Goal: Transaction & Acquisition: Book appointment/travel/reservation

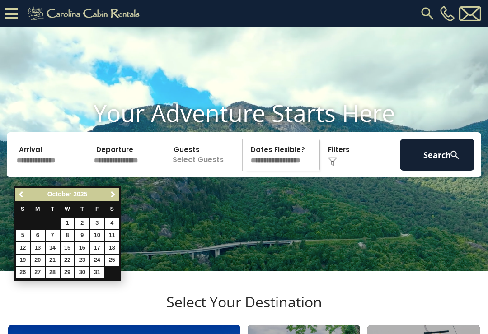
click at [28, 240] on link "5" at bounding box center [23, 235] width 14 height 11
type input "*******"
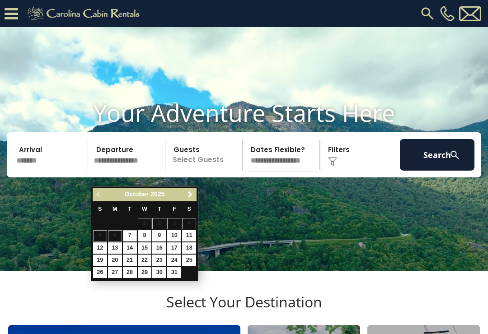
click at [52, 171] on input "*******" at bounding box center [51, 155] width 74 height 32
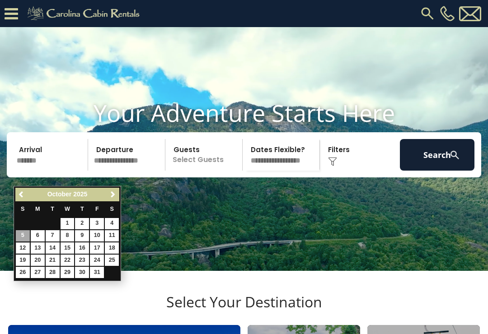
click at [23, 247] on link "12" at bounding box center [23, 247] width 14 height 11
type input "********"
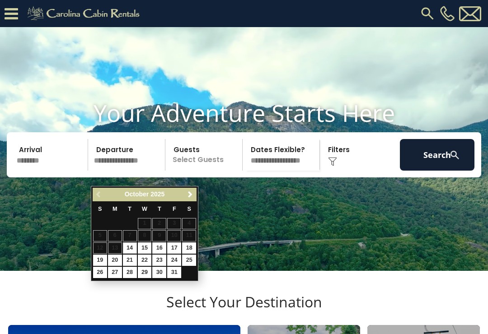
click at [159, 245] on link "16" at bounding box center [159, 247] width 14 height 11
type input "********"
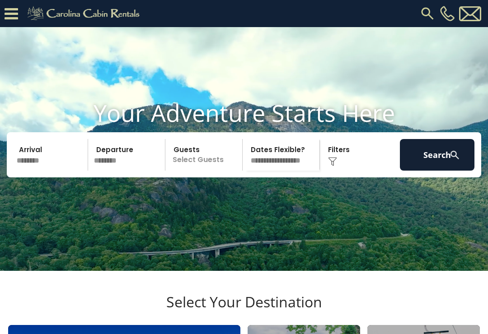
click at [205, 171] on p "Select Guests" at bounding box center [205, 155] width 74 height 32
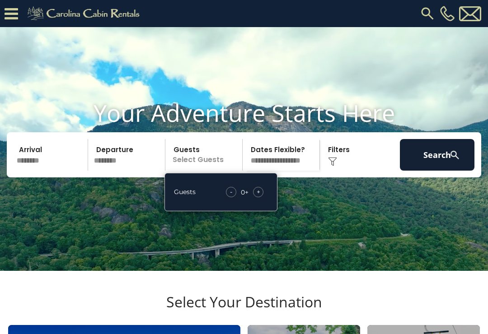
click at [263, 197] on div "- 0 + +" at bounding box center [244, 192] width 46 height 10
click at [262, 197] on div "+" at bounding box center [258, 192] width 10 height 10
click at [259, 196] on span "+" at bounding box center [258, 191] width 4 height 9
click at [437, 168] on button "Search" at bounding box center [437, 155] width 74 height 32
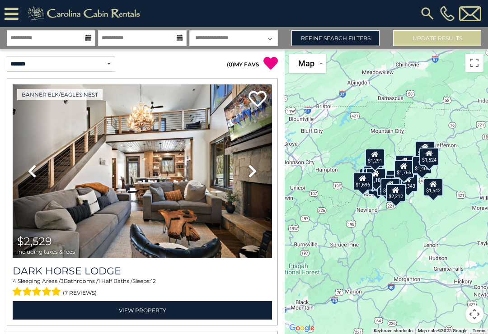
click at [350, 37] on link "Refine Search Filters" at bounding box center [335, 38] width 88 height 16
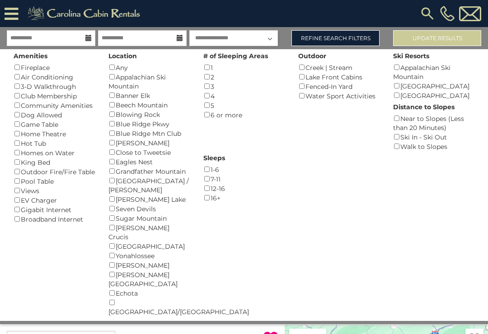
click at [32, 194] on div "Views ()" at bounding box center [54, 190] width 81 height 9
click at [23, 193] on div "Views ()" at bounding box center [54, 190] width 81 height 9
click at [24, 193] on div "Views ()" at bounding box center [54, 190] width 81 height 9
click at [444, 38] on button "Please Update Results" at bounding box center [437, 38] width 88 height 16
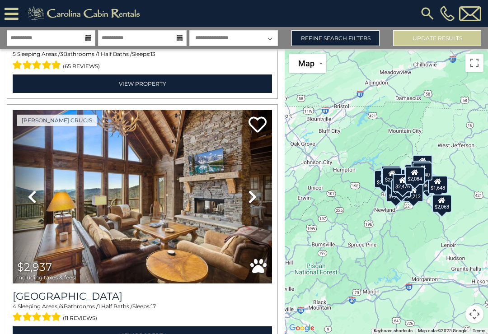
scroll to position [479, 0]
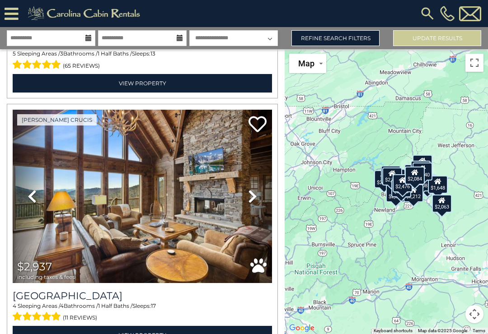
click at [342, 38] on link "Refine Search Filters" at bounding box center [335, 38] width 88 height 16
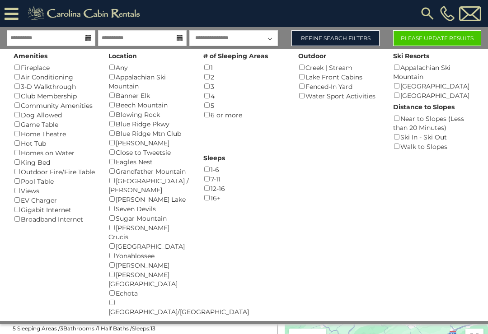
click at [338, 37] on link "Refine Search Filters" at bounding box center [335, 38] width 88 height 16
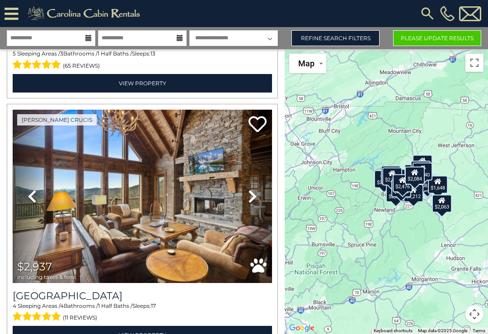
click at [442, 33] on button "Please Update Results" at bounding box center [437, 38] width 88 height 16
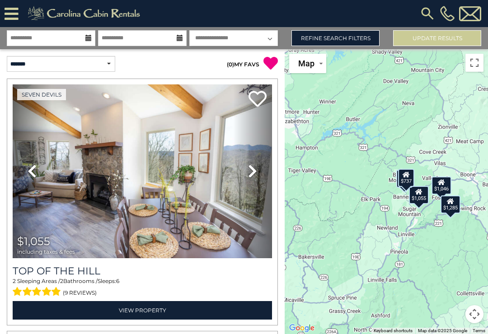
click at [253, 169] on icon at bounding box center [252, 171] width 9 height 14
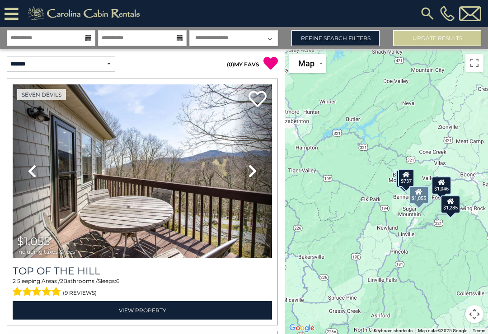
click at [256, 172] on icon at bounding box center [252, 171] width 9 height 14
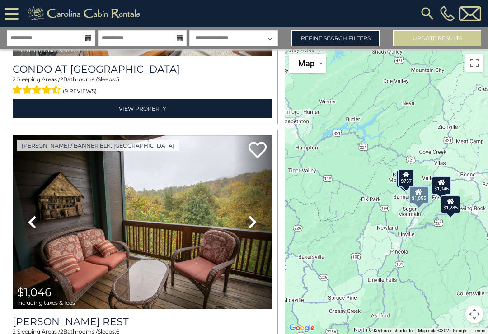
scroll to position [707, 0]
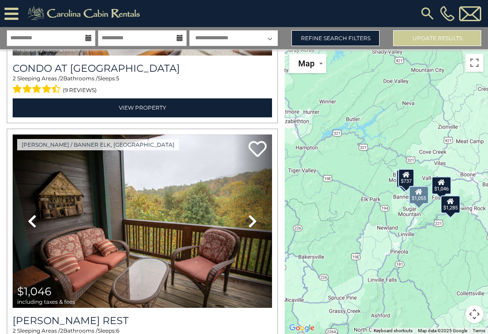
click at [254, 221] on icon at bounding box center [252, 221] width 9 height 14
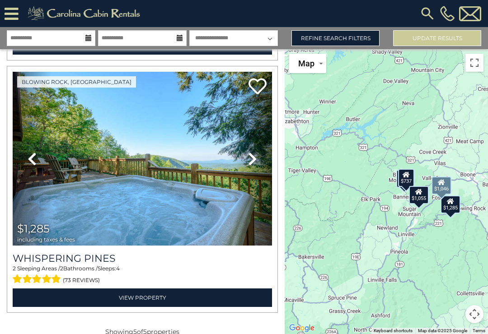
scroll to position [1022, 0]
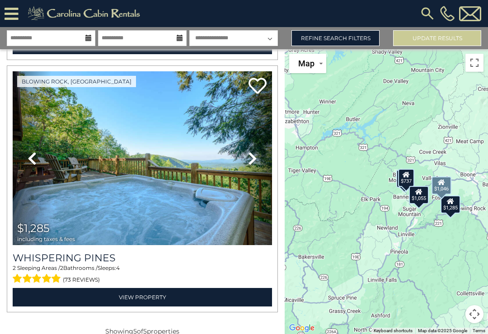
click at [250, 160] on icon at bounding box center [252, 158] width 9 height 14
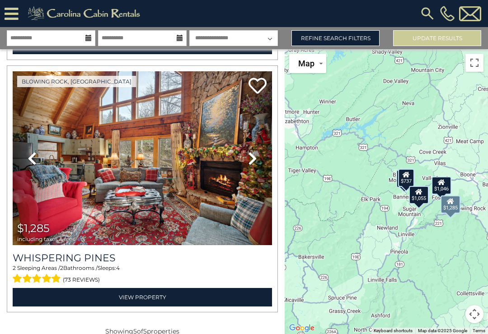
click at [252, 155] on icon at bounding box center [252, 158] width 9 height 14
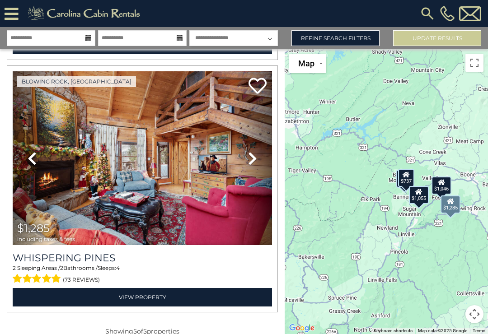
click at [250, 159] on icon at bounding box center [252, 158] width 9 height 14
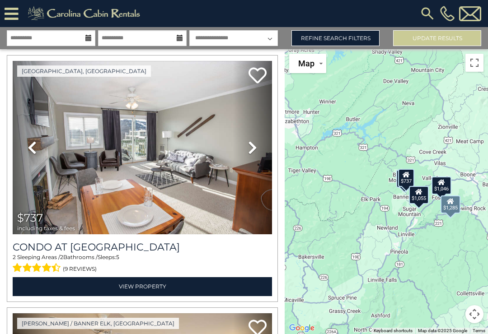
scroll to position [528, 0]
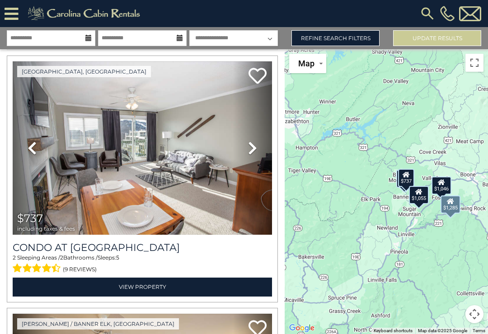
click at [345, 30] on link "Refine Search Filters" at bounding box center [335, 38] width 88 height 16
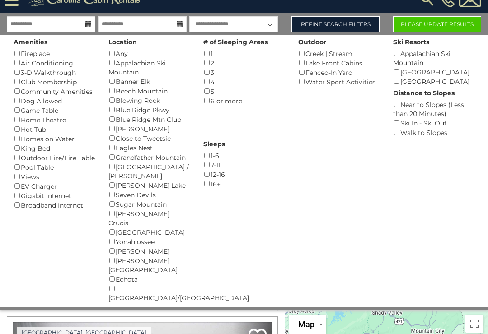
click at [126, 145] on div "Eagles Nest ()" at bounding box center [148, 147] width 81 height 9
click at [118, 135] on div "Close to Tweetsie ()" at bounding box center [148, 138] width 81 height 9
click at [440, 22] on button "Please Update Results" at bounding box center [437, 24] width 88 height 16
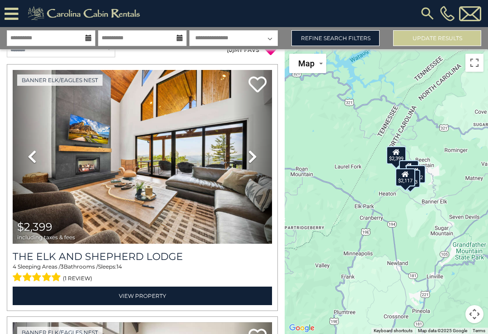
scroll to position [14, 0]
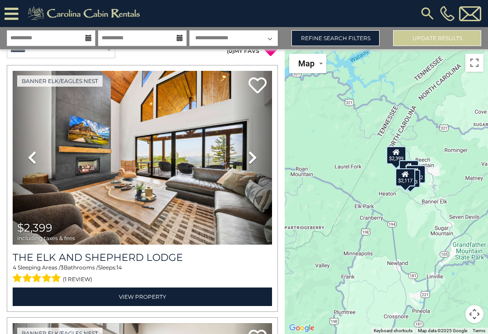
click at [154, 293] on link "View Property" at bounding box center [142, 297] width 259 height 19
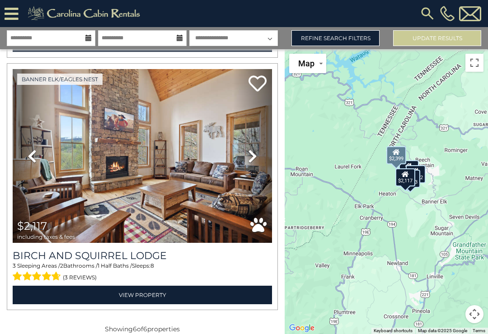
scroll to position [1276, 0]
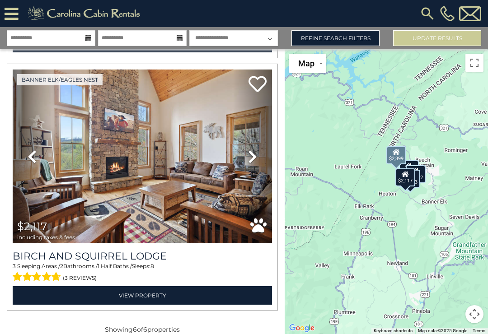
click at [324, 40] on link "Refine Search Filters" at bounding box center [335, 38] width 88 height 16
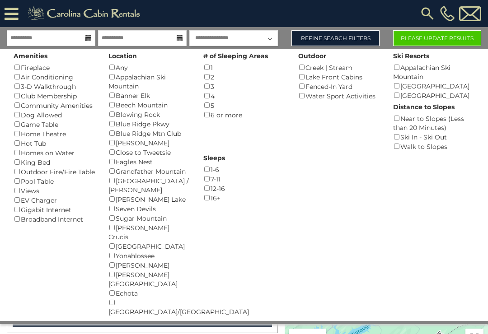
click at [435, 36] on button "Please Update Results" at bounding box center [437, 38] width 88 height 16
click at [450, 31] on button "Please Update Results" at bounding box center [437, 38] width 88 height 16
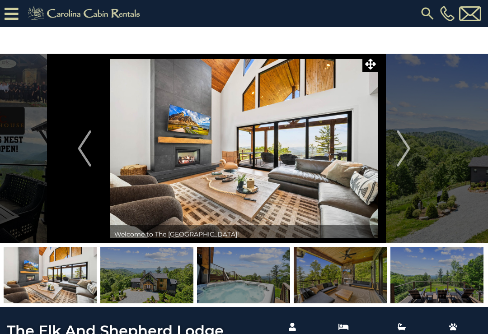
click at [405, 149] on img "Next" at bounding box center [403, 148] width 14 height 36
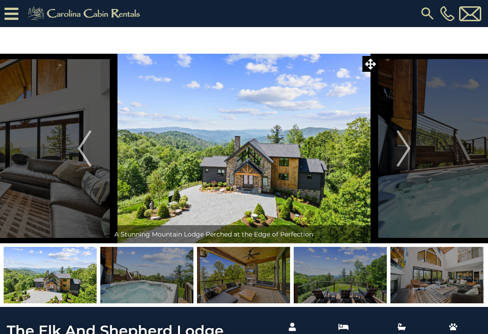
click at [402, 148] on img "Next" at bounding box center [403, 148] width 14 height 36
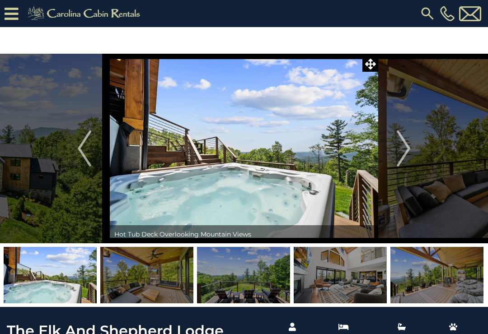
click at [401, 144] on img "Next" at bounding box center [403, 148] width 14 height 36
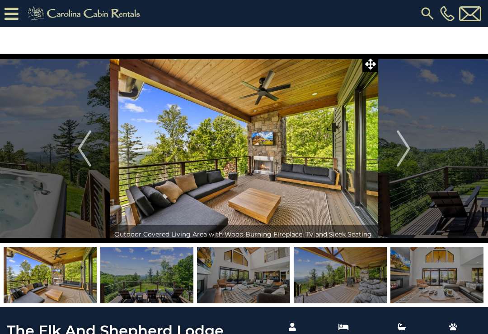
click at [402, 141] on img "Next" at bounding box center [403, 148] width 14 height 36
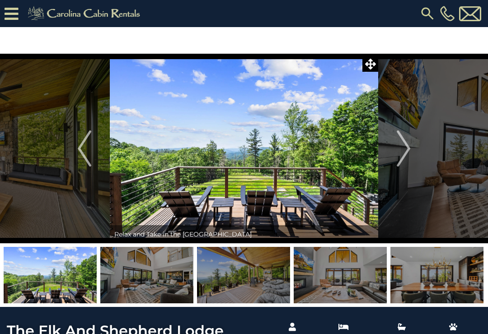
click at [402, 139] on img "Next" at bounding box center [403, 148] width 14 height 36
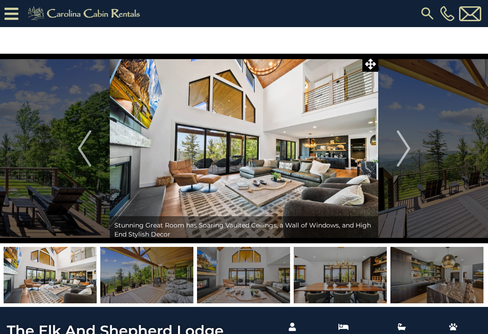
click at [402, 139] on img "Next" at bounding box center [403, 148] width 14 height 36
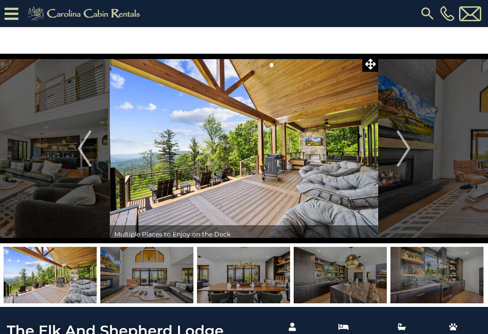
click at [404, 139] on img "Next" at bounding box center [403, 148] width 14 height 36
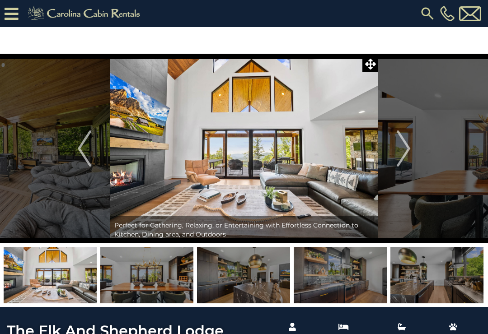
click at [405, 139] on img "Next" at bounding box center [403, 148] width 14 height 36
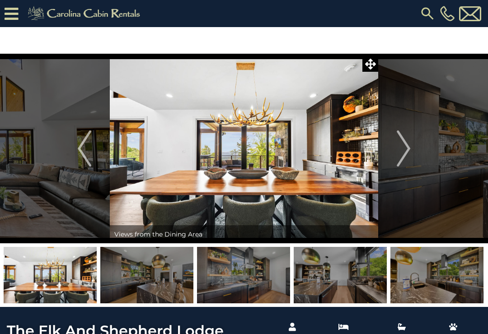
click at [404, 139] on img "Next" at bounding box center [403, 148] width 14 height 36
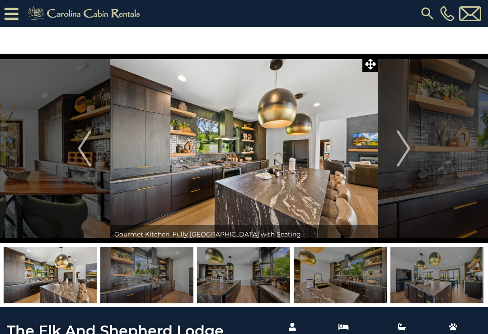
click at [402, 139] on img "Next" at bounding box center [403, 148] width 14 height 36
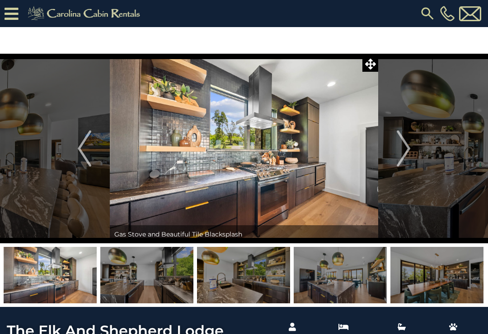
click at [402, 139] on img "Next" at bounding box center [403, 148] width 14 height 36
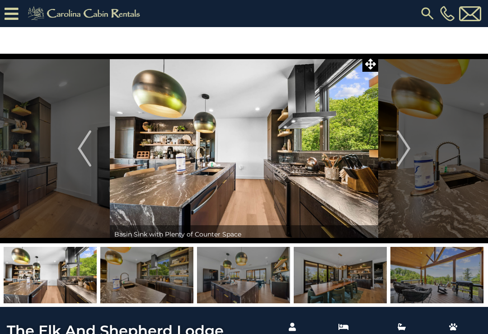
click at [401, 140] on img "Next" at bounding box center [403, 148] width 14 height 36
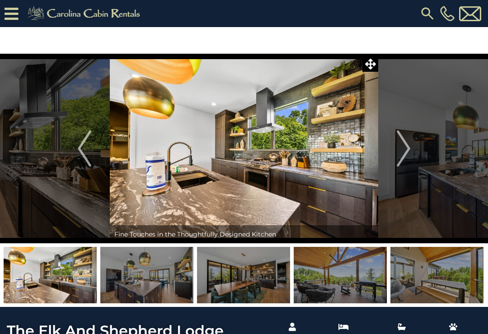
click at [403, 142] on img "Next" at bounding box center [403, 148] width 14 height 36
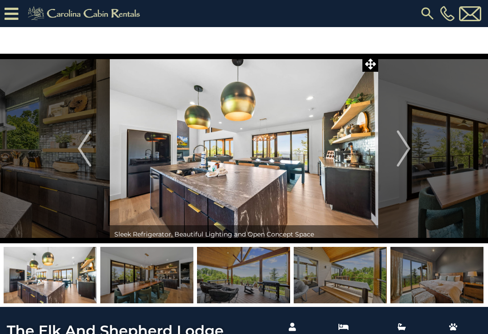
click at [404, 141] on img "Next" at bounding box center [403, 148] width 14 height 36
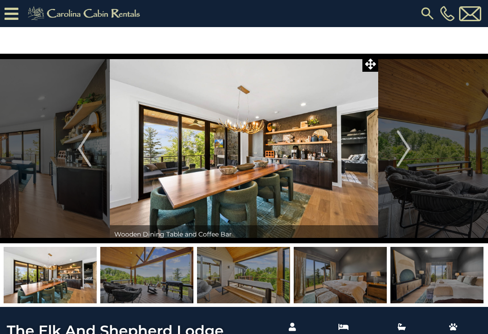
click at [406, 140] on img "Next" at bounding box center [403, 148] width 14 height 36
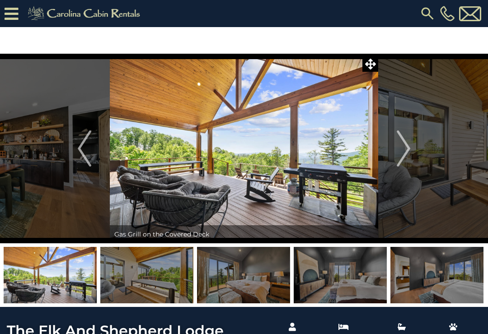
click at [406, 142] on img "Next" at bounding box center [403, 148] width 14 height 36
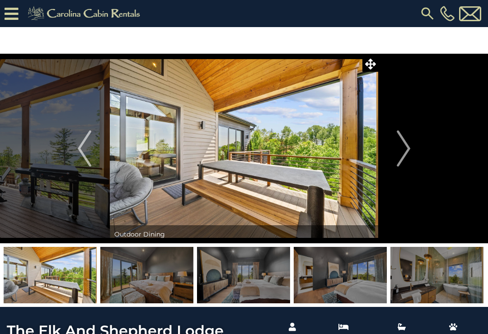
click at [405, 142] on img "Next" at bounding box center [403, 148] width 14 height 36
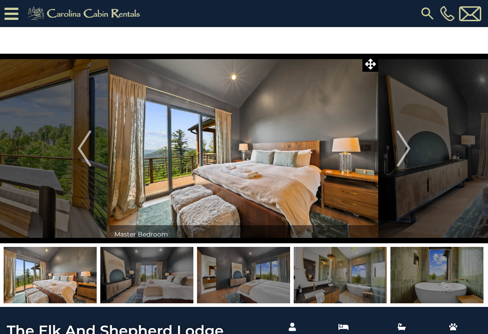
click at [404, 142] on img "Next" at bounding box center [403, 148] width 14 height 36
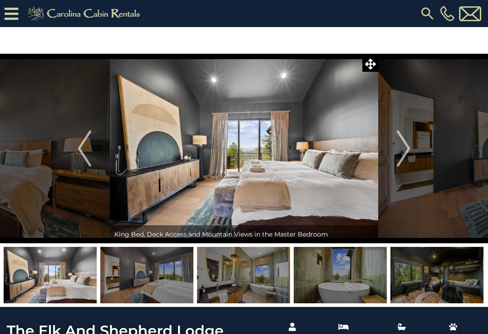
click at [404, 142] on img "Next" at bounding box center [403, 148] width 14 height 36
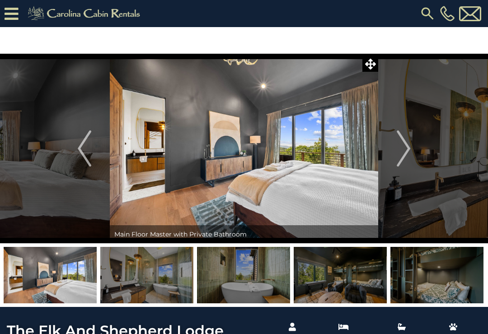
click at [406, 142] on img "Next" at bounding box center [403, 148] width 14 height 36
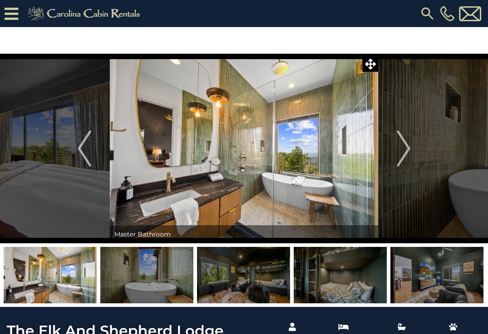
click at [406, 143] on img "Next" at bounding box center [403, 148] width 14 height 36
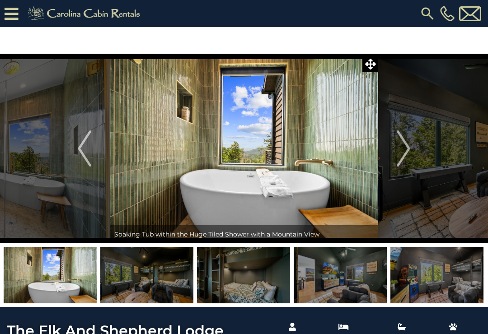
click at [88, 149] on img "Previous" at bounding box center [85, 148] width 14 height 36
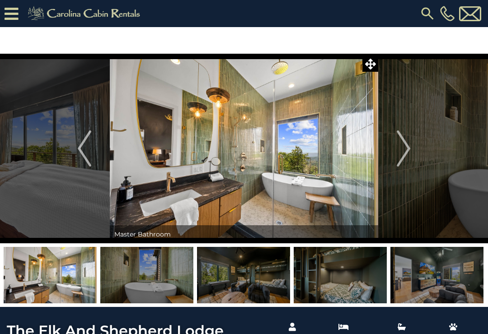
click at [403, 145] on img "Next" at bounding box center [403, 148] width 14 height 36
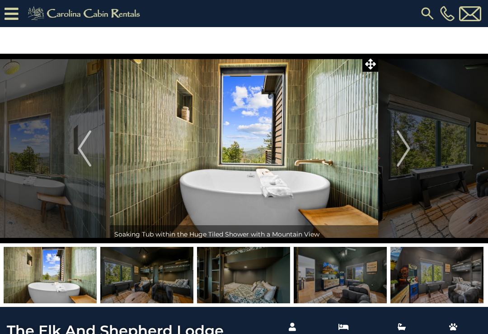
click at [403, 146] on img "Next" at bounding box center [403, 148] width 14 height 36
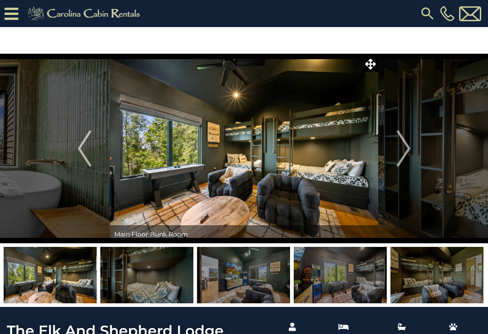
click at [400, 144] on img "Next" at bounding box center [403, 148] width 14 height 36
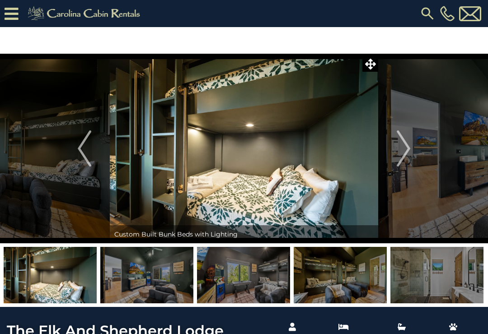
click at [404, 144] on img "Next" at bounding box center [403, 148] width 14 height 36
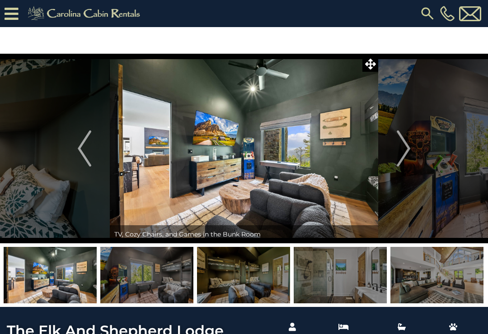
click at [405, 147] on img "Next" at bounding box center [403, 148] width 14 height 36
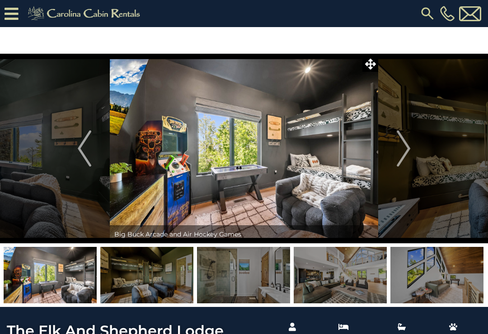
click at [399, 151] on img "Next" at bounding box center [403, 148] width 14 height 36
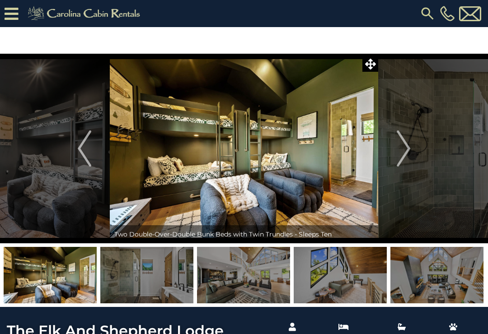
click at [401, 145] on img "Next" at bounding box center [403, 148] width 14 height 36
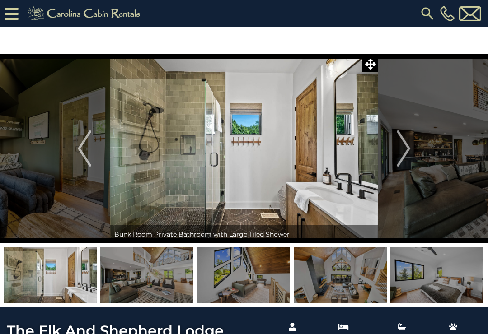
click at [400, 144] on img "Next" at bounding box center [403, 148] width 14 height 36
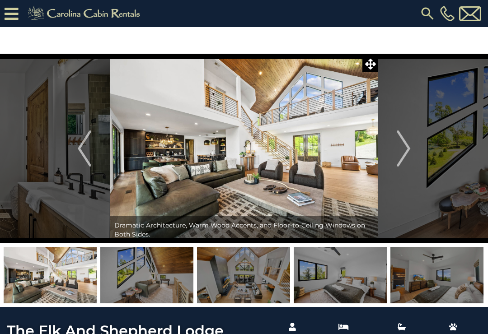
click at [404, 143] on img "Next" at bounding box center [403, 148] width 14 height 36
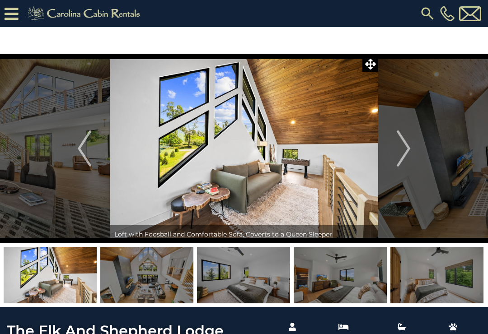
click at [402, 144] on img "Next" at bounding box center [403, 148] width 14 height 36
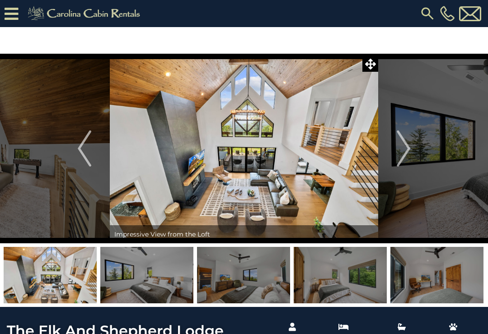
click at [405, 146] on img "Next" at bounding box center [403, 148] width 14 height 36
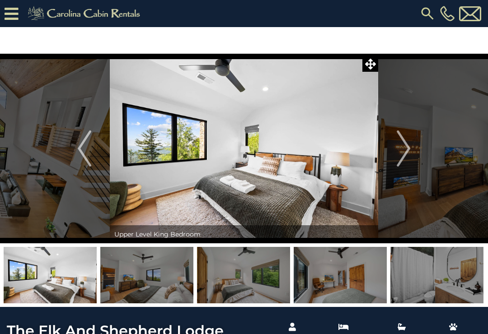
click at [404, 145] on img "Next" at bounding box center [403, 148] width 14 height 36
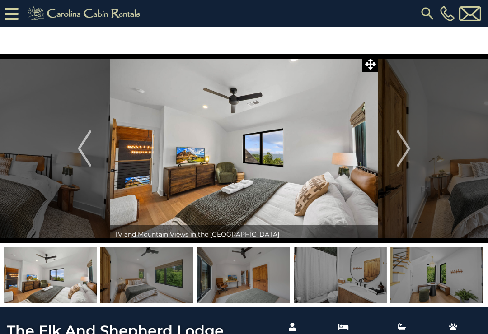
click at [406, 144] on img "Next" at bounding box center [403, 148] width 14 height 36
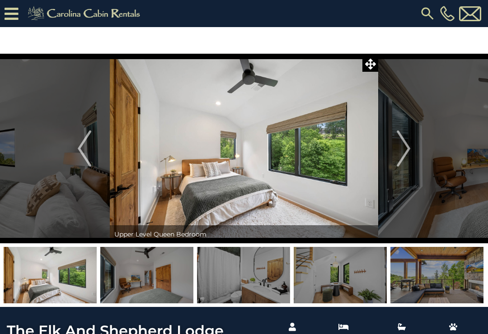
click at [403, 146] on img "Next" at bounding box center [403, 148] width 14 height 36
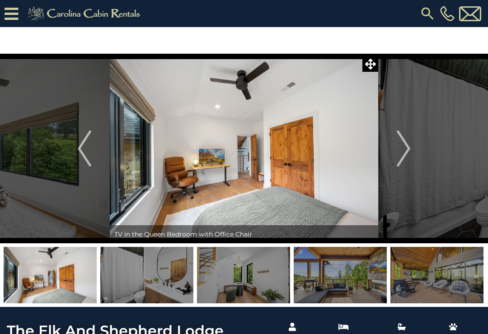
click at [393, 149] on button "Next" at bounding box center [403, 149] width 51 height 190
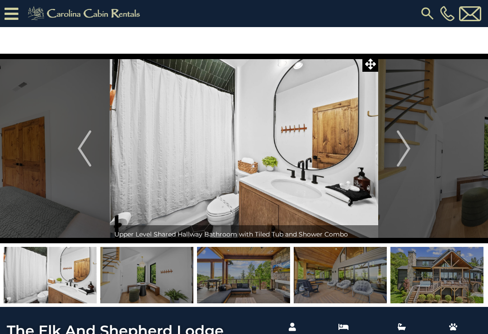
click at [398, 151] on img "Next" at bounding box center [403, 148] width 14 height 36
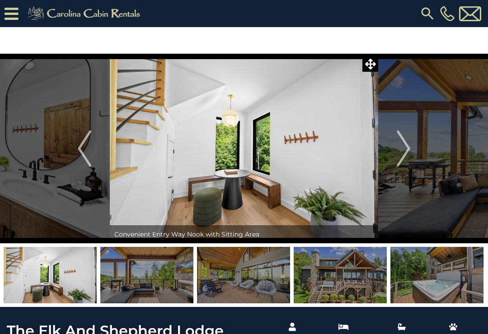
click at [402, 149] on img "Next" at bounding box center [403, 148] width 14 height 36
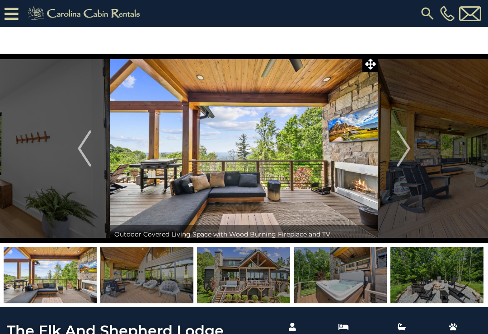
click at [403, 148] on img "Next" at bounding box center [403, 148] width 14 height 36
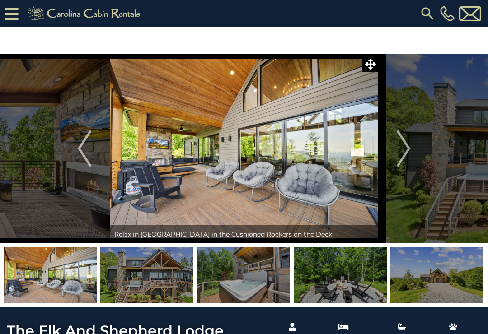
click at [402, 144] on img "Next" at bounding box center [403, 148] width 14 height 36
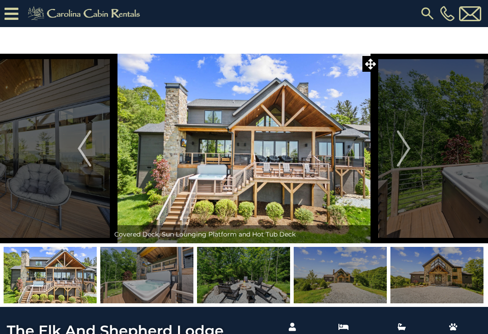
click at [404, 145] on img "Next" at bounding box center [403, 148] width 14 height 36
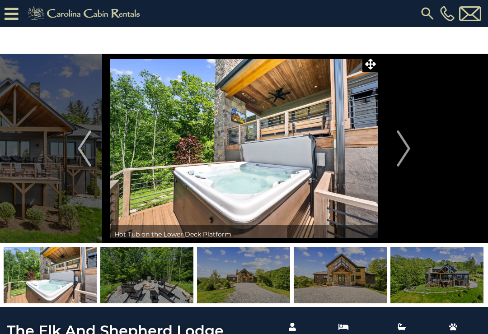
click at [404, 149] on img "Next" at bounding box center [403, 148] width 14 height 36
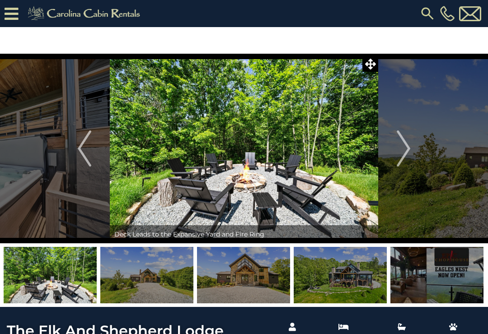
click at [402, 147] on img "Next" at bounding box center [403, 148] width 14 height 36
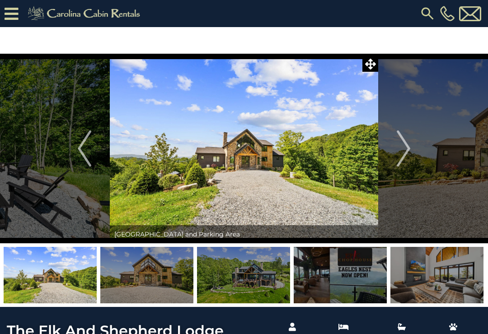
click at [405, 148] on img "Next" at bounding box center [403, 148] width 14 height 36
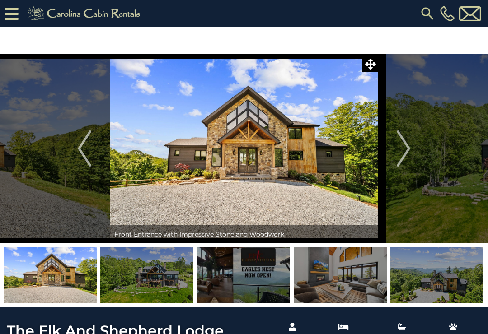
click at [405, 149] on img "Next" at bounding box center [403, 148] width 14 height 36
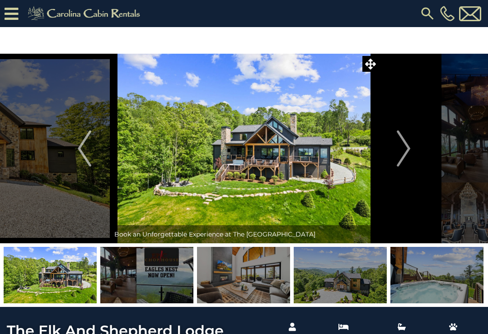
click at [404, 146] on img "Next" at bounding box center [403, 148] width 14 height 36
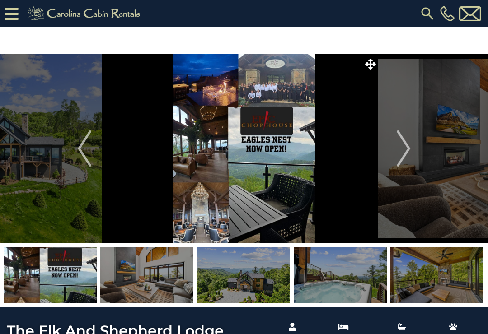
click at [316, 13] on div "[PHONE_NUMBER]" at bounding box center [316, 13] width 333 height 27
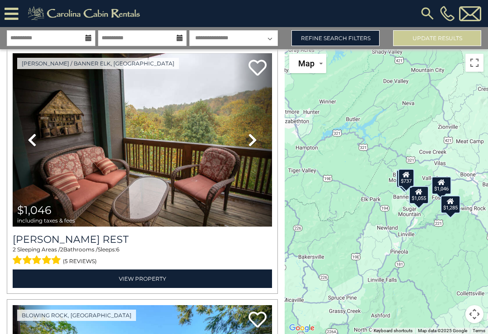
scroll to position [786, 0]
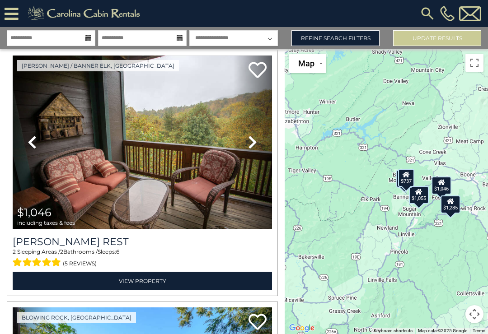
click at [253, 144] on icon at bounding box center [252, 142] width 9 height 14
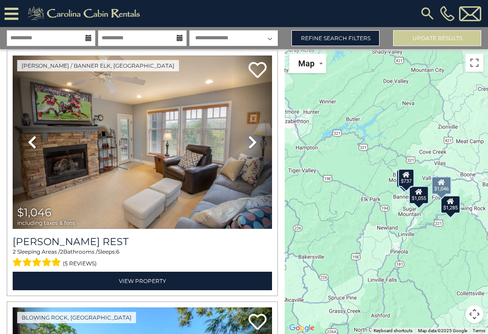
click at [257, 144] on link "Next" at bounding box center [252, 143] width 39 height 174
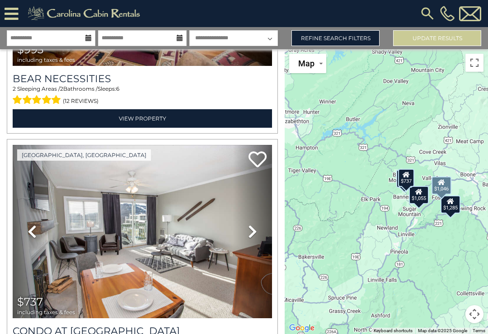
scroll to position [443, 0]
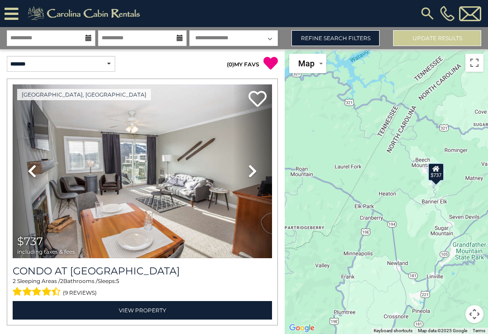
click at [357, 38] on link "Refine Search Filters" at bounding box center [335, 38] width 88 height 16
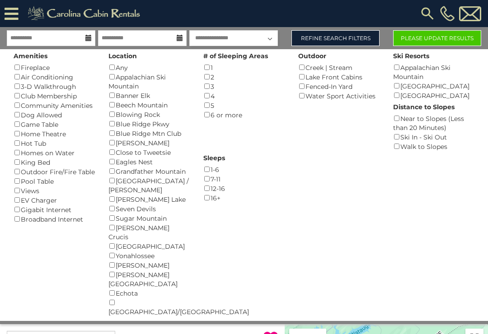
click at [436, 34] on button "Please Update Results" at bounding box center [437, 38] width 88 height 16
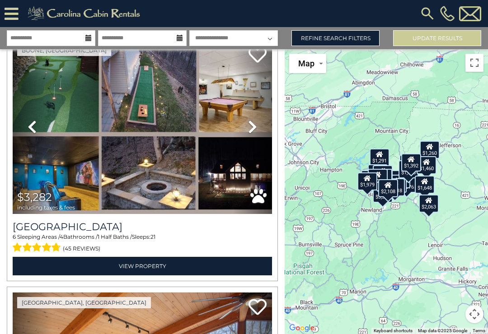
scroll to position [1811, 0]
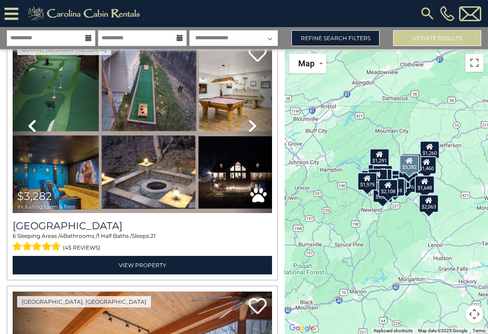
click at [191, 267] on link "View Property" at bounding box center [142, 265] width 259 height 19
click at [181, 271] on link "View Property" at bounding box center [142, 265] width 259 height 19
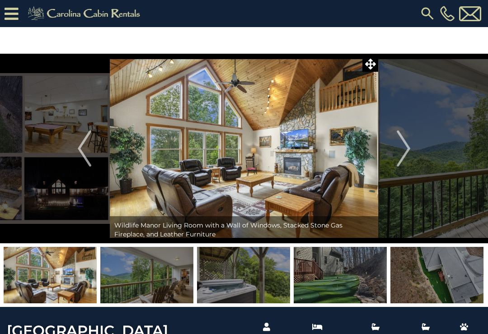
click at [402, 145] on img "Next" at bounding box center [403, 148] width 14 height 36
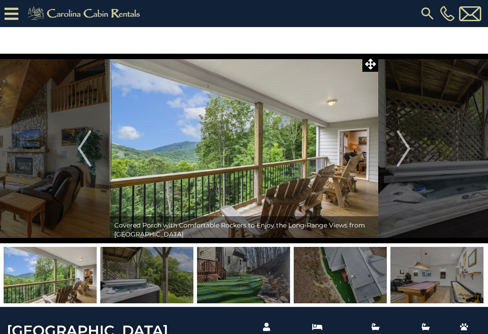
click at [401, 146] on img "Next" at bounding box center [403, 148] width 14 height 36
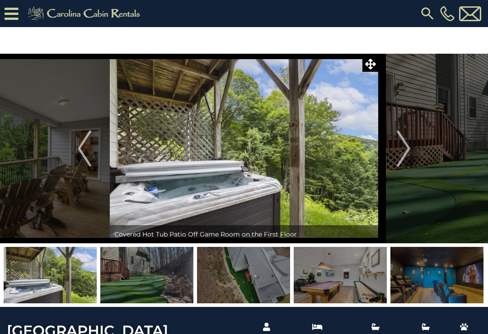
click at [401, 149] on img "Next" at bounding box center [403, 148] width 14 height 36
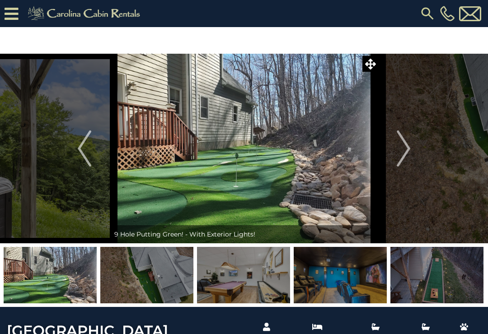
click at [405, 146] on img "Next" at bounding box center [403, 148] width 14 height 36
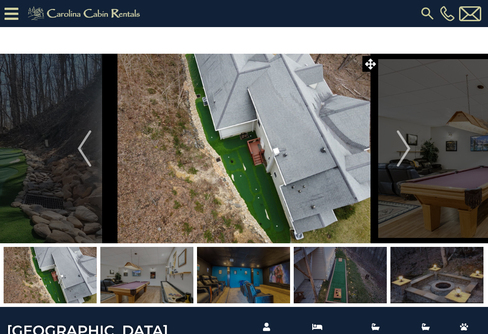
click at [404, 149] on img "Next" at bounding box center [403, 148] width 14 height 36
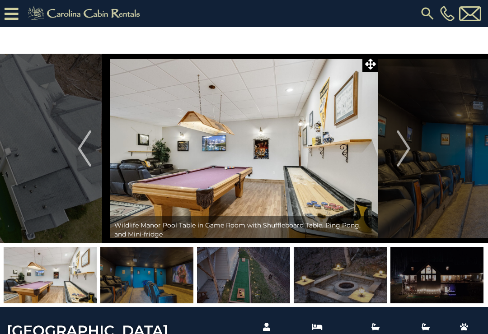
click at [88, 150] on img "Previous" at bounding box center [85, 148] width 14 height 36
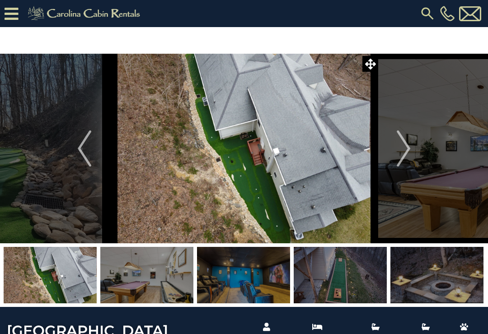
click at [398, 146] on img "Next" at bounding box center [403, 148] width 14 height 36
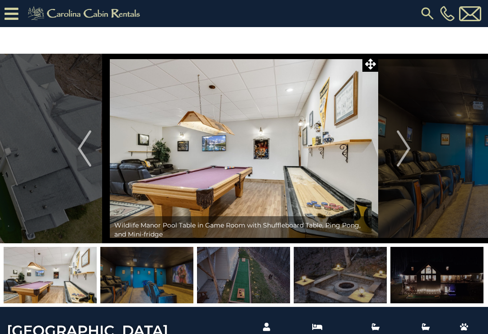
click at [405, 150] on img "Next" at bounding box center [403, 148] width 14 height 36
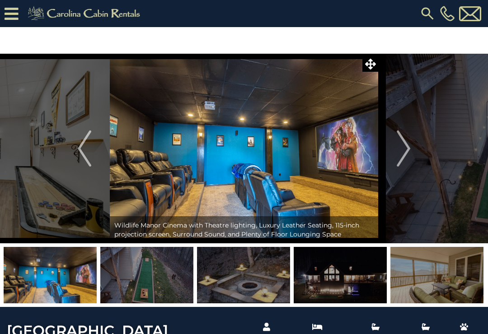
click at [406, 144] on img "Next" at bounding box center [403, 148] width 14 height 36
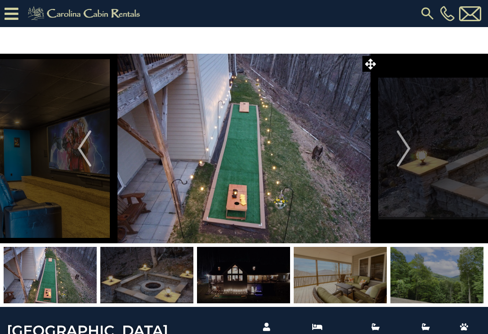
click at [404, 148] on img "Next" at bounding box center [403, 148] width 14 height 36
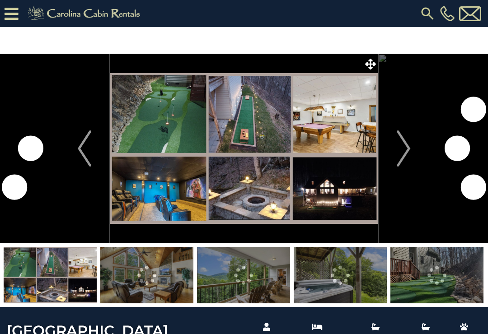
click at [432, 273] on img at bounding box center [436, 275] width 93 height 56
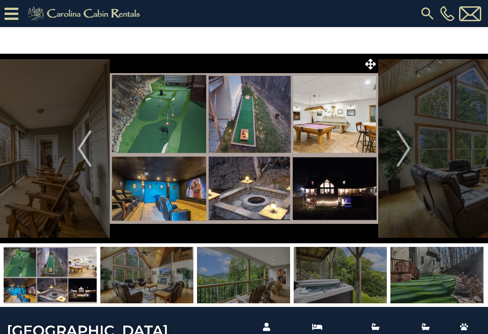
click at [400, 141] on img "Next" at bounding box center [403, 148] width 14 height 36
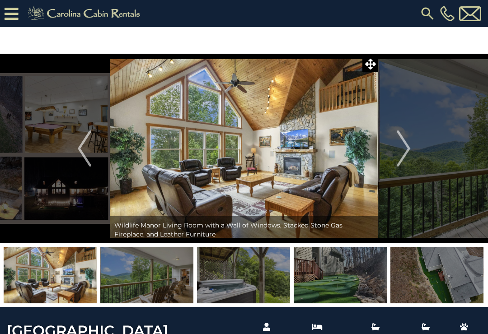
click at [405, 147] on img "Next" at bounding box center [403, 148] width 14 height 36
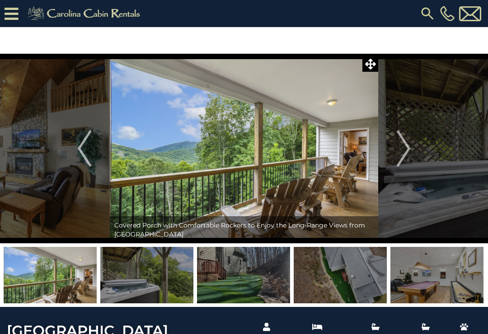
click at [409, 147] on img "Next" at bounding box center [403, 148] width 14 height 36
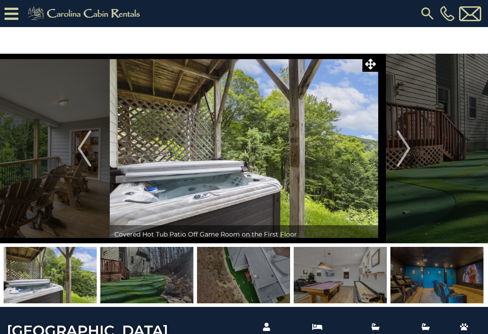
click at [405, 148] on img "Next" at bounding box center [403, 148] width 14 height 36
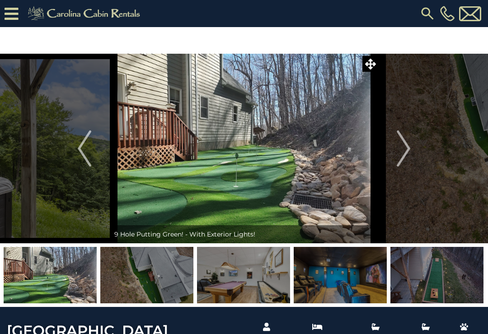
click at [408, 145] on img "Next" at bounding box center [403, 148] width 14 height 36
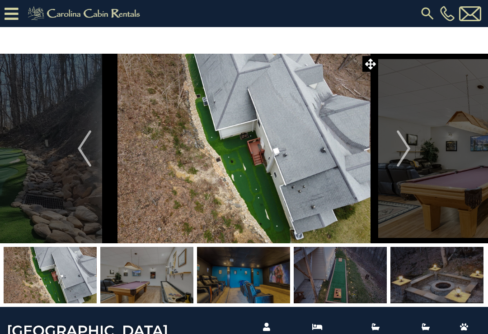
click at [409, 148] on img "Next" at bounding box center [403, 148] width 14 height 36
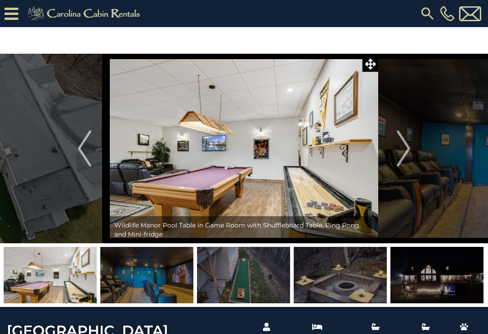
click at [405, 146] on img "Next" at bounding box center [403, 148] width 14 height 36
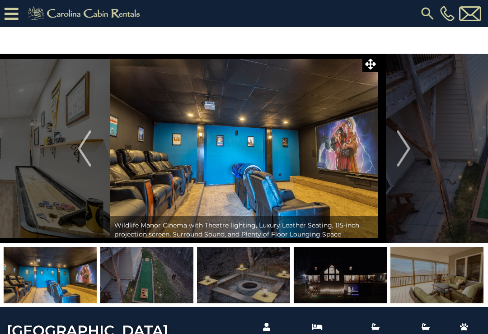
click at [406, 144] on img "Next" at bounding box center [403, 148] width 14 height 36
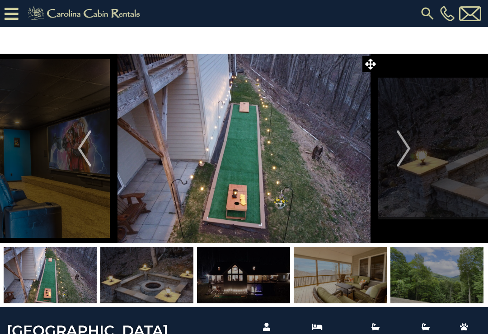
click at [405, 145] on img "Next" at bounding box center [403, 148] width 14 height 36
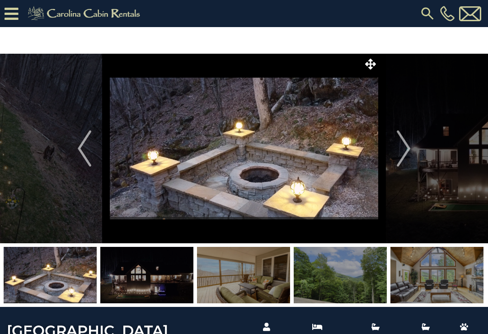
click at [405, 144] on img "Next" at bounding box center [403, 148] width 14 height 36
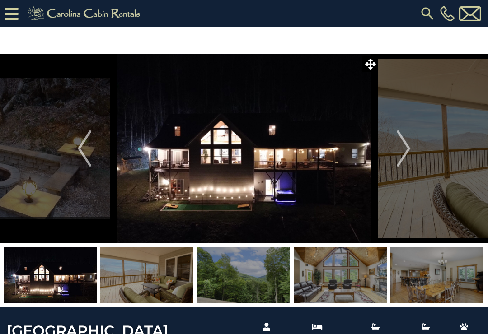
click at [405, 146] on img "Next" at bounding box center [403, 148] width 14 height 36
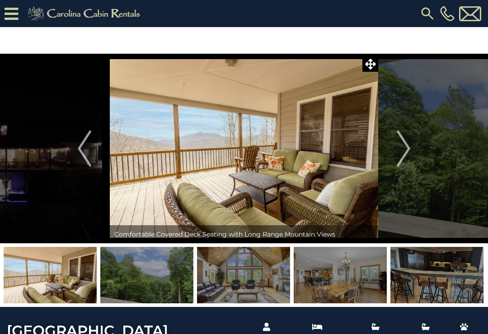
click at [407, 147] on img "Next" at bounding box center [403, 148] width 14 height 36
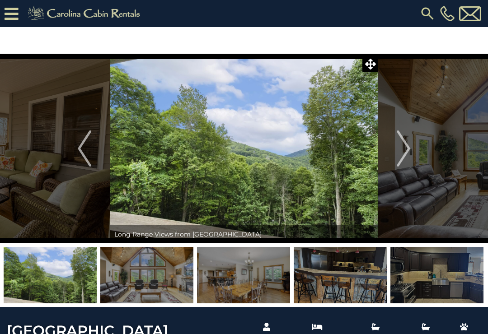
click at [87, 152] on img "Previous" at bounding box center [85, 148] width 14 height 36
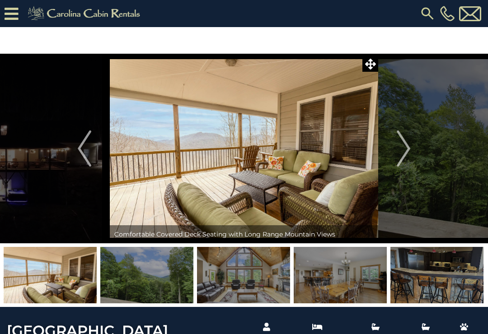
click at [84, 155] on img "Previous" at bounding box center [85, 148] width 14 height 36
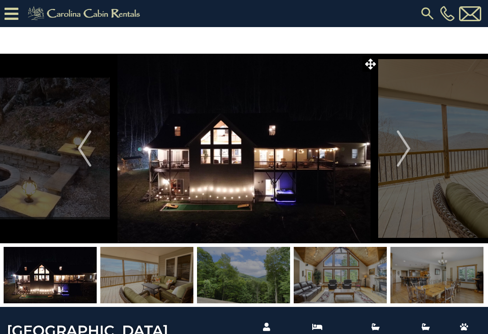
click at [403, 147] on img "Next" at bounding box center [403, 148] width 14 height 36
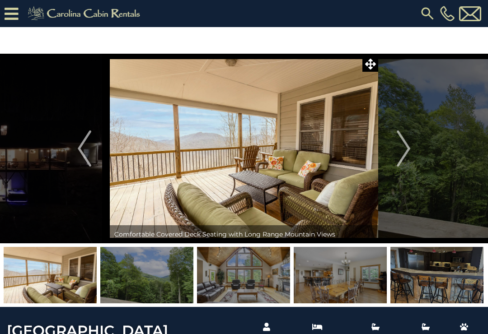
click at [407, 149] on img "Next" at bounding box center [403, 148] width 14 height 36
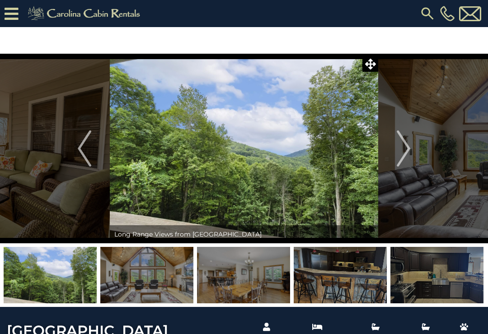
click at [405, 145] on img "Next" at bounding box center [403, 148] width 14 height 36
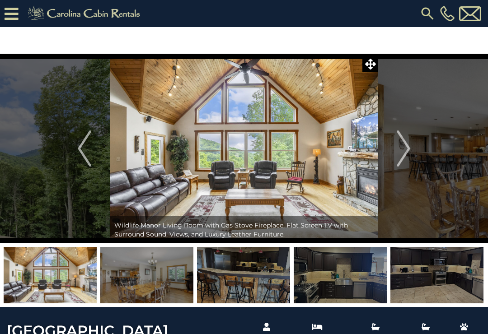
click at [404, 147] on img "Next" at bounding box center [403, 148] width 14 height 36
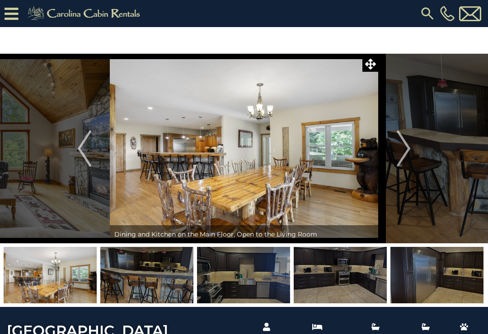
click at [405, 148] on img "Next" at bounding box center [403, 148] width 14 height 36
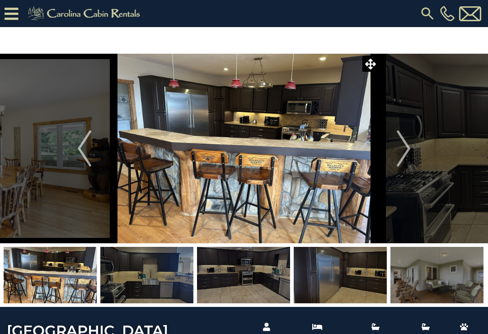
click at [402, 146] on img "Next" at bounding box center [403, 148] width 14 height 36
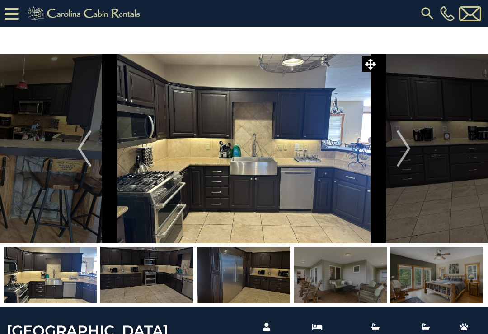
click at [402, 145] on img "Next" at bounding box center [403, 148] width 14 height 36
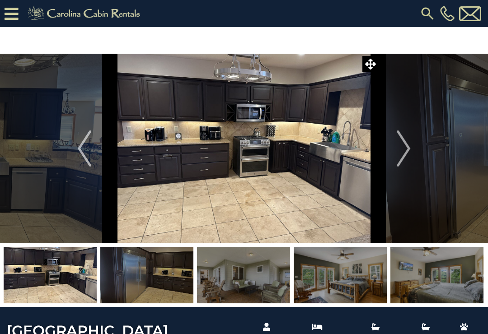
click at [401, 145] on img "Next" at bounding box center [403, 148] width 14 height 36
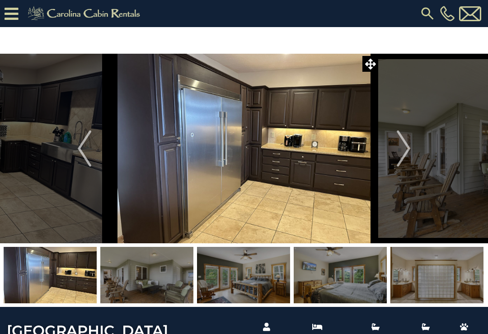
click at [407, 149] on img "Next" at bounding box center [403, 148] width 14 height 36
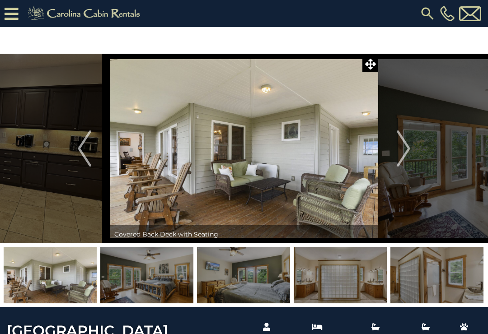
click at [401, 146] on img "Next" at bounding box center [403, 148] width 14 height 36
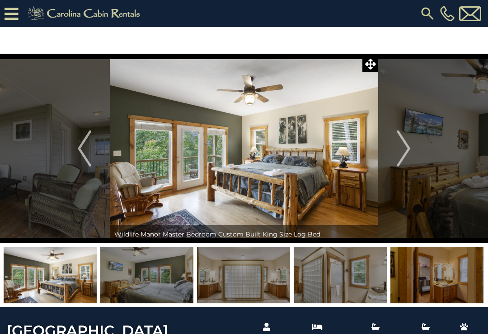
click at [403, 144] on img "Next" at bounding box center [403, 148] width 14 height 36
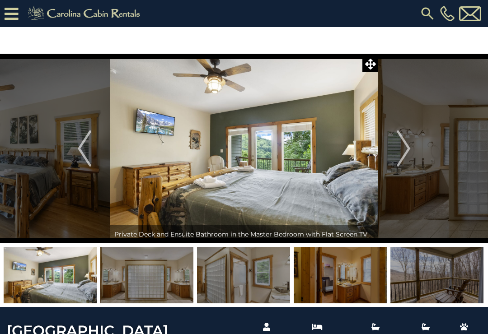
click at [408, 147] on img "Next" at bounding box center [403, 148] width 14 height 36
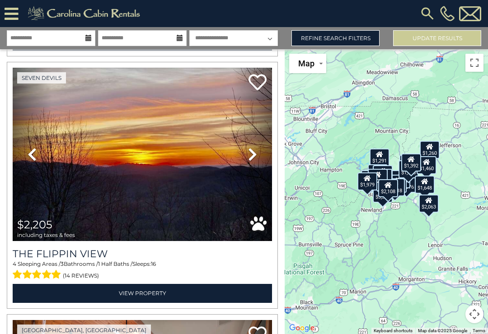
scroll to position [2288, 0]
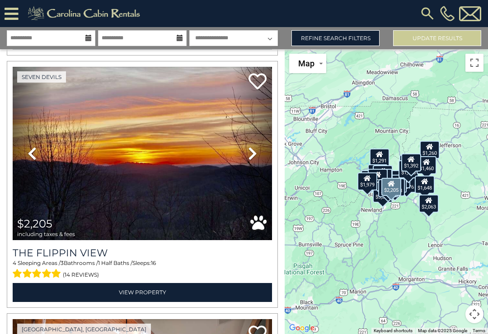
click at [252, 154] on icon at bounding box center [252, 153] width 9 height 14
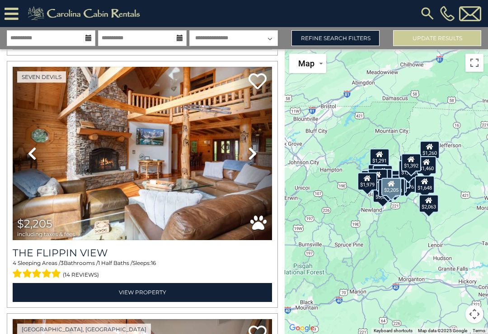
click at [255, 157] on icon at bounding box center [252, 153] width 9 height 14
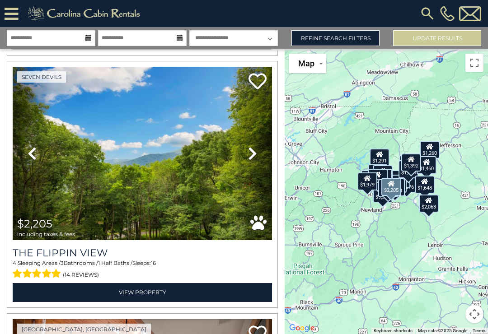
click at [255, 157] on icon at bounding box center [252, 153] width 9 height 14
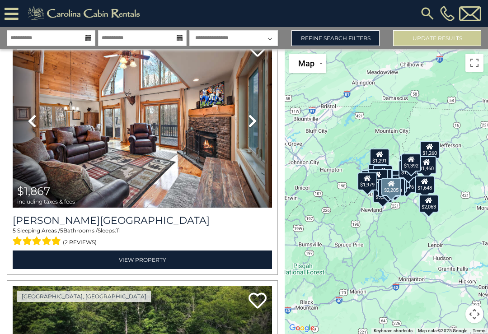
scroll to position [2574, 0]
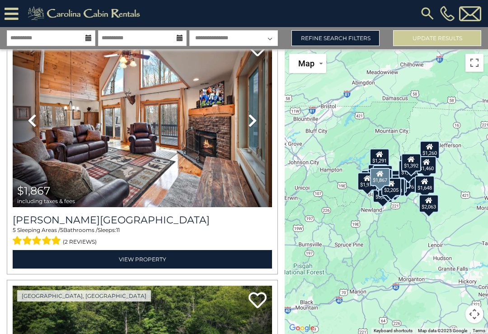
click at [246, 119] on link "Next" at bounding box center [252, 121] width 39 height 174
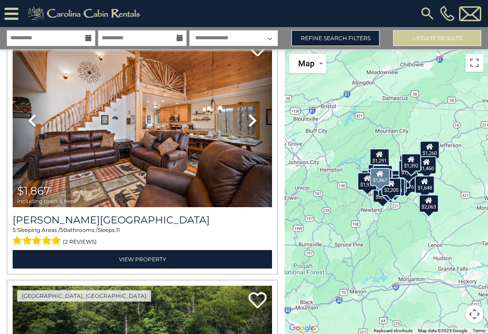
click at [252, 125] on icon at bounding box center [252, 120] width 9 height 14
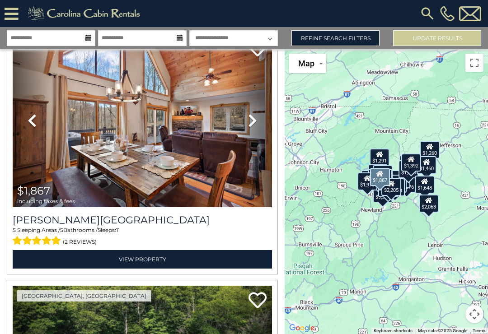
click at [251, 121] on icon at bounding box center [252, 120] width 9 height 14
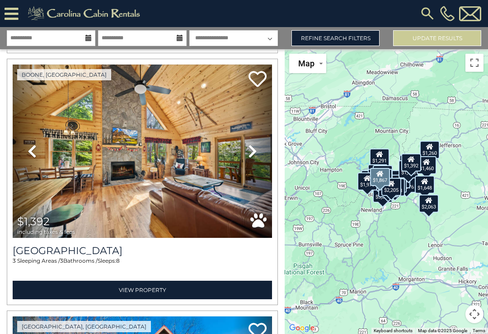
scroll to position [6075, 0]
click at [253, 152] on icon at bounding box center [252, 151] width 9 height 14
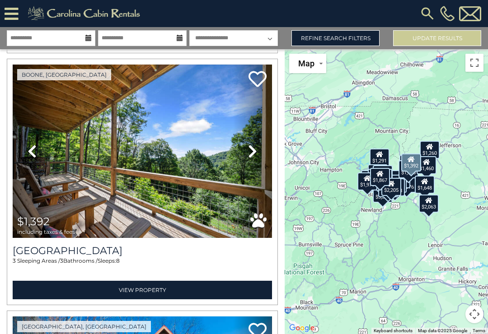
click at [252, 153] on icon at bounding box center [252, 151] width 9 height 14
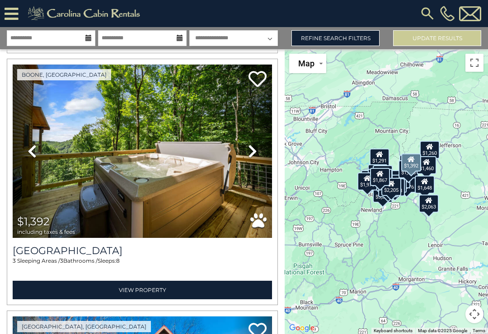
click at [254, 156] on icon at bounding box center [252, 151] width 9 height 14
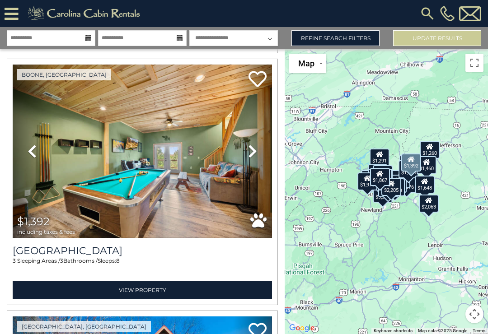
click at [255, 154] on icon at bounding box center [252, 151] width 9 height 14
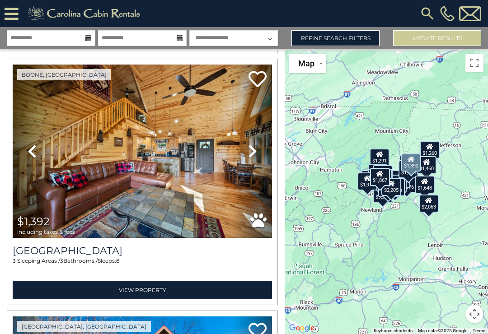
click at [258, 153] on link "Next" at bounding box center [252, 152] width 39 height 174
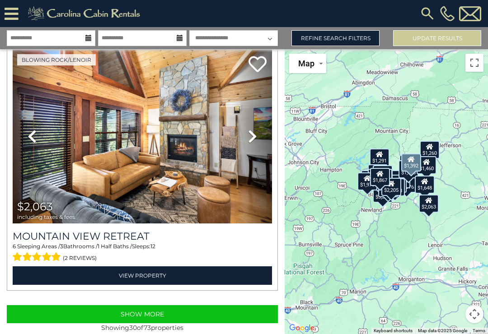
scroll to position [7351, 0]
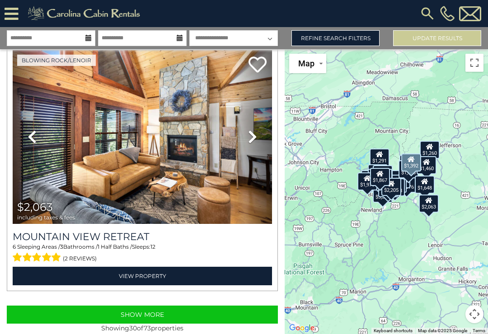
click at [160, 315] on button "Show More" at bounding box center [142, 315] width 271 height 18
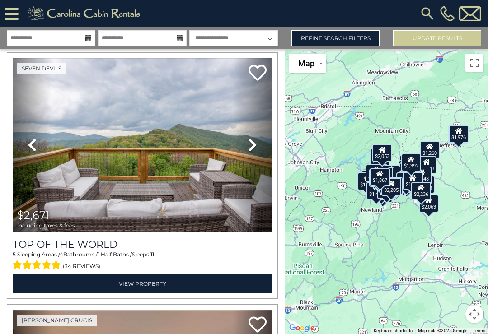
scroll to position [11629, 0]
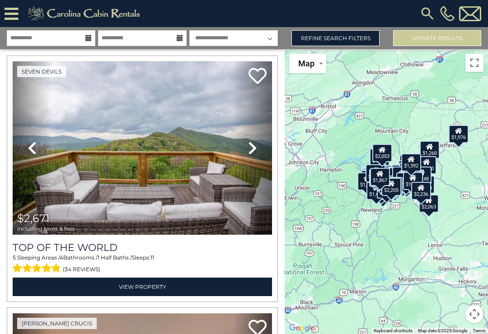
click at [254, 154] on icon at bounding box center [252, 148] width 9 height 14
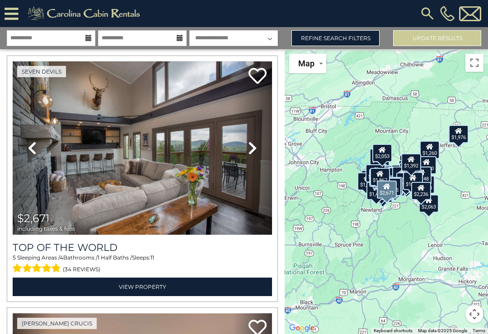
click at [254, 154] on icon at bounding box center [252, 148] width 9 height 14
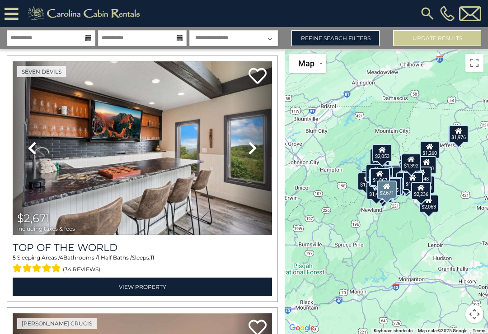
click at [253, 154] on icon at bounding box center [252, 148] width 9 height 14
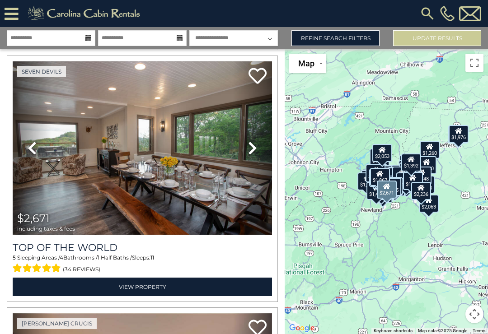
click at [251, 154] on icon at bounding box center [252, 148] width 9 height 14
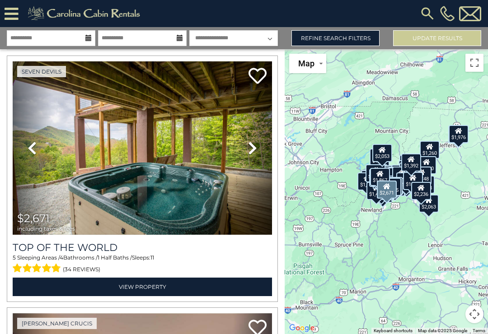
click at [255, 154] on icon at bounding box center [252, 148] width 9 height 14
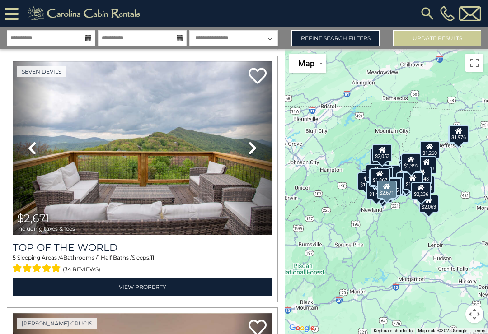
click at [253, 154] on icon at bounding box center [252, 148] width 9 height 14
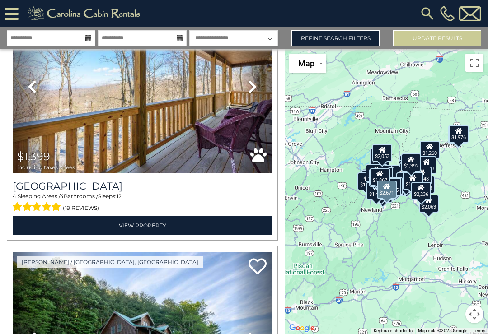
scroll to position [13936, 0]
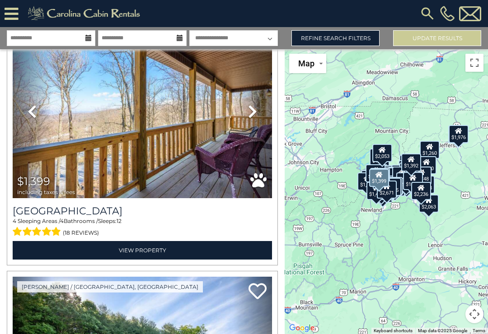
click at [254, 118] on icon at bounding box center [252, 111] width 9 height 14
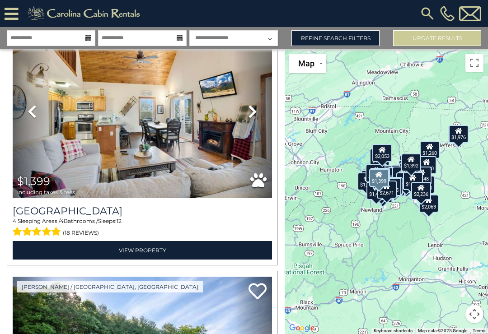
click at [256, 115] on icon at bounding box center [252, 111] width 9 height 14
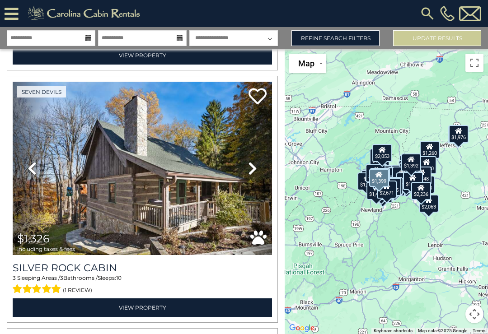
scroll to position [14628, 0]
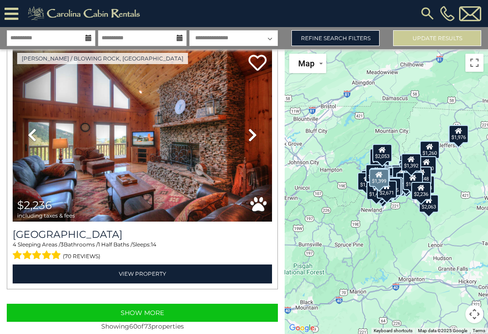
click at [156, 312] on button "Show More" at bounding box center [142, 313] width 271 height 18
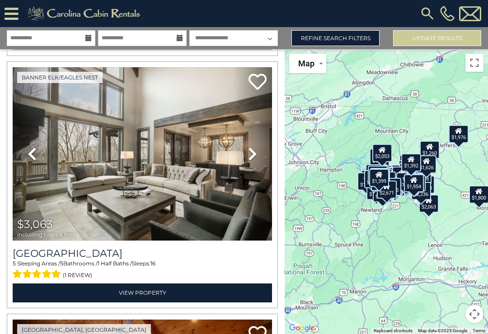
scroll to position [16669, 0]
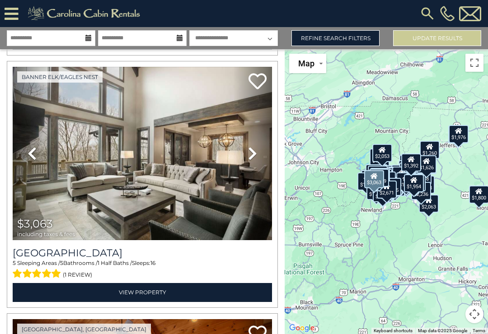
click at [254, 157] on icon at bounding box center [252, 153] width 9 height 14
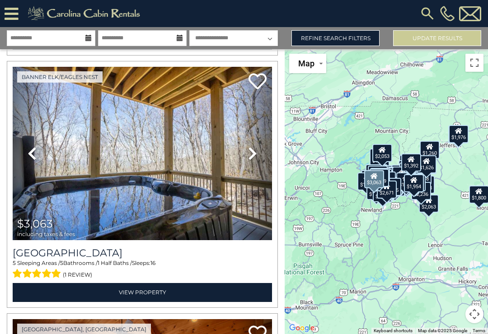
click at [252, 160] on icon at bounding box center [252, 153] width 9 height 14
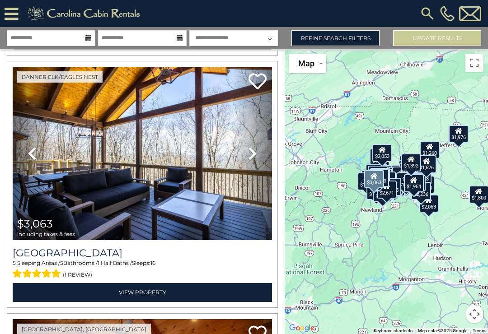
click at [254, 158] on icon at bounding box center [252, 153] width 9 height 14
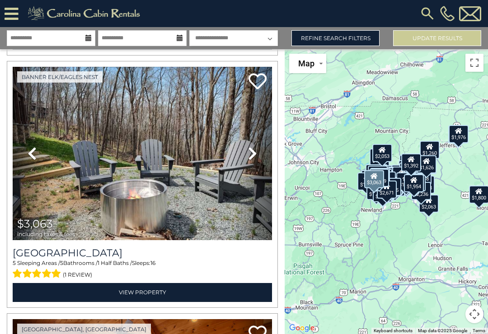
click at [261, 154] on link "Next" at bounding box center [252, 154] width 39 height 174
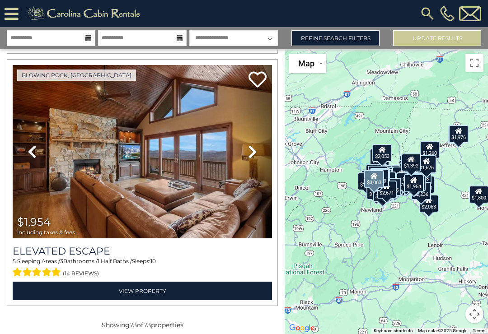
scroll to position [18185, 0]
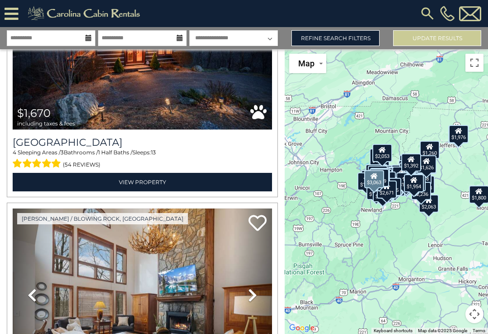
click at [365, 38] on link "Refine Search Filters" at bounding box center [335, 38] width 88 height 16
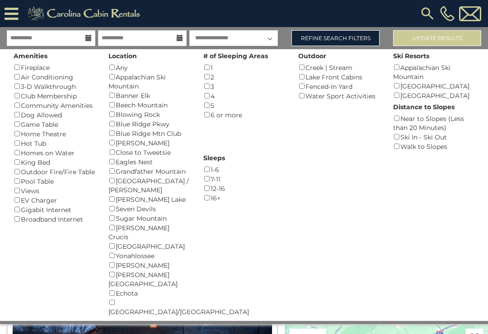
scroll to position [12967, 0]
click at [56, 186] on div "Pool Table ()" at bounding box center [54, 181] width 81 height 9
click at [21, 183] on div "Pool Table ()" at bounding box center [54, 181] width 81 height 9
click at [144, 96] on div "Banner Elk ()" at bounding box center [148, 95] width 81 height 9
click at [437, 34] on button "Please Update Results" at bounding box center [437, 38] width 88 height 16
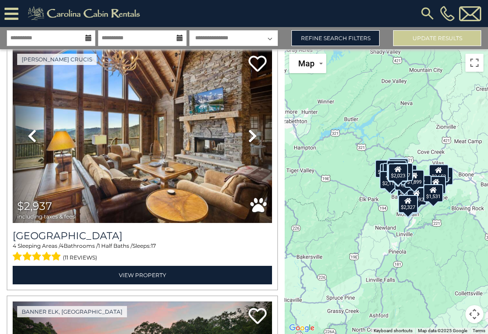
scroll to position [35, 0]
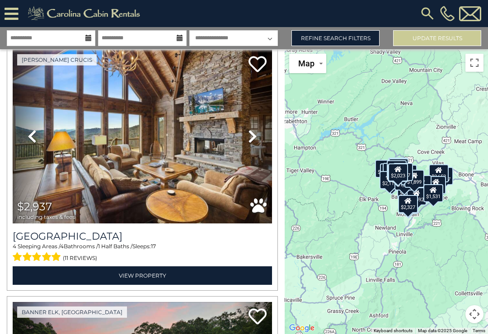
click at [257, 140] on link "Next" at bounding box center [252, 137] width 39 height 174
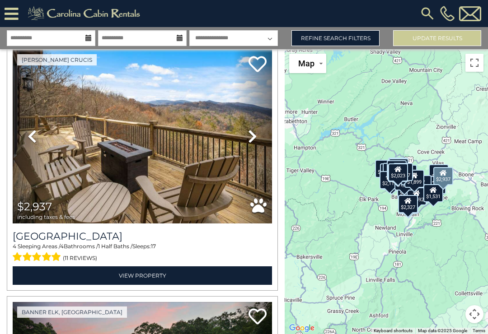
click at [256, 135] on icon at bounding box center [252, 136] width 9 height 14
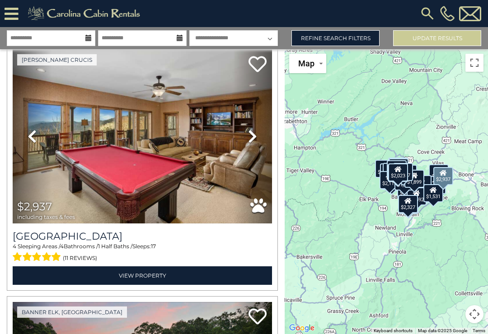
click at [257, 139] on link "Next" at bounding box center [252, 137] width 39 height 174
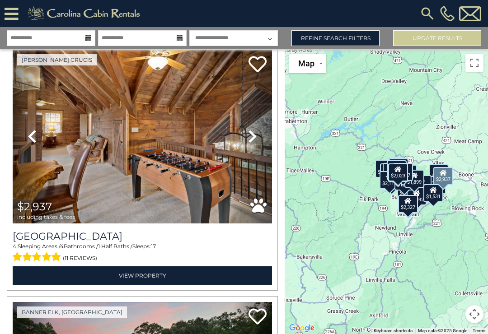
click at [256, 139] on icon at bounding box center [252, 136] width 9 height 14
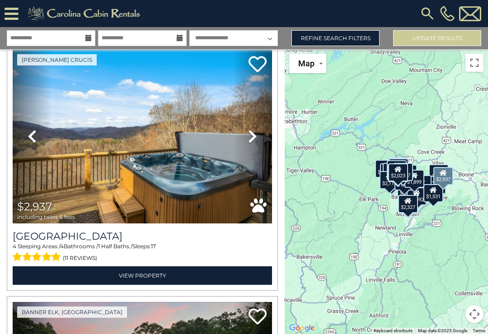
click at [258, 137] on link "Next" at bounding box center [252, 137] width 39 height 174
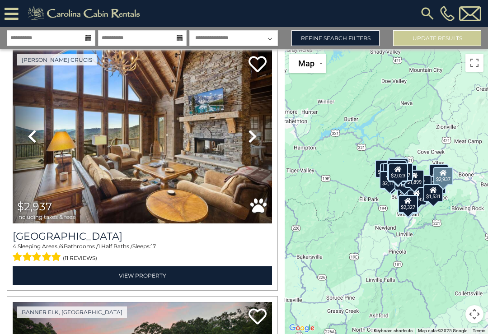
click at [258, 139] on link "Next" at bounding box center [252, 137] width 39 height 174
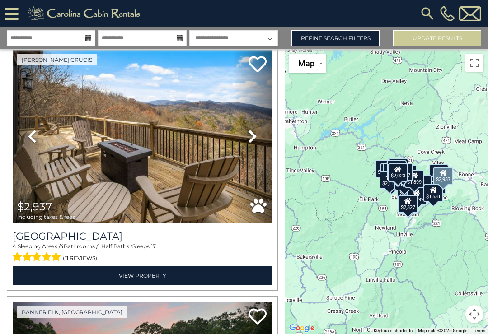
click at [161, 274] on link "View Property" at bounding box center [142, 275] width 259 height 19
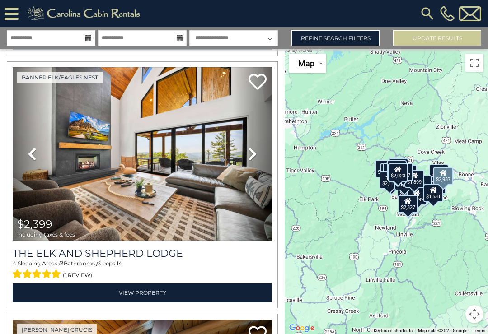
scroll to position [525, 0]
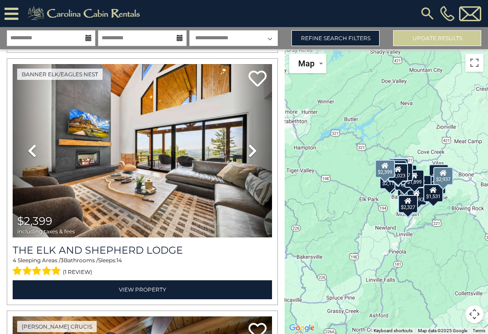
click at [110, 293] on link "View Property" at bounding box center [142, 289] width 259 height 19
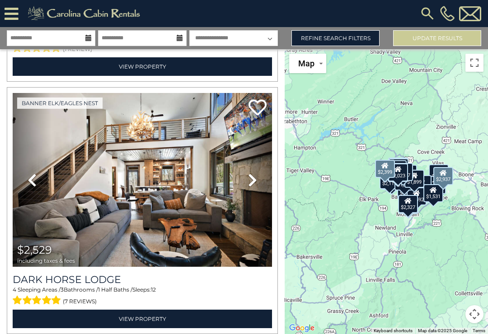
scroll to position [1255, 0]
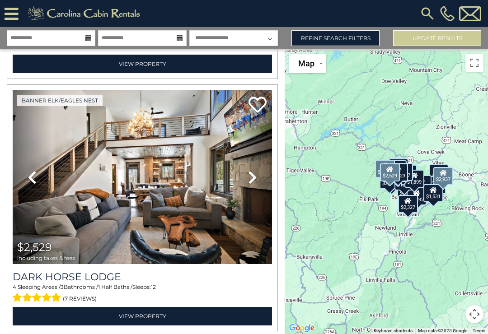
click at [139, 315] on link "View Property" at bounding box center [142, 316] width 259 height 19
click at [137, 318] on link "View Property" at bounding box center [142, 316] width 259 height 19
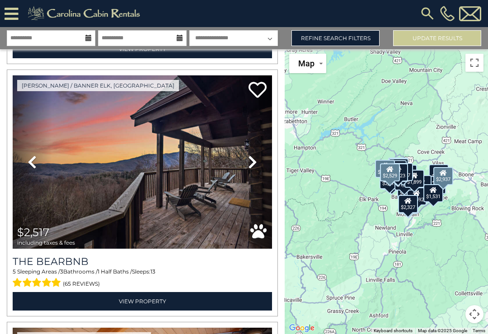
scroll to position [2028, 0]
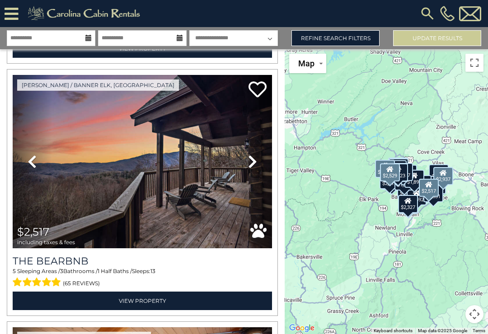
click at [245, 161] on link "Next" at bounding box center [252, 162] width 39 height 174
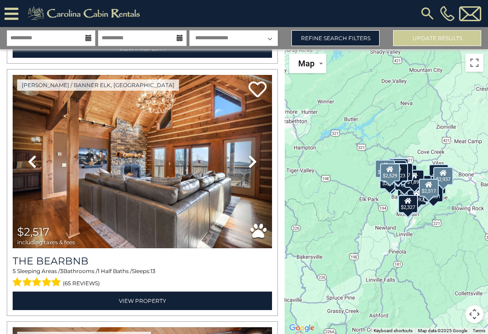
click at [255, 165] on icon at bounding box center [252, 161] width 9 height 14
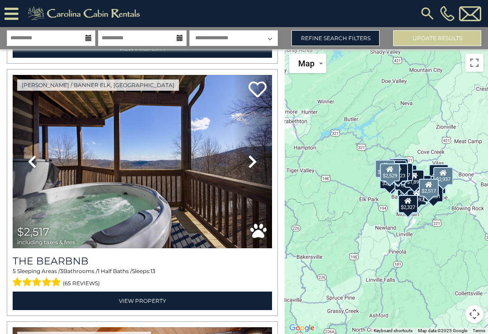
click at [155, 295] on link "View Property" at bounding box center [142, 301] width 259 height 19
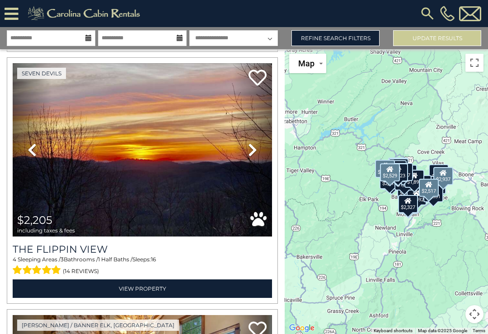
scroll to position [2541, 0]
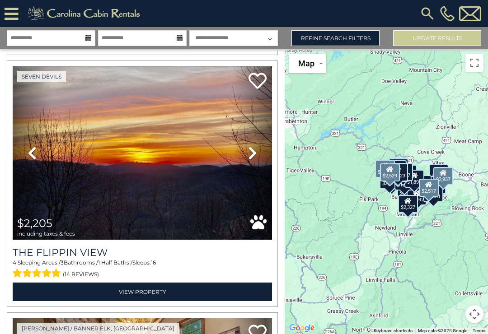
click at [258, 153] on link "Next" at bounding box center [252, 153] width 39 height 174
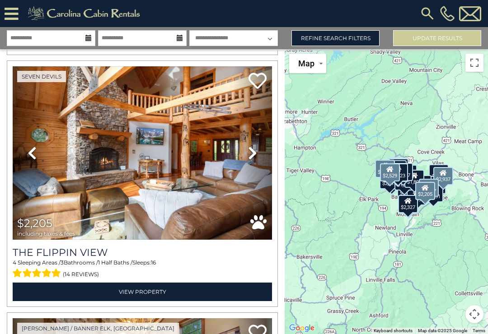
click at [255, 157] on icon at bounding box center [252, 153] width 9 height 14
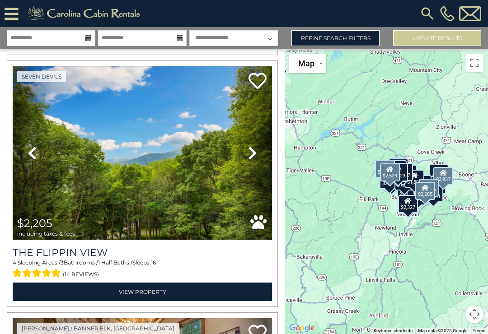
click at [253, 157] on icon at bounding box center [252, 153] width 9 height 14
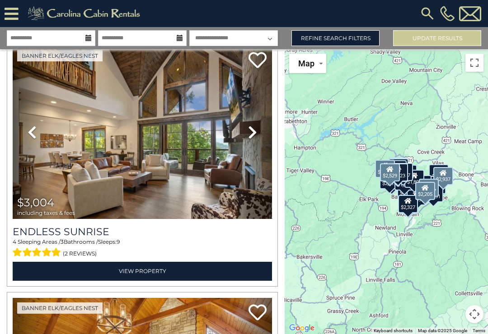
scroll to position [4074, 0]
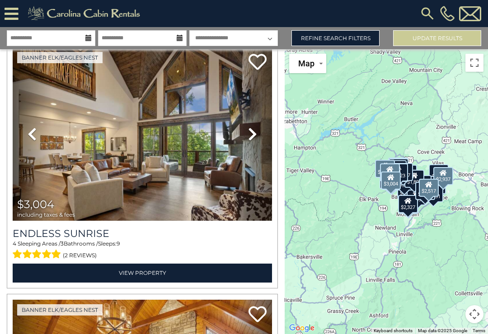
click at [165, 279] on link "View Property" at bounding box center [142, 273] width 259 height 19
click at [156, 276] on link "View Property" at bounding box center [142, 273] width 259 height 19
click at [149, 278] on link "View Property" at bounding box center [142, 273] width 259 height 19
click at [148, 275] on link "View Property" at bounding box center [142, 273] width 259 height 19
click at [153, 274] on link "View Property" at bounding box center [142, 273] width 259 height 19
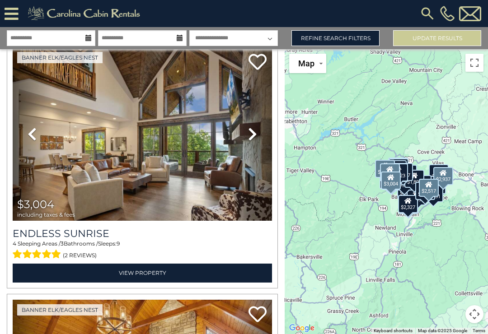
click at [192, 282] on link "View Property" at bounding box center [142, 273] width 259 height 19
click at [149, 282] on link "View Property" at bounding box center [142, 273] width 259 height 19
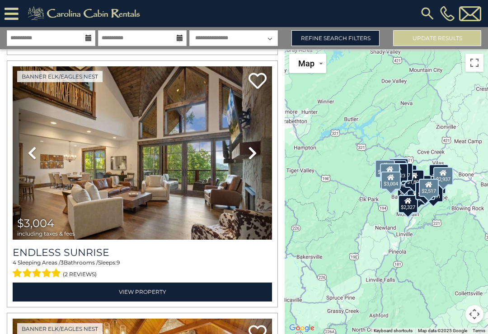
click at [260, 155] on link "Next" at bounding box center [252, 153] width 39 height 174
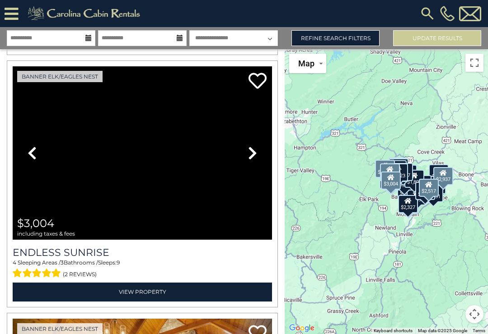
click at [256, 154] on icon at bounding box center [252, 153] width 9 height 14
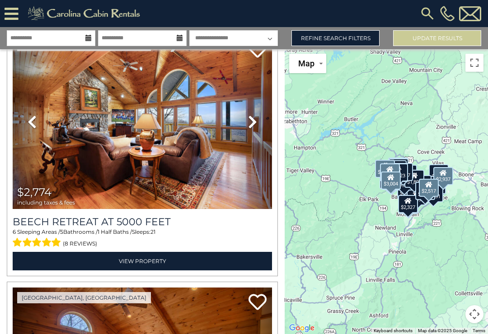
scroll to position [5348, 0]
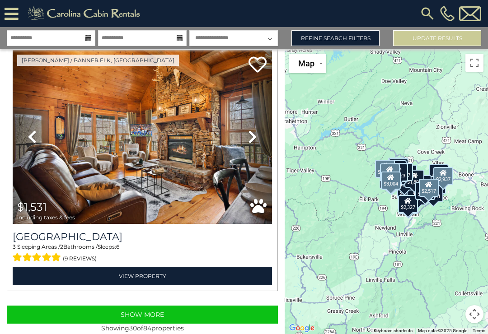
click at [158, 316] on button "Show More" at bounding box center [142, 315] width 271 height 18
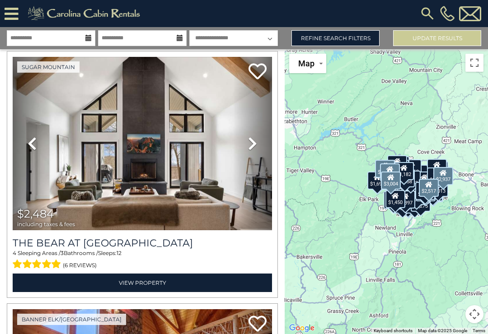
scroll to position [7598, 0]
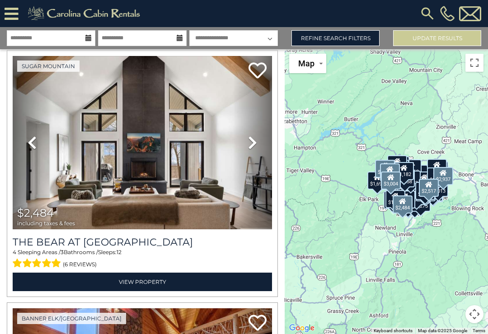
click at [141, 284] on link "View Property" at bounding box center [142, 282] width 259 height 19
click at [143, 282] on link "View Property" at bounding box center [142, 282] width 259 height 19
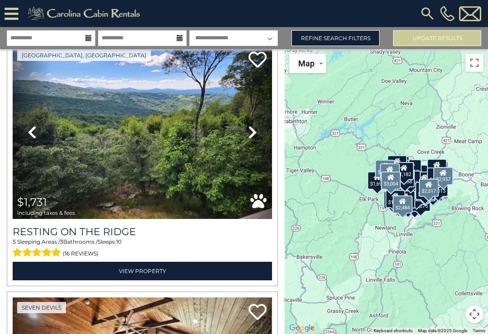
scroll to position [13916, 0]
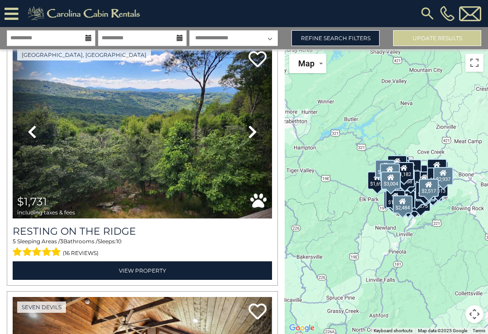
click at [256, 131] on icon at bounding box center [252, 132] width 9 height 14
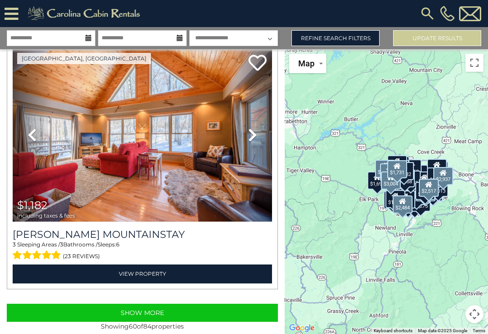
click at [152, 315] on button "Show More" at bounding box center [142, 313] width 271 height 18
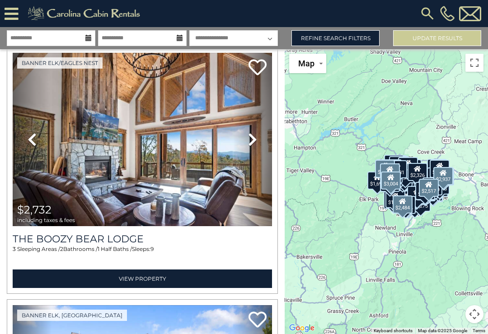
scroll to position [18196, 0]
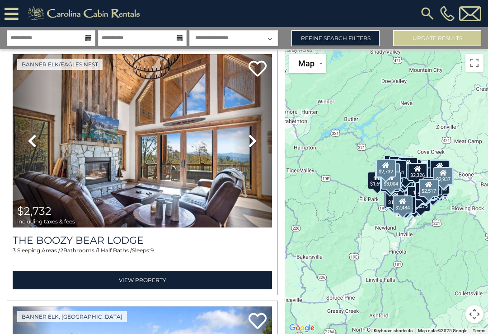
click at [154, 285] on link "View Property" at bounding box center [142, 280] width 259 height 19
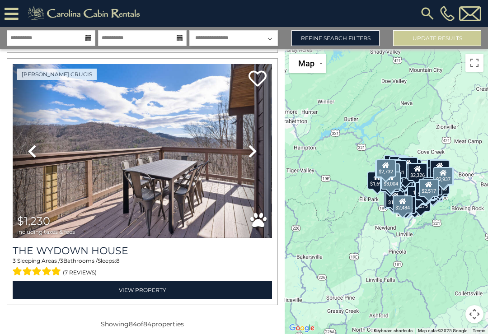
scroll to position [20961, 0]
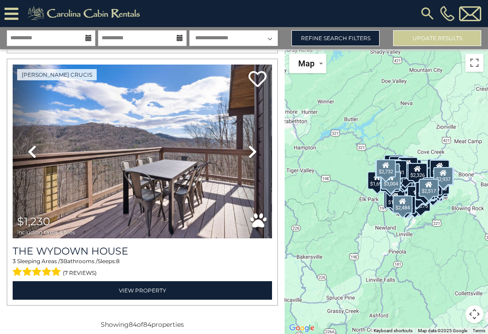
click at [343, 34] on link "Refine Search Filters" at bounding box center [335, 38] width 88 height 16
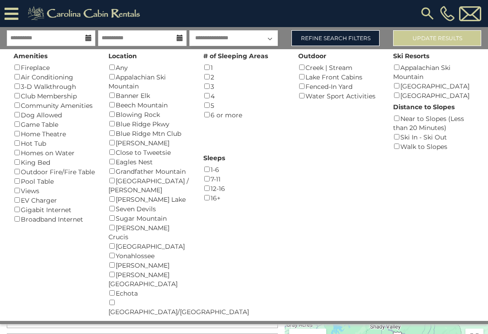
click at [357, 12] on div "[PHONE_NUMBER]" at bounding box center [316, 13] width 333 height 27
click at [360, 36] on link "Refine Search Filters" at bounding box center [335, 38] width 88 height 16
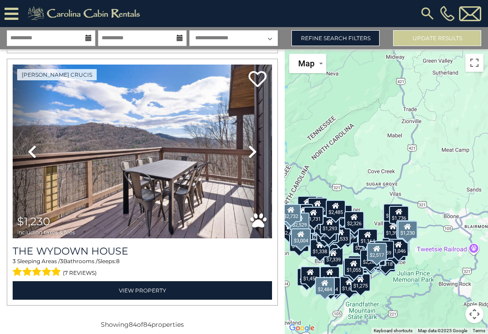
click at [254, 156] on icon at bounding box center [252, 151] width 9 height 14
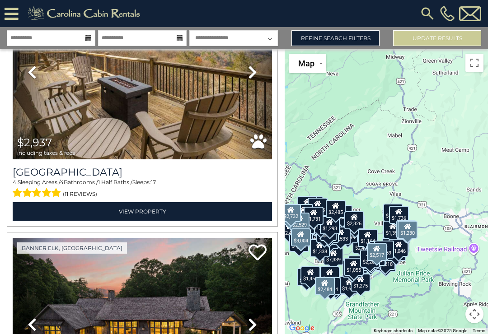
scroll to position [97, 0]
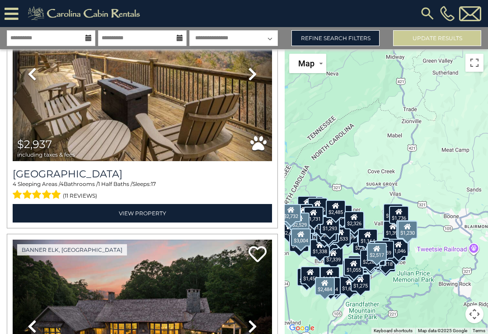
click at [340, 36] on link "Refine Search Filters" at bounding box center [335, 38] width 88 height 16
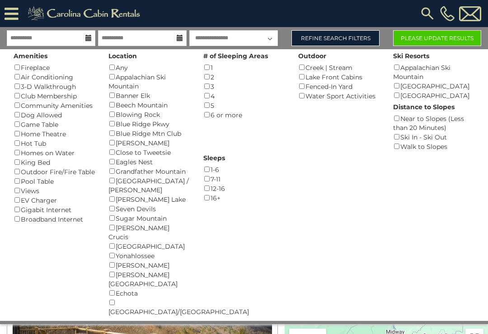
click at [117, 157] on div "Eagles Nest ()" at bounding box center [148, 161] width 81 height 9
click at [81, 102] on div "Community Amenities ()" at bounding box center [54, 105] width 81 height 9
click at [40, 104] on div "Community Amenities ()" at bounding box center [54, 105] width 81 height 9
click at [328, 37] on link "Refine Search Filters" at bounding box center [335, 38] width 88 height 16
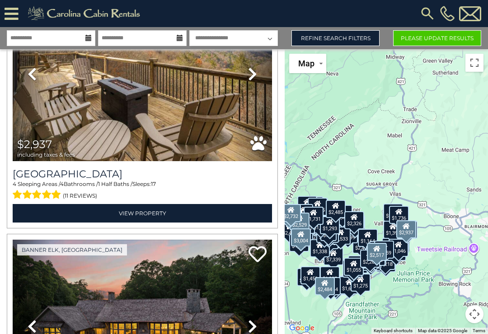
click at [446, 42] on button "Please Update Results" at bounding box center [437, 38] width 88 height 16
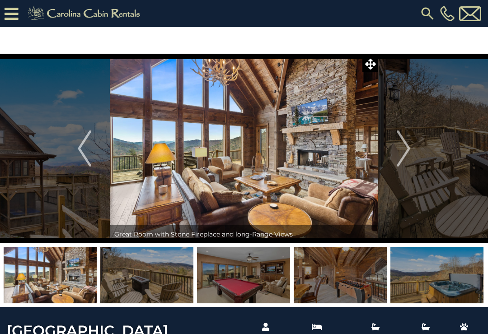
click at [406, 151] on img "Next" at bounding box center [403, 148] width 14 height 36
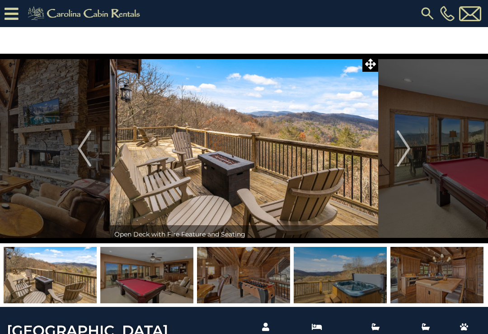
click at [406, 147] on img "Next" at bounding box center [403, 148] width 14 height 36
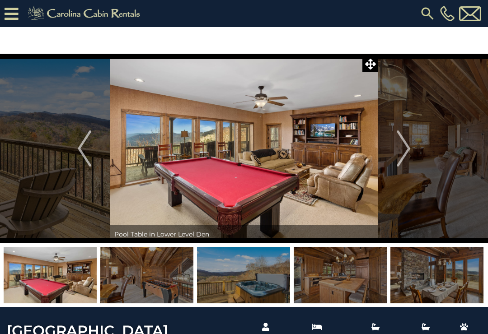
click at [406, 146] on img "Next" at bounding box center [403, 148] width 14 height 36
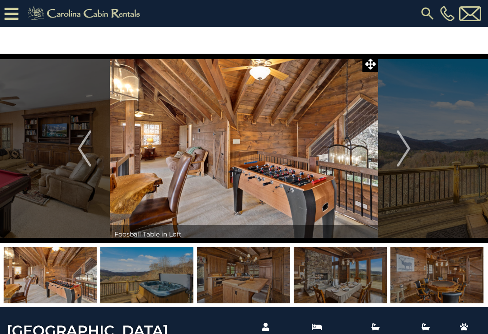
click at [407, 145] on img "Next" at bounding box center [403, 148] width 14 height 36
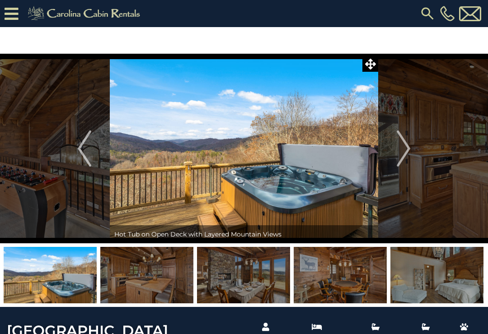
click at [406, 149] on img "Next" at bounding box center [403, 148] width 14 height 36
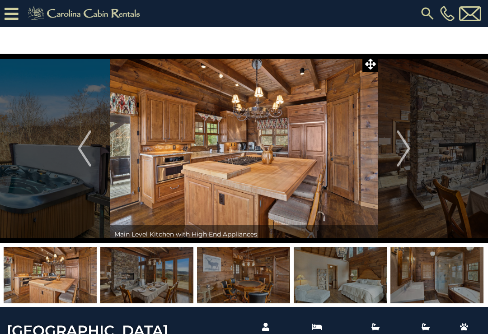
click at [408, 149] on img "Next" at bounding box center [403, 148] width 14 height 36
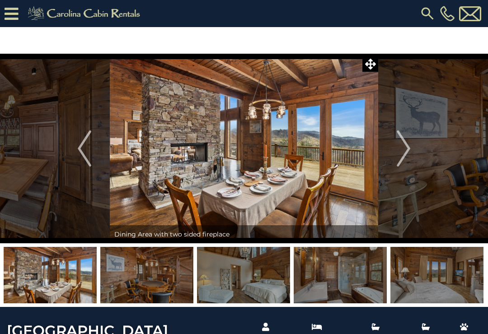
click at [408, 147] on img "Next" at bounding box center [403, 148] width 14 height 36
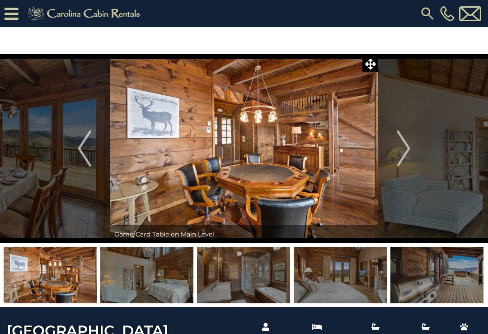
click at [406, 149] on img "Next" at bounding box center [403, 148] width 14 height 36
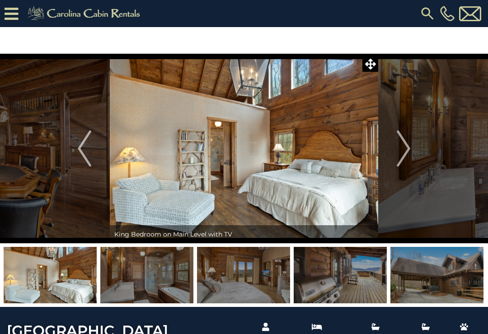
click at [405, 145] on img "Next" at bounding box center [403, 148] width 14 height 36
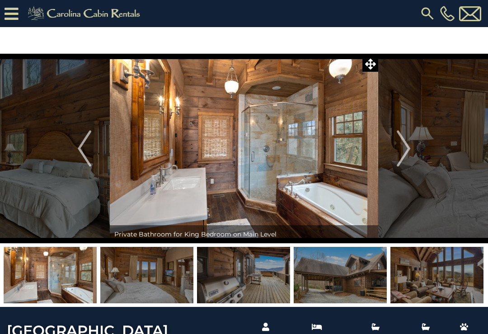
click at [406, 149] on img "Next" at bounding box center [403, 148] width 14 height 36
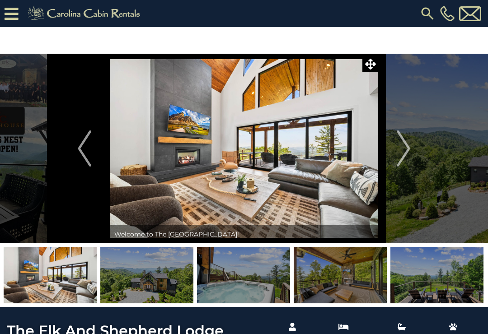
click at [407, 146] on img "Next" at bounding box center [403, 148] width 14 height 36
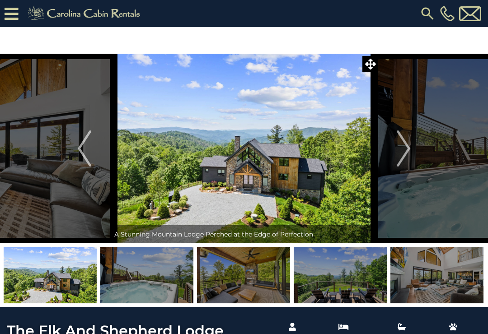
click at [406, 146] on img "Next" at bounding box center [403, 148] width 14 height 36
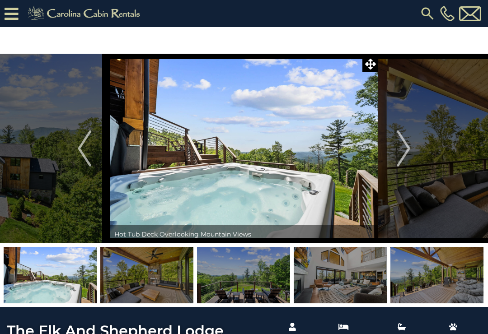
click at [405, 143] on img "Next" at bounding box center [403, 148] width 14 height 36
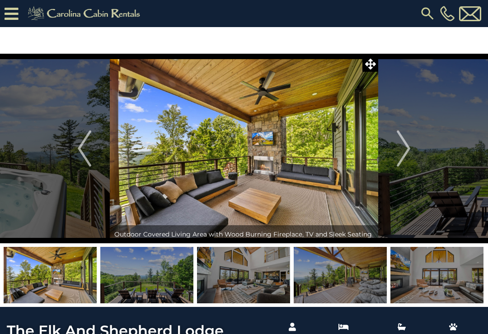
click at [402, 144] on img "Next" at bounding box center [403, 148] width 14 height 36
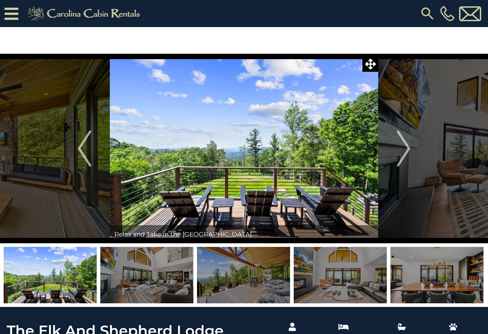
click at [400, 145] on img "Next" at bounding box center [403, 148] width 14 height 36
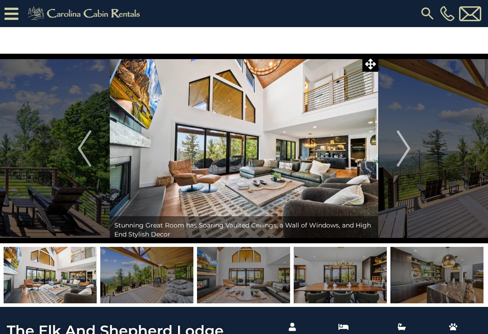
click at [405, 146] on img "Next" at bounding box center [403, 148] width 14 height 36
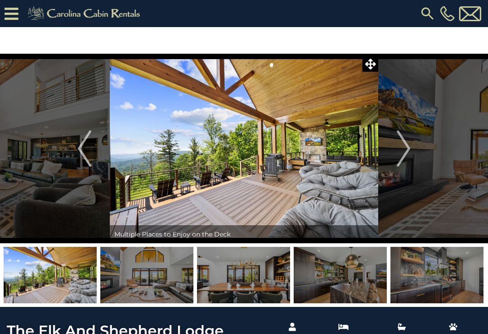
click at [405, 144] on img "Next" at bounding box center [403, 148] width 14 height 36
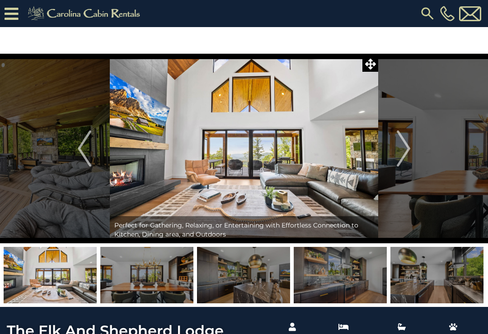
click at [405, 144] on img "Next" at bounding box center [403, 148] width 14 height 36
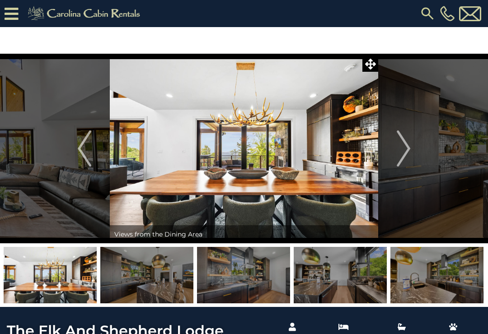
click at [406, 144] on img "Next" at bounding box center [403, 148] width 14 height 36
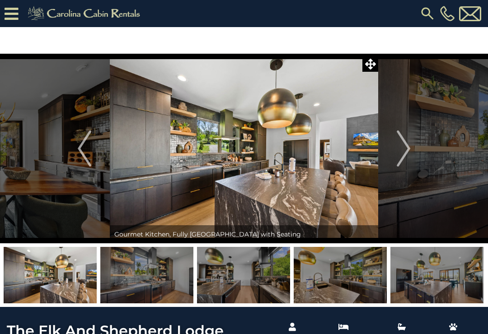
click at [403, 143] on img "Next" at bounding box center [403, 148] width 14 height 36
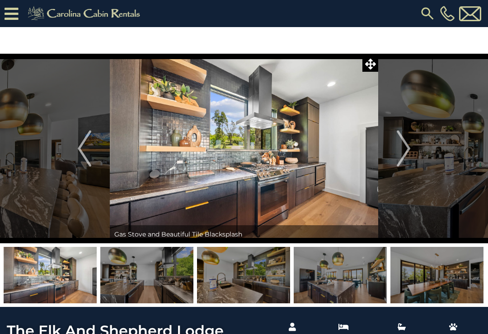
click at [408, 143] on img "Next" at bounding box center [403, 148] width 14 height 36
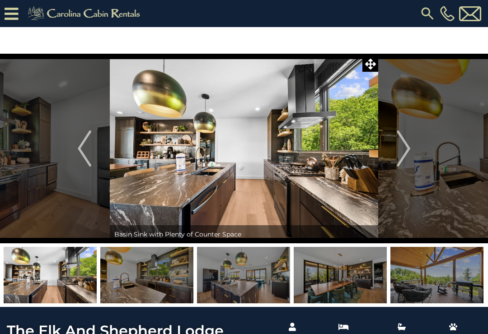
click at [405, 144] on img "Next" at bounding box center [403, 148] width 14 height 36
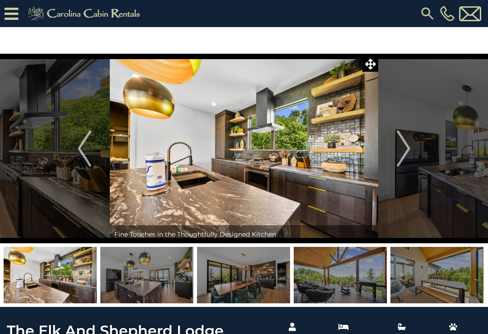
click at [406, 145] on img "Next" at bounding box center [403, 148] width 14 height 36
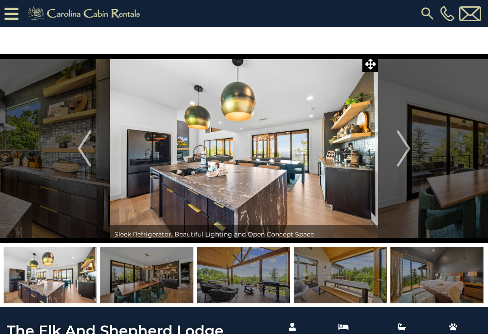
click at [404, 146] on img "Next" at bounding box center [403, 148] width 14 height 36
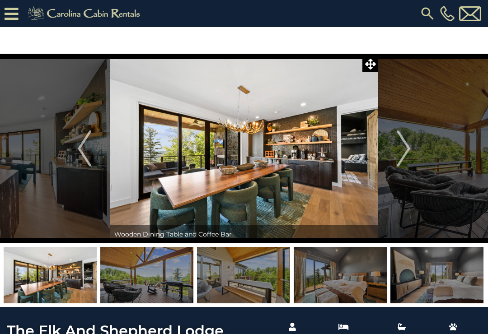
click at [406, 142] on img "Next" at bounding box center [403, 148] width 14 height 36
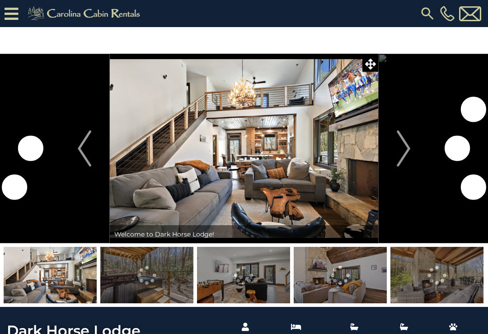
click at [406, 143] on img "Next" at bounding box center [403, 148] width 14 height 36
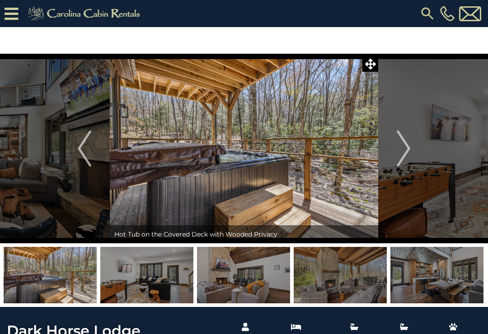
click at [407, 147] on img "Next" at bounding box center [403, 148] width 14 height 36
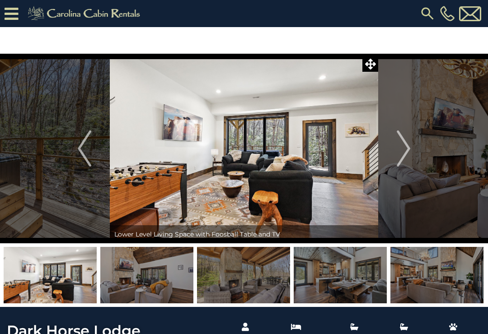
click at [405, 144] on img "Next" at bounding box center [403, 148] width 14 height 36
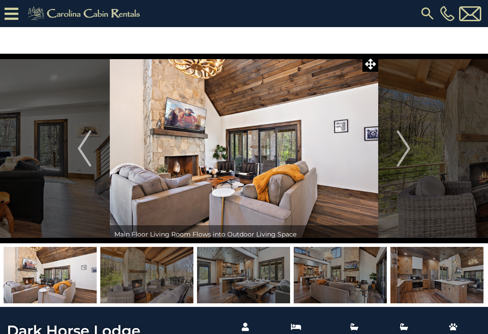
click at [404, 141] on img "Next" at bounding box center [403, 148] width 14 height 36
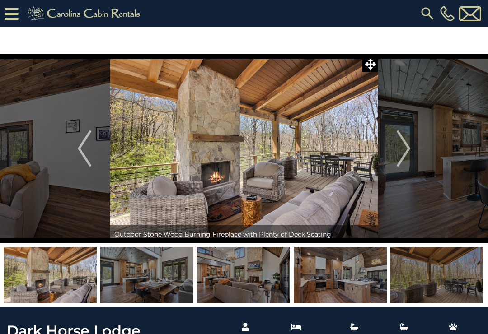
click at [405, 142] on img "Next" at bounding box center [403, 148] width 14 height 36
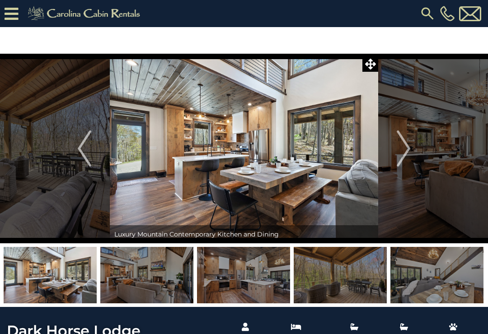
click at [405, 144] on img "Next" at bounding box center [403, 148] width 14 height 36
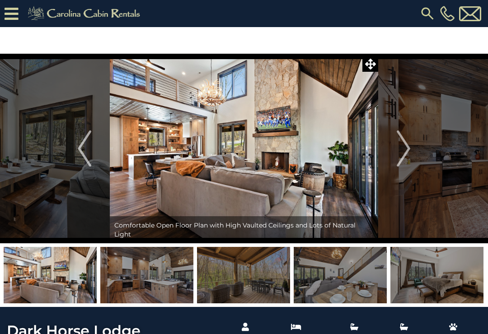
click at [406, 144] on img "Next" at bounding box center [403, 148] width 14 height 36
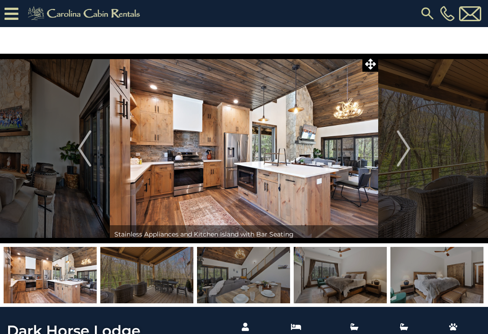
click at [406, 144] on img "Next" at bounding box center [403, 148] width 14 height 36
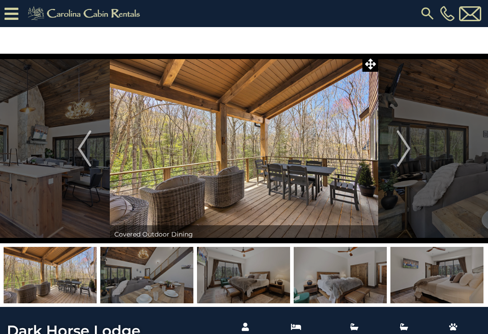
click at [405, 143] on img "Next" at bounding box center [403, 148] width 14 height 36
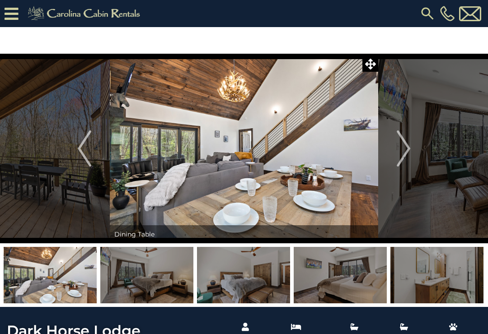
click at [406, 144] on img "Next" at bounding box center [403, 148] width 14 height 36
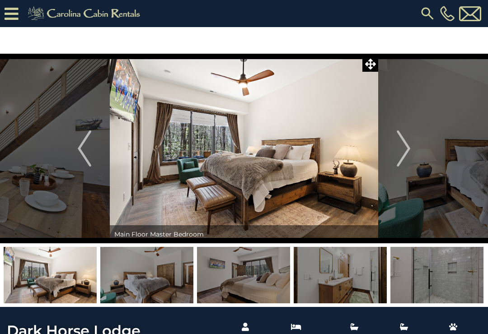
click at [406, 144] on img "Next" at bounding box center [403, 148] width 14 height 36
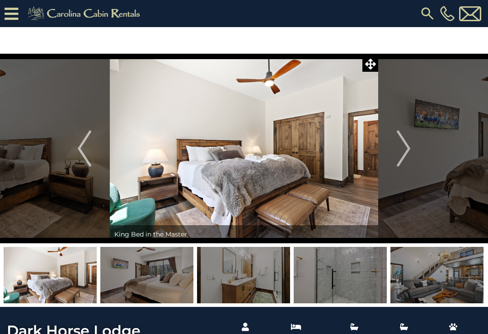
click at [405, 143] on img "Next" at bounding box center [403, 148] width 14 height 36
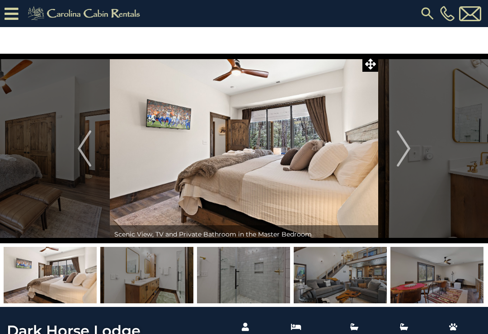
click at [405, 144] on img "Next" at bounding box center [403, 148] width 14 height 36
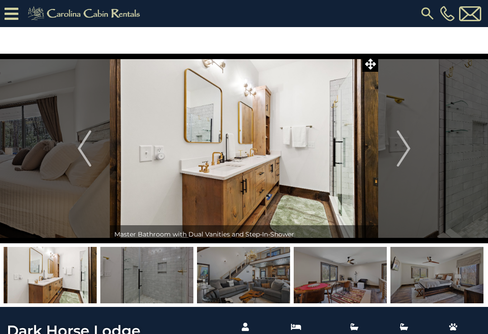
click at [407, 145] on img "Next" at bounding box center [403, 148] width 14 height 36
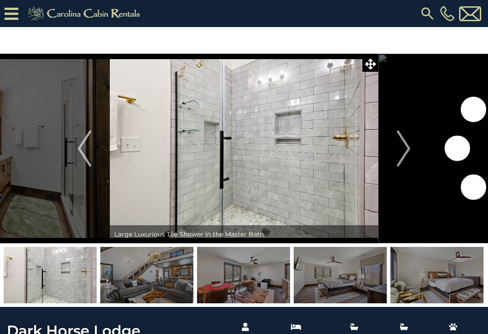
click at [407, 144] on img "Next" at bounding box center [403, 148] width 14 height 36
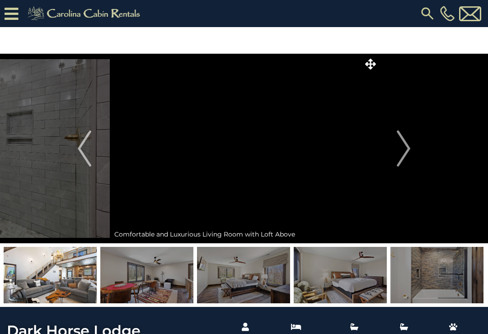
click at [406, 143] on img "Next" at bounding box center [403, 148] width 14 height 36
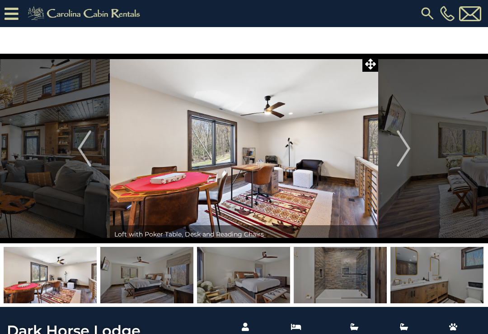
click at [407, 144] on img "Next" at bounding box center [403, 148] width 14 height 36
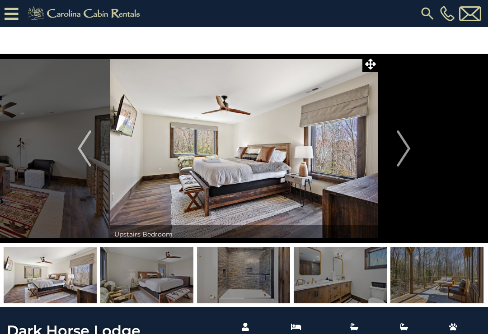
click at [408, 144] on img "Next" at bounding box center [403, 148] width 14 height 36
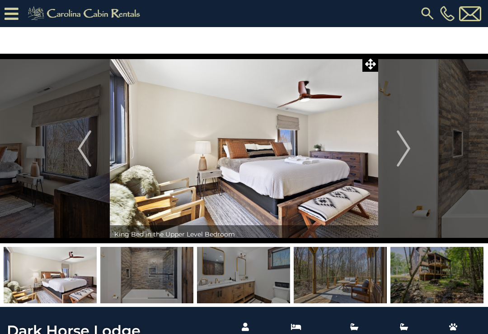
click at [409, 145] on img "Next" at bounding box center [403, 148] width 14 height 36
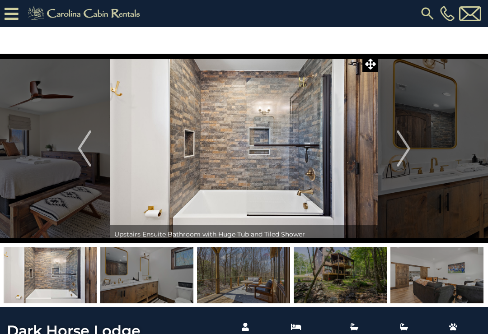
click at [408, 144] on img "Next" at bounding box center [403, 148] width 14 height 36
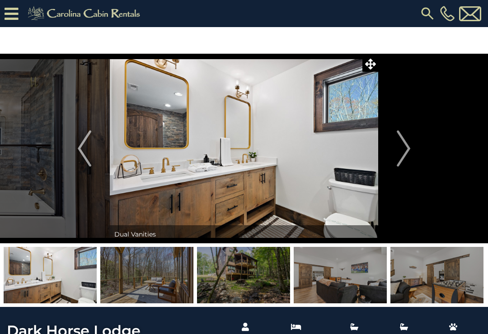
click at [409, 144] on img "Next" at bounding box center [403, 148] width 14 height 36
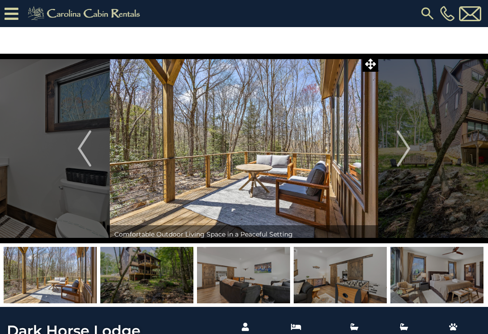
click at [408, 144] on img "Next" at bounding box center [403, 148] width 14 height 36
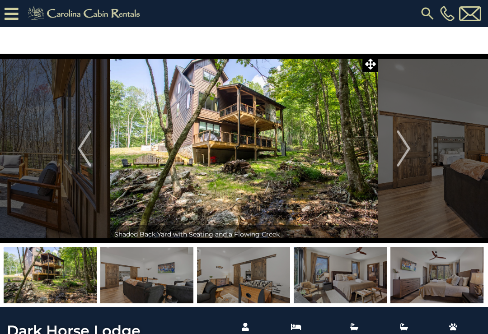
click at [408, 144] on img "Next" at bounding box center [403, 148] width 14 height 36
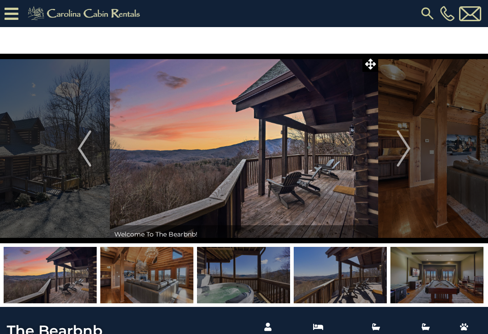
click at [403, 147] on img "Next" at bounding box center [403, 148] width 14 height 36
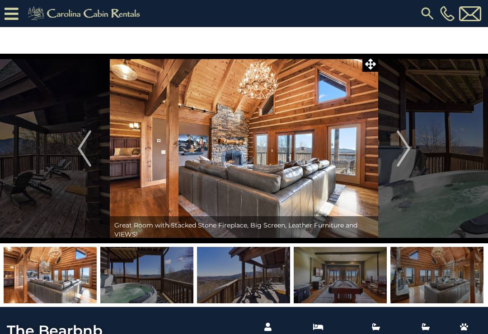
click at [403, 146] on img "Next" at bounding box center [403, 148] width 14 height 36
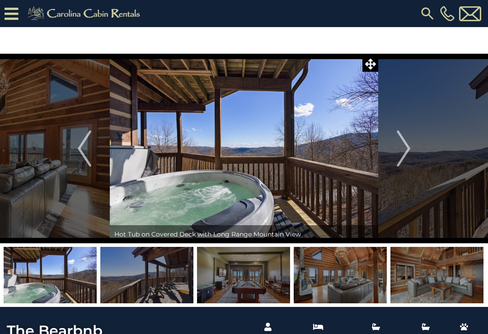
click at [404, 143] on img "Next" at bounding box center [403, 148] width 14 height 36
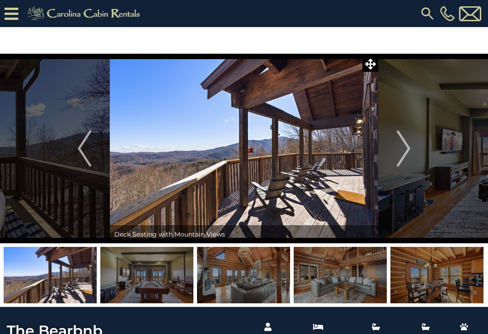
click at [405, 144] on img "Next" at bounding box center [403, 148] width 14 height 36
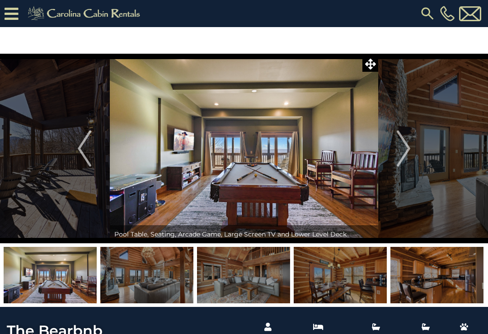
click at [407, 143] on img "Next" at bounding box center [403, 148] width 14 height 36
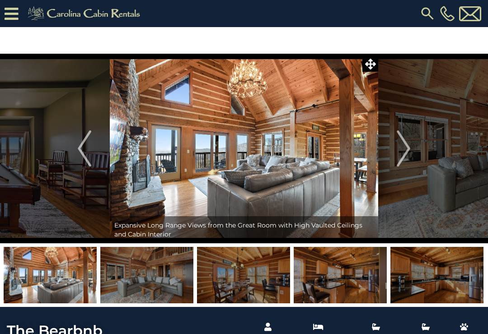
click at [403, 143] on img "Next" at bounding box center [403, 148] width 14 height 36
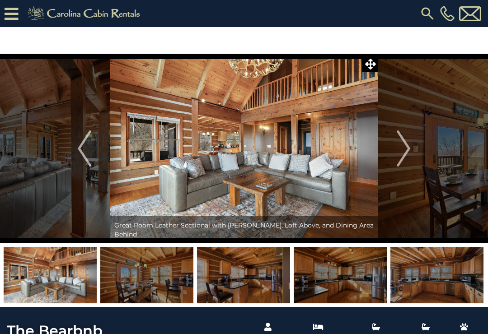
click at [403, 144] on img "Next" at bounding box center [403, 148] width 14 height 36
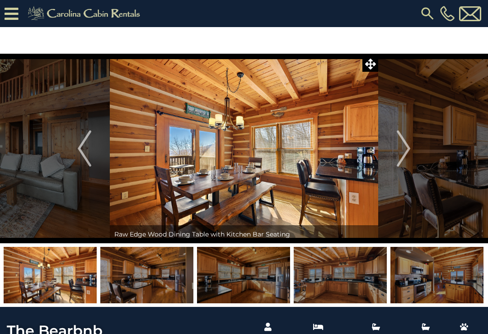
click at [405, 144] on img "Next" at bounding box center [403, 148] width 14 height 36
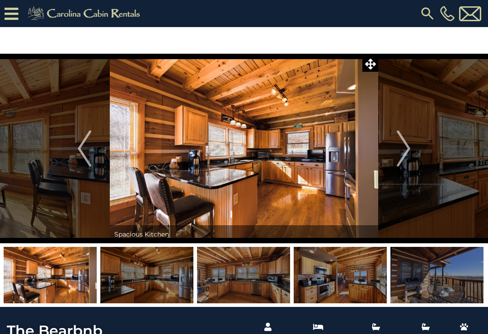
click at [402, 145] on img "Next" at bounding box center [403, 148] width 14 height 36
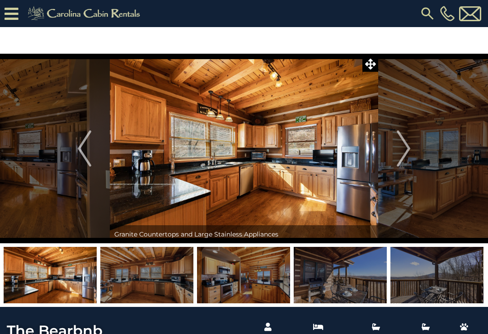
click at [401, 144] on img "Next" at bounding box center [403, 148] width 14 height 36
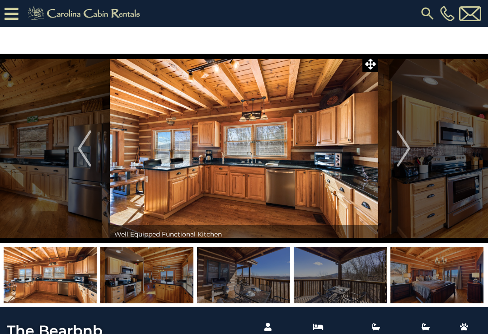
click at [401, 147] on img "Next" at bounding box center [403, 148] width 14 height 36
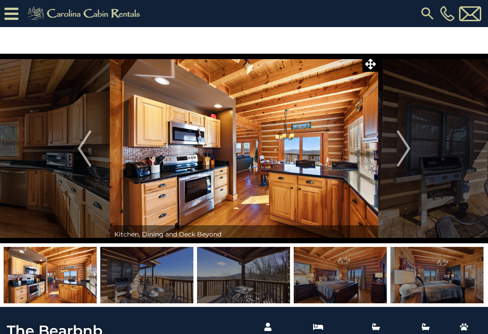
click at [402, 145] on img "Next" at bounding box center [403, 148] width 14 height 36
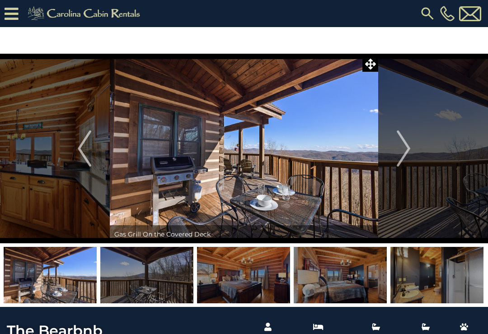
click at [405, 146] on img "Next" at bounding box center [403, 148] width 14 height 36
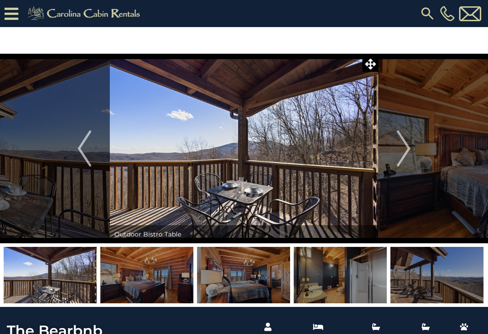
click at [401, 143] on img "Next" at bounding box center [403, 148] width 14 height 36
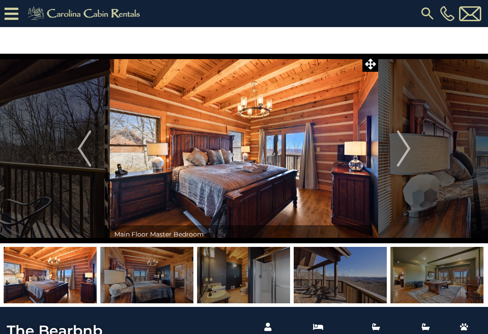
click at [404, 147] on img "Next" at bounding box center [403, 148] width 14 height 36
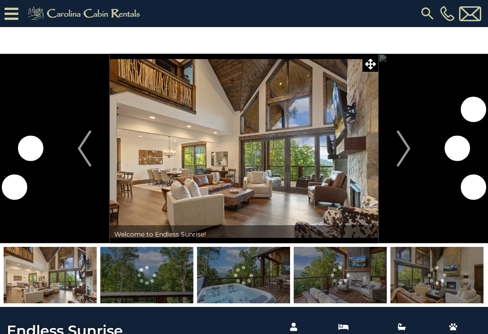
click at [404, 146] on img "Next" at bounding box center [403, 148] width 14 height 36
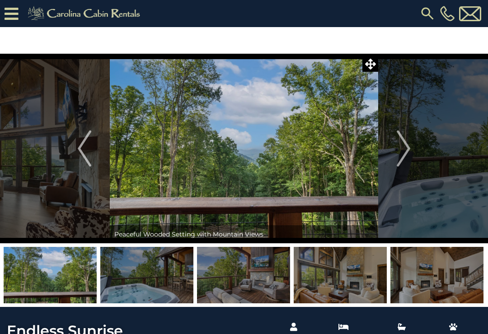
click at [402, 145] on img "Next" at bounding box center [403, 148] width 14 height 36
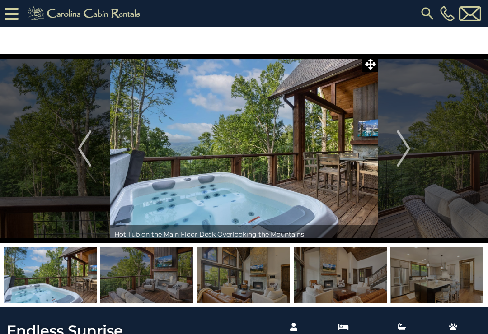
click at [401, 147] on img "Next" at bounding box center [403, 148] width 14 height 36
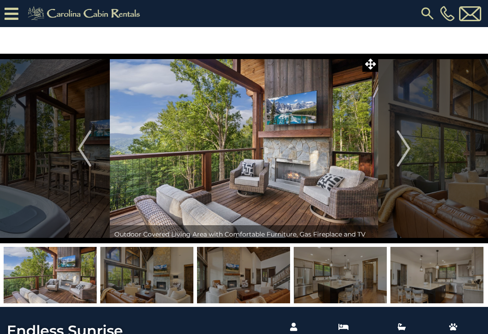
click at [401, 142] on img "Next" at bounding box center [403, 148] width 14 height 36
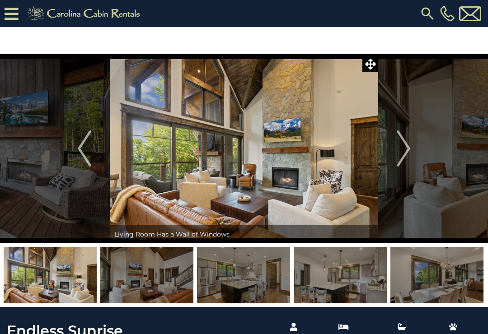
click at [402, 144] on img "Next" at bounding box center [403, 148] width 14 height 36
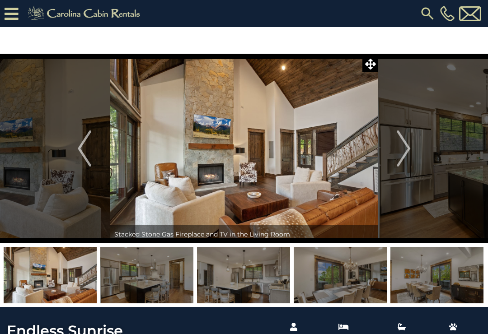
click at [407, 144] on img "Next" at bounding box center [403, 148] width 14 height 36
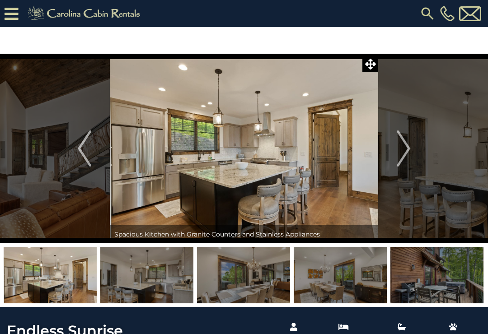
click at [403, 143] on img "Next" at bounding box center [403, 148] width 14 height 36
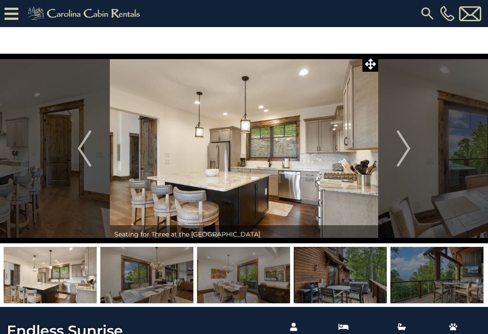
click at [406, 143] on img "Next" at bounding box center [403, 148] width 14 height 36
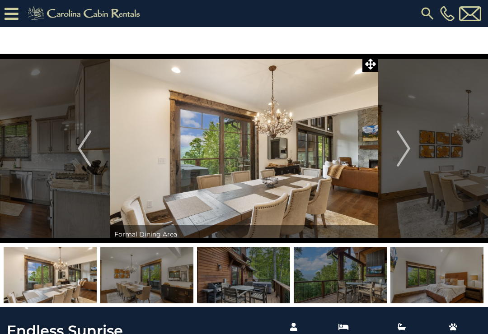
click at [405, 143] on img "Next" at bounding box center [403, 148] width 14 height 36
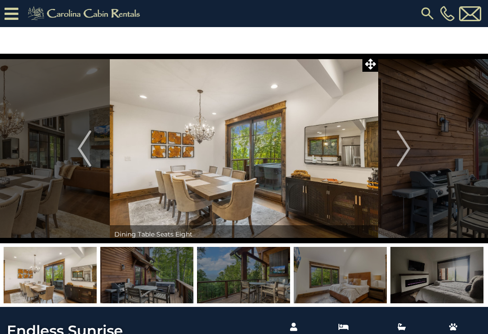
click at [405, 143] on img "Next" at bounding box center [403, 148] width 14 height 36
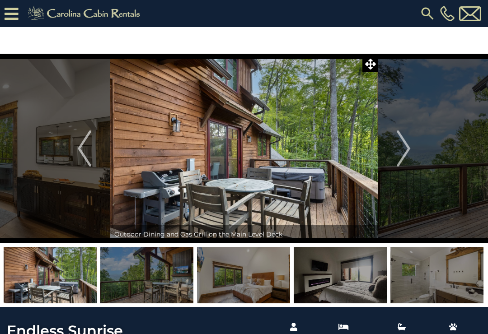
click at [403, 142] on img "Next" at bounding box center [403, 148] width 14 height 36
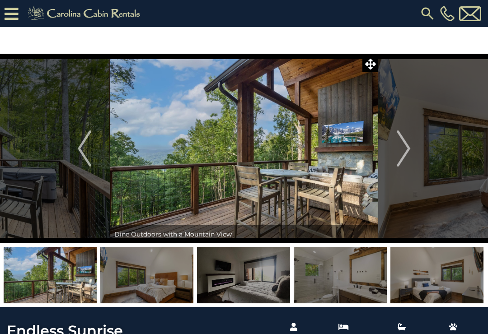
click at [404, 144] on img "Next" at bounding box center [403, 148] width 14 height 36
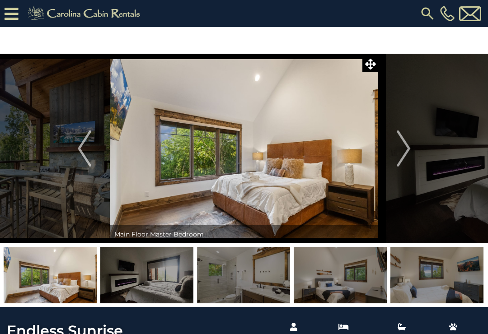
click at [405, 143] on img "Next" at bounding box center [403, 148] width 14 height 36
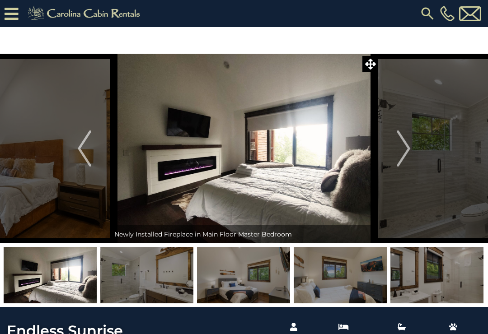
click at [405, 144] on img "Next" at bounding box center [403, 148] width 14 height 36
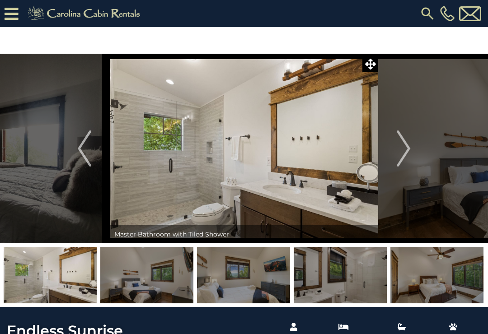
click at [406, 144] on img "Next" at bounding box center [403, 148] width 14 height 36
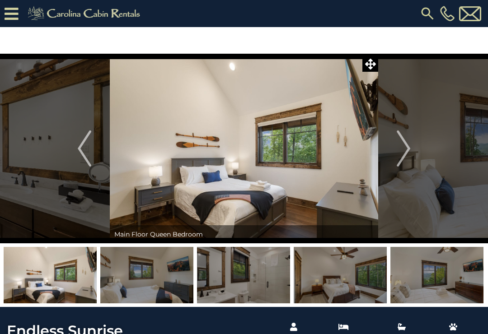
click at [407, 144] on img "Next" at bounding box center [403, 148] width 14 height 36
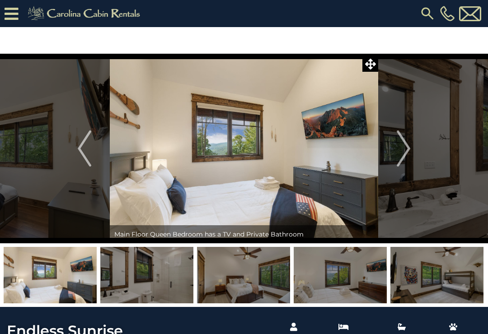
click at [409, 145] on img "Next" at bounding box center [403, 148] width 14 height 36
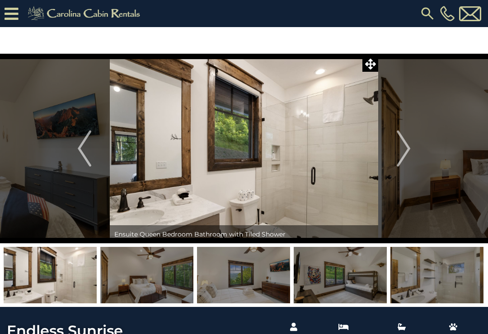
click at [406, 144] on img "Next" at bounding box center [403, 148] width 14 height 36
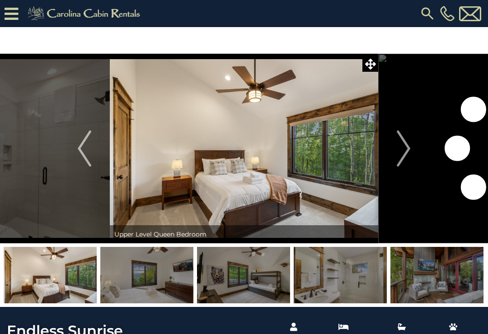
click at [407, 144] on img "Next" at bounding box center [403, 148] width 14 height 36
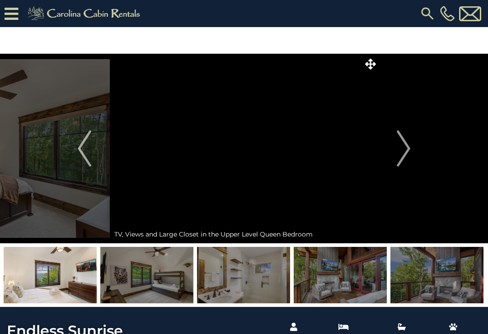
click at [408, 144] on img "Next" at bounding box center [403, 148] width 14 height 36
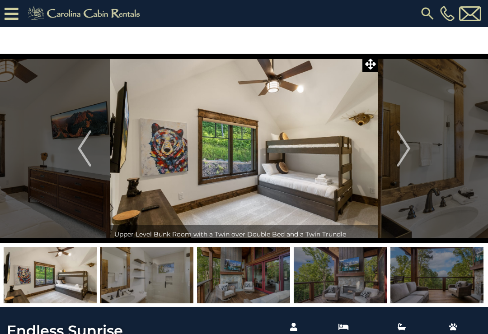
click at [409, 145] on img "Next" at bounding box center [403, 148] width 14 height 36
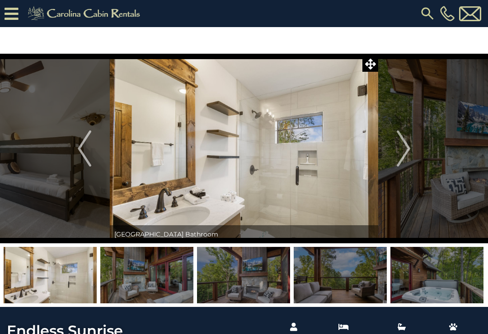
click at [408, 145] on img "Next" at bounding box center [403, 148] width 14 height 36
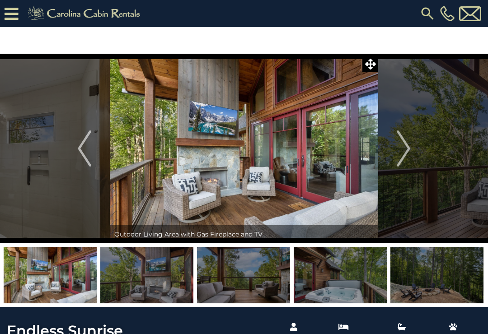
click at [406, 144] on img "Next" at bounding box center [403, 148] width 14 height 36
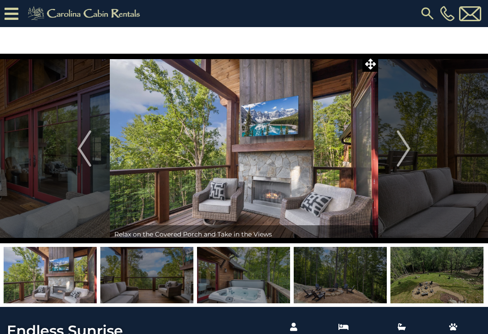
click at [407, 146] on img "Next" at bounding box center [403, 148] width 14 height 36
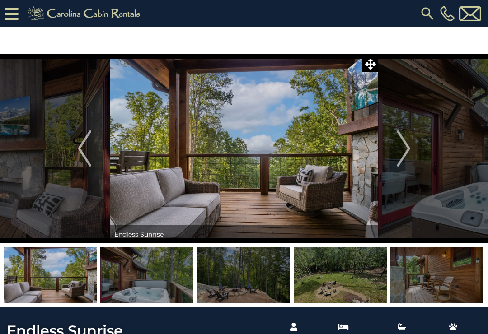
click at [405, 145] on img "Next" at bounding box center [403, 148] width 14 height 36
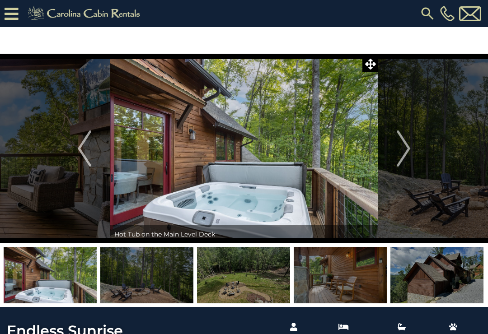
click at [406, 146] on img "Next" at bounding box center [403, 148] width 14 height 36
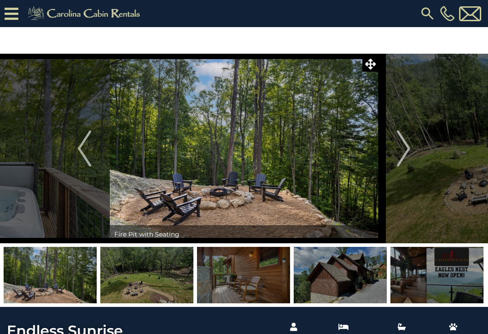
click at [407, 146] on img "Next" at bounding box center [403, 148] width 14 height 36
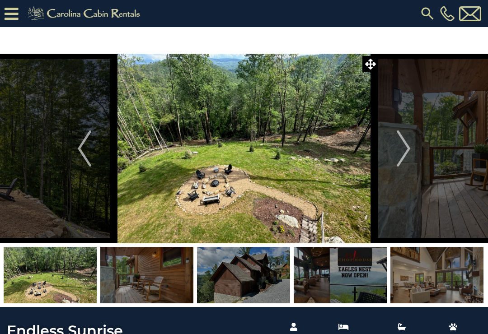
click at [405, 146] on img "Next" at bounding box center [403, 148] width 14 height 36
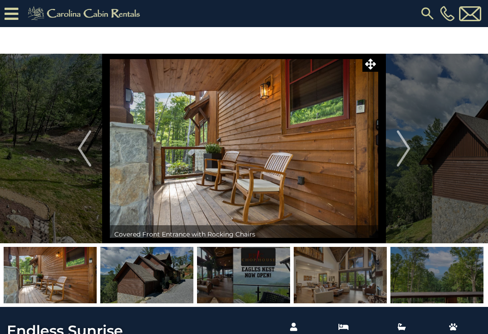
click at [403, 143] on img "Next" at bounding box center [403, 148] width 14 height 36
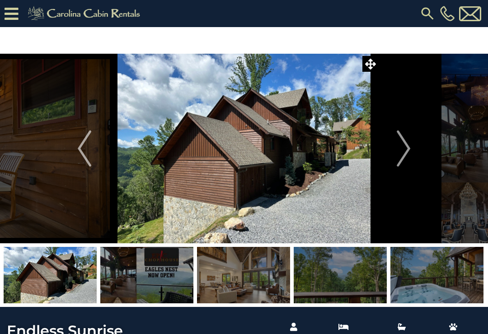
click at [405, 145] on img "Next" at bounding box center [403, 148] width 14 height 36
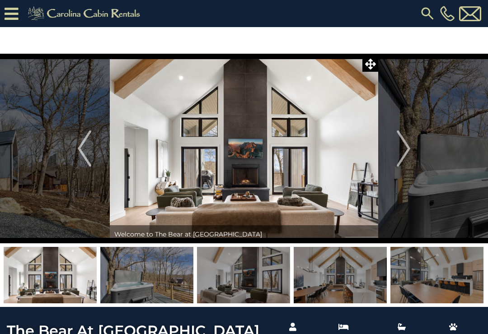
click at [401, 152] on img "Next" at bounding box center [403, 148] width 14 height 36
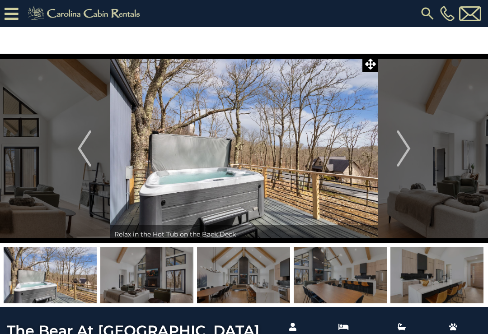
click at [408, 150] on img "Next" at bounding box center [403, 148] width 14 height 36
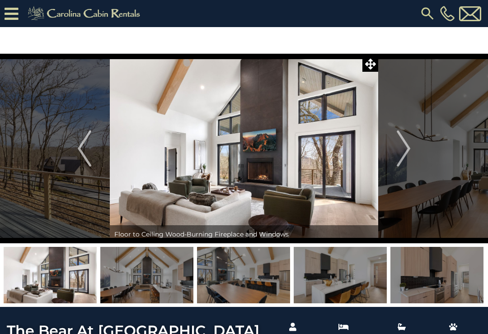
click at [404, 145] on img "Next" at bounding box center [403, 148] width 14 height 36
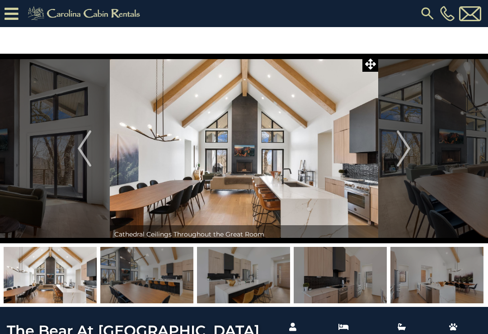
click at [404, 140] on img "Next" at bounding box center [403, 148] width 14 height 36
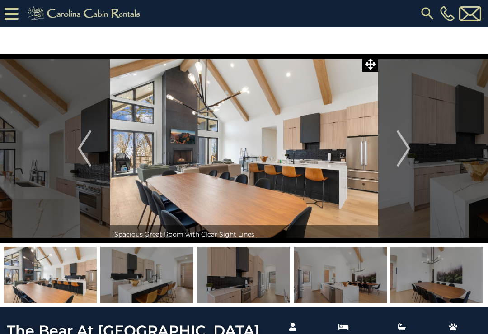
click at [407, 143] on img "Next" at bounding box center [403, 148] width 14 height 36
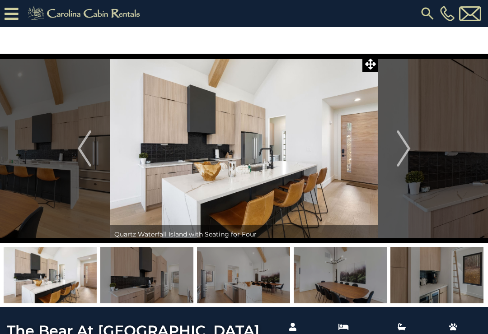
click at [402, 142] on img "Next" at bounding box center [403, 148] width 14 height 36
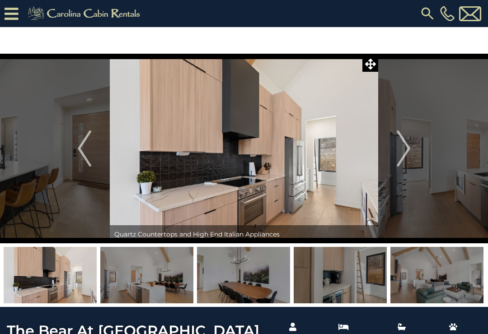
click at [404, 142] on img "Next" at bounding box center [403, 148] width 14 height 36
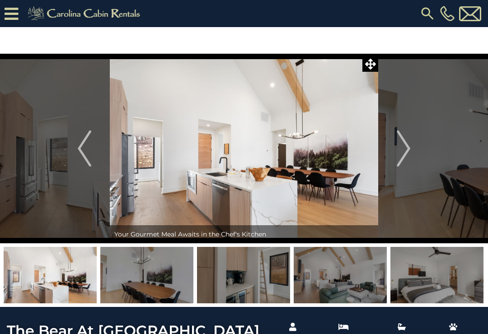
click at [405, 144] on img "Next" at bounding box center [403, 148] width 14 height 36
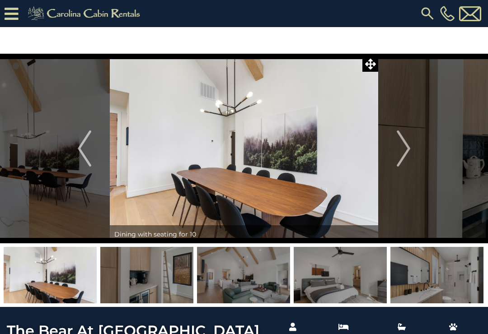
click at [407, 145] on img "Next" at bounding box center [403, 148] width 14 height 36
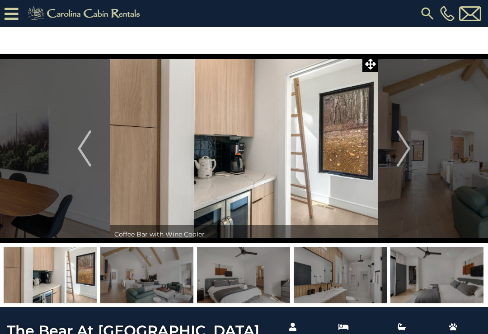
click at [406, 144] on img "Next" at bounding box center [403, 148] width 14 height 36
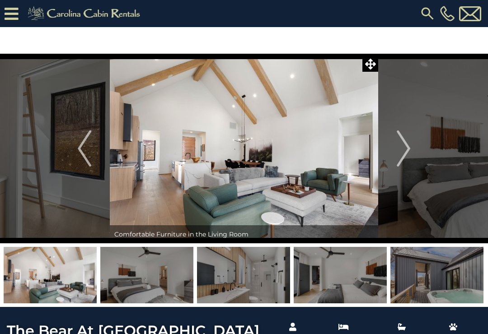
click at [407, 145] on img "Next" at bounding box center [403, 148] width 14 height 36
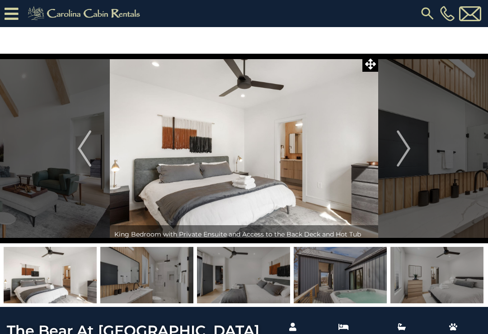
click at [407, 146] on img "Next" at bounding box center [403, 148] width 14 height 36
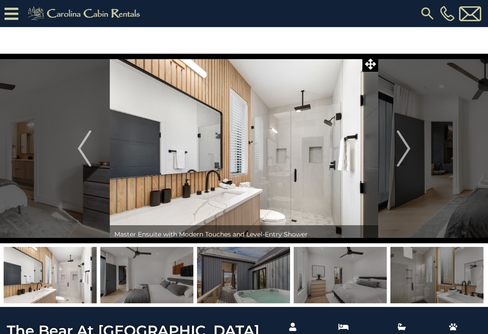
click at [408, 143] on img "Next" at bounding box center [403, 148] width 14 height 36
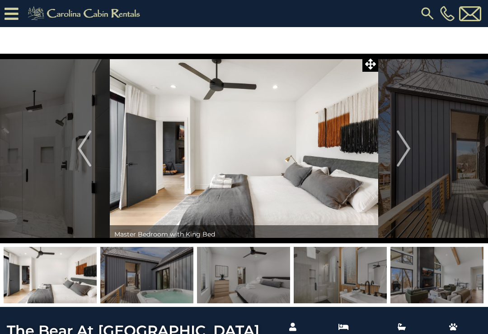
click at [401, 142] on img "Next" at bounding box center [403, 148] width 14 height 36
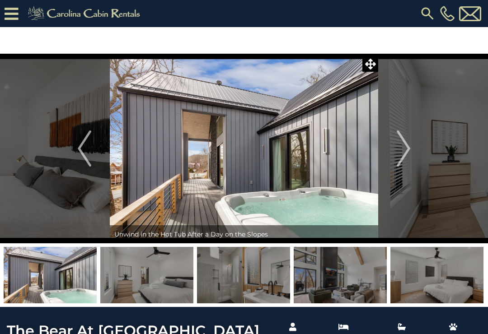
click at [407, 146] on img "Next" at bounding box center [403, 148] width 14 height 36
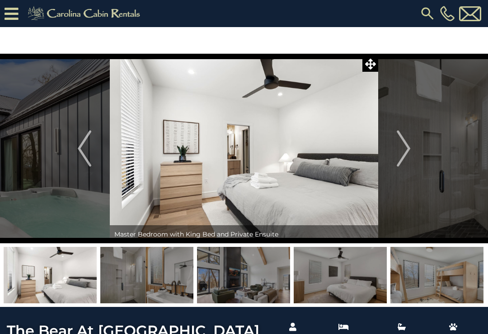
click at [404, 145] on img "Next" at bounding box center [403, 148] width 14 height 36
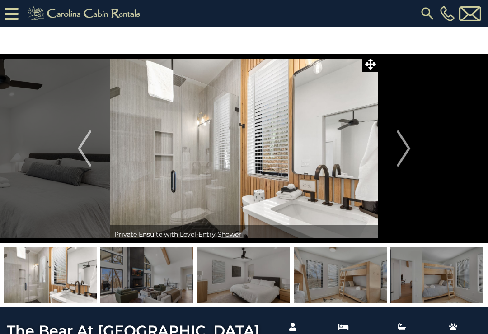
click at [405, 144] on img "Next" at bounding box center [403, 148] width 14 height 36
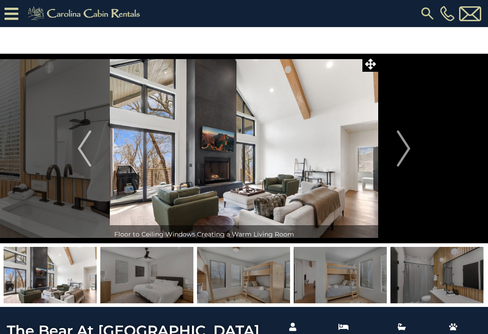
click at [403, 144] on img "Next" at bounding box center [403, 148] width 14 height 36
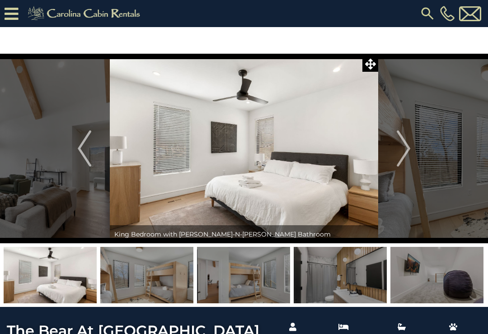
click at [407, 145] on img "Next" at bounding box center [403, 148] width 14 height 36
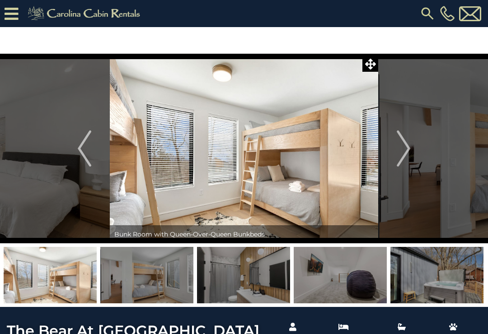
click at [404, 145] on img "Next" at bounding box center [403, 148] width 14 height 36
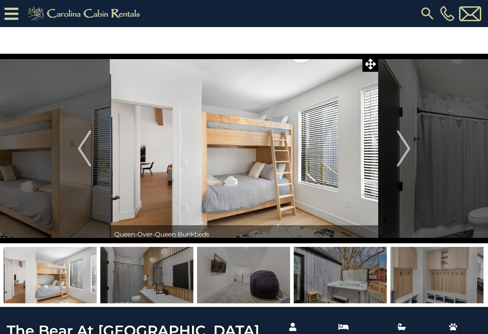
click at [404, 144] on img "Next" at bounding box center [403, 148] width 14 height 36
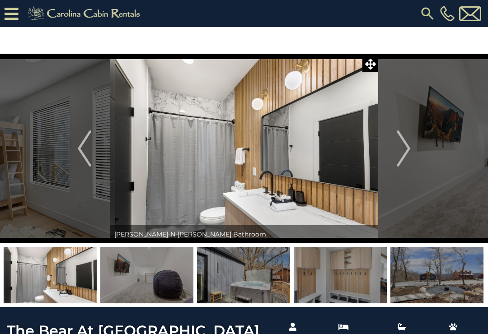
click at [407, 144] on img "Next" at bounding box center [403, 148] width 14 height 36
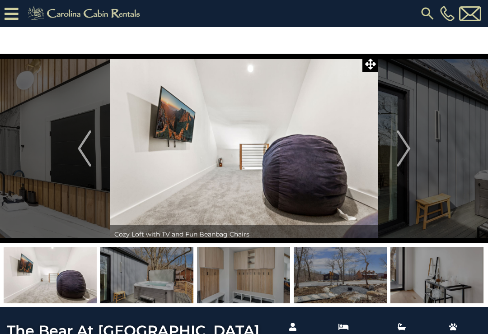
click at [406, 145] on img "Next" at bounding box center [403, 148] width 14 height 36
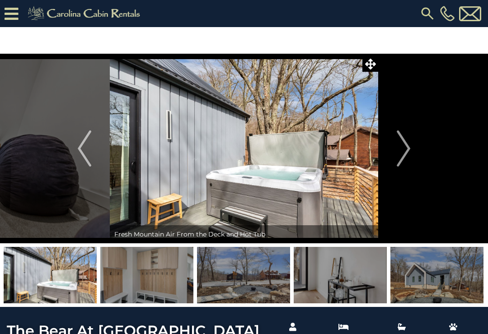
click at [406, 144] on img "Next" at bounding box center [403, 148] width 14 height 36
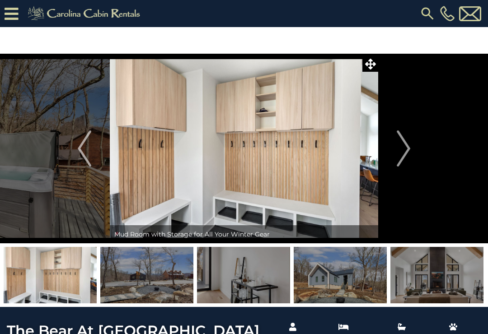
click at [405, 144] on img "Next" at bounding box center [403, 148] width 14 height 36
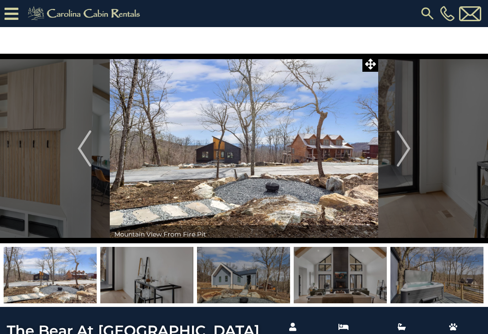
click at [402, 146] on img "Next" at bounding box center [403, 148] width 14 height 36
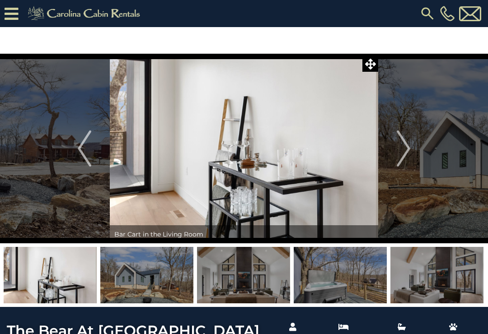
click at [404, 144] on img "Next" at bounding box center [403, 148] width 14 height 36
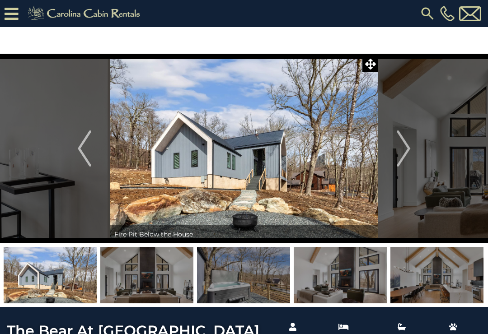
click at [404, 145] on img "Next" at bounding box center [403, 148] width 14 height 36
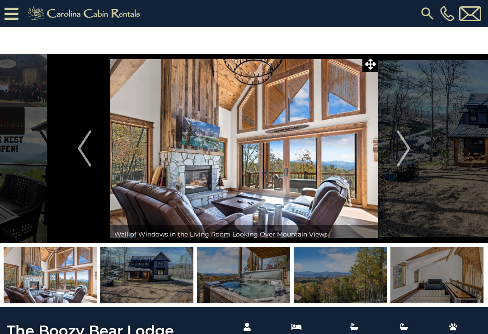
click at [401, 150] on img "Next" at bounding box center [403, 148] width 14 height 36
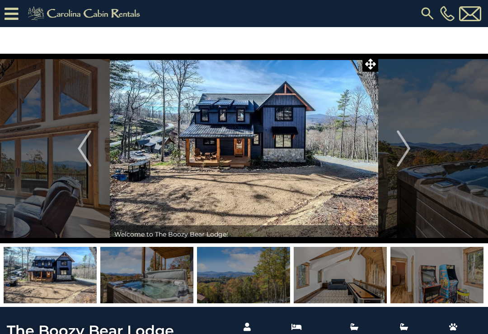
click at [402, 144] on img "Next" at bounding box center [403, 148] width 14 height 36
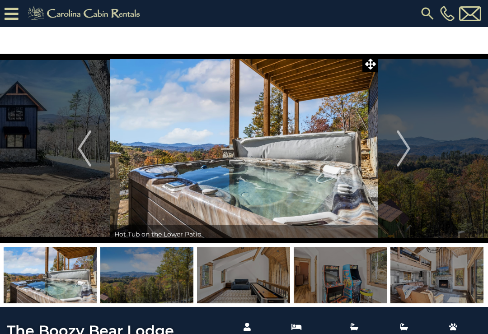
click at [402, 145] on img "Next" at bounding box center [403, 148] width 14 height 36
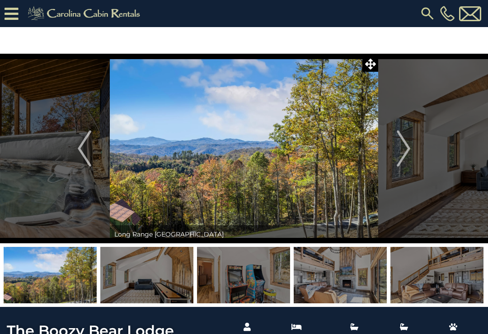
click at [404, 146] on img "Next" at bounding box center [403, 148] width 14 height 36
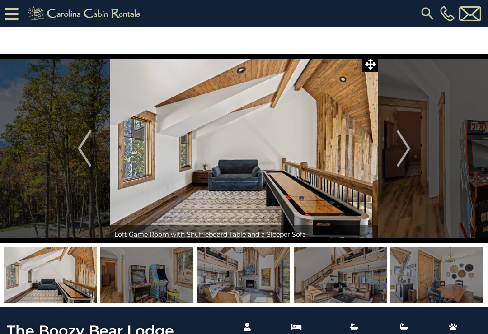
click at [402, 144] on img "Next" at bounding box center [403, 148] width 14 height 36
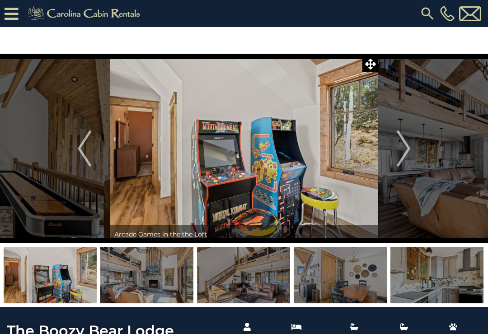
click at [404, 145] on img "Next" at bounding box center [403, 148] width 14 height 36
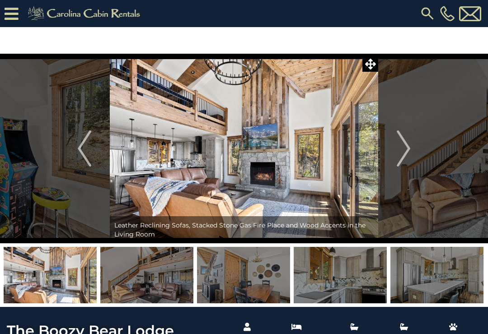
click at [405, 144] on img "Next" at bounding box center [403, 148] width 14 height 36
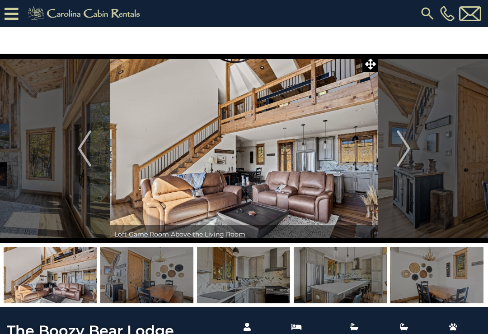
click at [405, 142] on img "Next" at bounding box center [403, 148] width 14 height 36
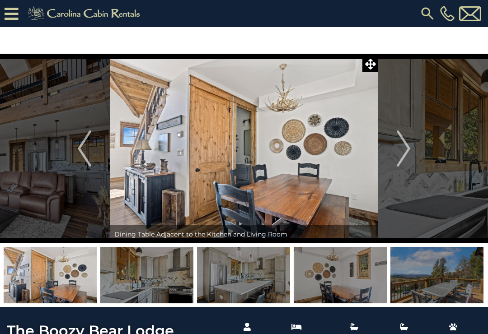
click at [404, 141] on img "Next" at bounding box center [403, 148] width 14 height 36
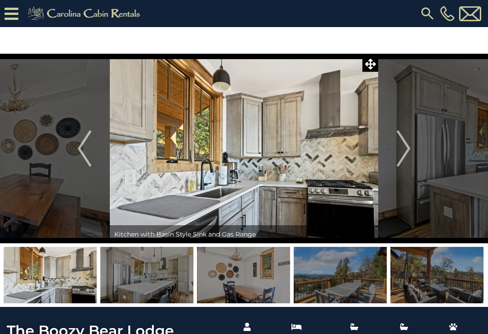
click at [403, 143] on img "Next" at bounding box center [403, 148] width 14 height 36
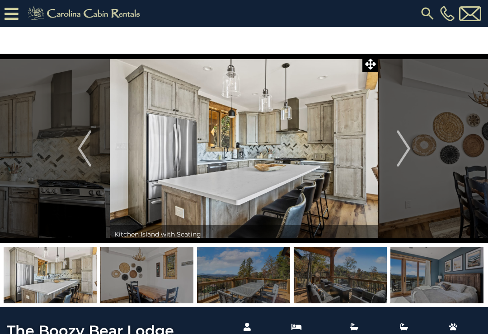
click at [405, 143] on img "Next" at bounding box center [403, 148] width 14 height 36
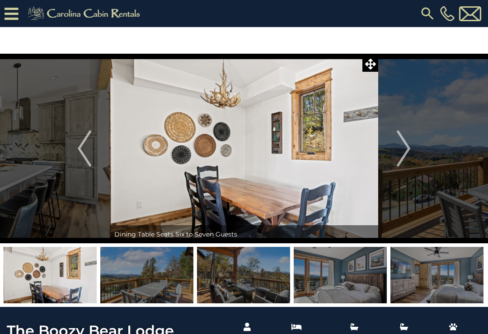
click at [403, 143] on img "Next" at bounding box center [403, 148] width 14 height 36
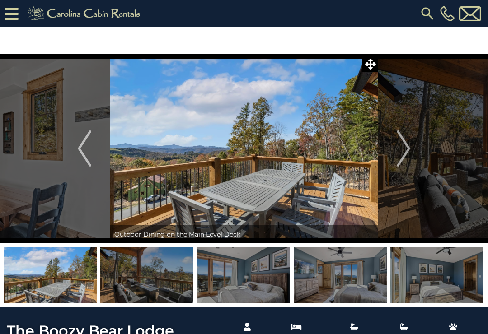
click at [403, 144] on img "Next" at bounding box center [403, 148] width 14 height 36
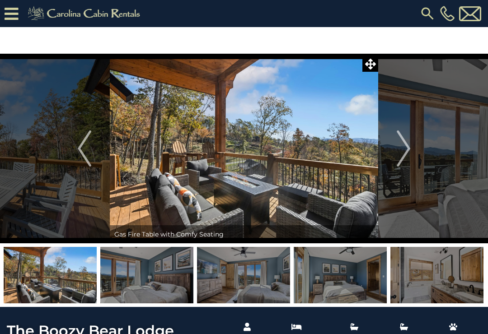
click at [404, 143] on img "Next" at bounding box center [403, 148] width 14 height 36
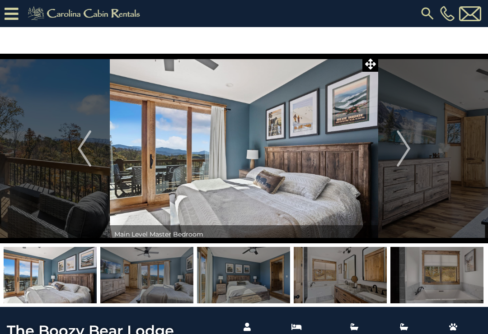
click at [403, 144] on img "Next" at bounding box center [403, 148] width 14 height 36
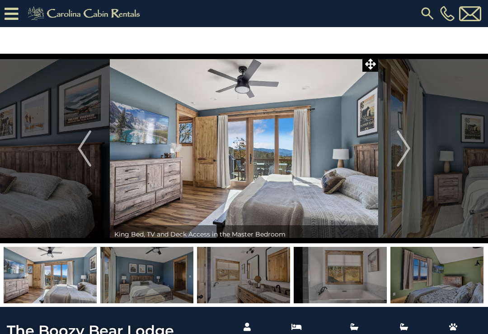
click at [403, 143] on img "Next" at bounding box center [403, 148] width 14 height 36
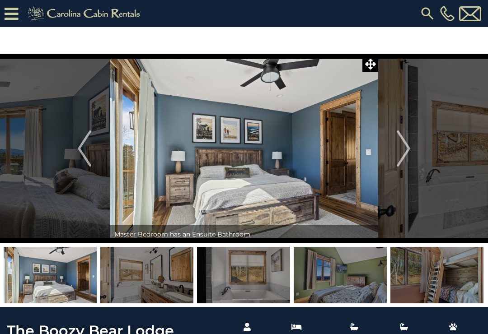
click at [404, 144] on img "Next" at bounding box center [403, 148] width 14 height 36
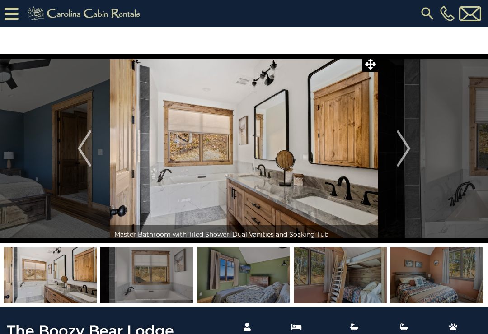
click at [405, 145] on img "Next" at bounding box center [403, 148] width 14 height 36
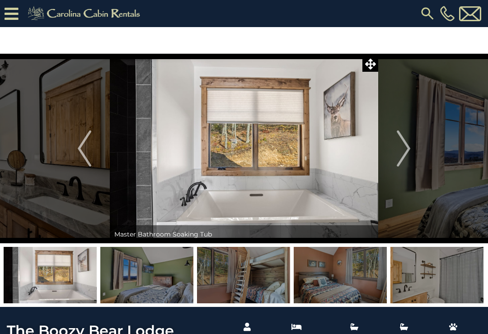
click at [405, 145] on img "Next" at bounding box center [403, 148] width 14 height 36
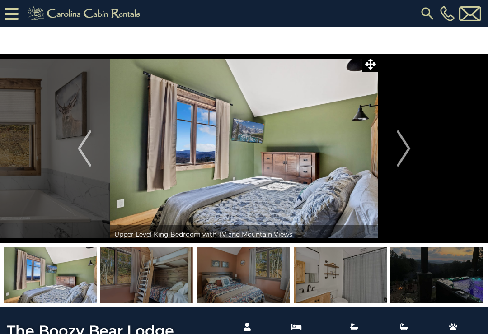
click at [405, 145] on img "Next" at bounding box center [403, 148] width 14 height 36
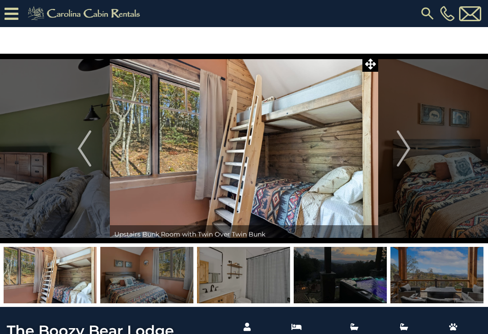
click at [404, 144] on img "Next" at bounding box center [403, 148] width 14 height 36
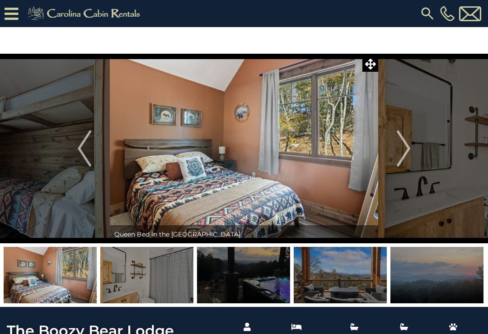
click at [404, 143] on img "Next" at bounding box center [403, 148] width 14 height 36
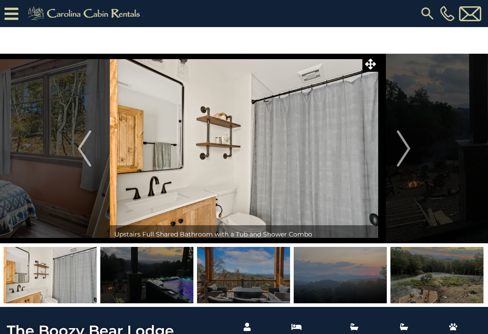
click at [405, 143] on img "Next" at bounding box center [403, 148] width 14 height 36
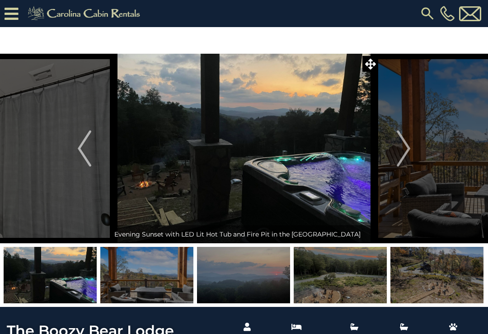
click at [403, 144] on img "Next" at bounding box center [403, 148] width 14 height 36
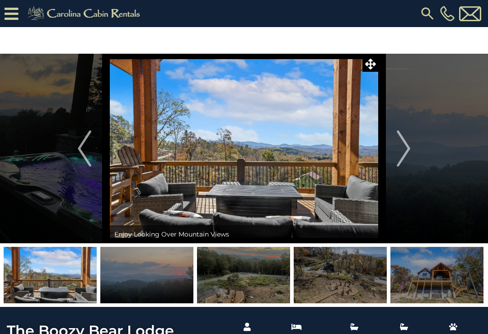
click at [403, 145] on img "Next" at bounding box center [403, 148] width 14 height 36
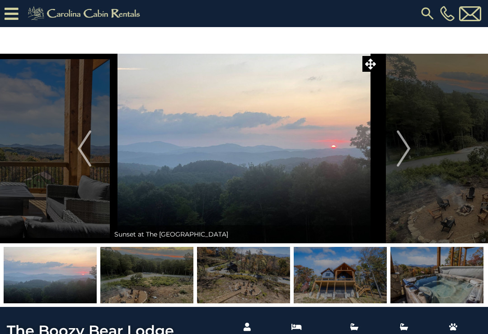
click at [404, 144] on img "Next" at bounding box center [403, 148] width 14 height 36
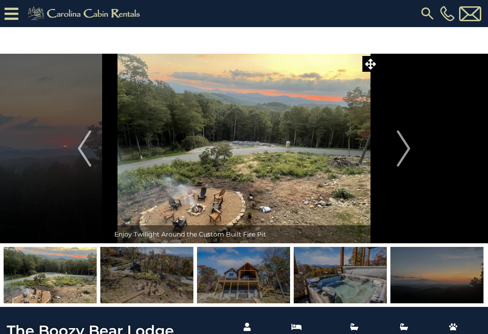
click at [402, 146] on img "Next" at bounding box center [403, 148] width 14 height 36
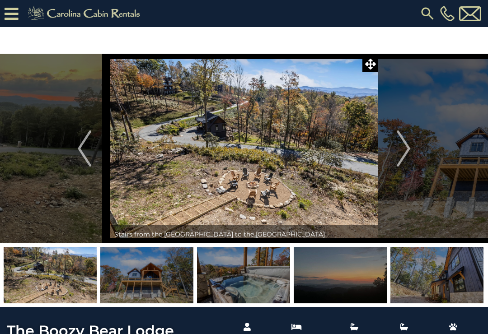
click at [401, 150] on img "Next" at bounding box center [403, 148] width 14 height 36
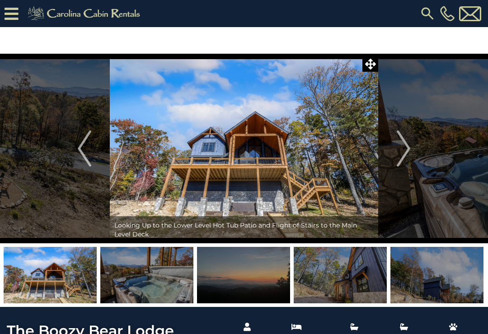
click at [402, 140] on img "Next" at bounding box center [403, 148] width 14 height 36
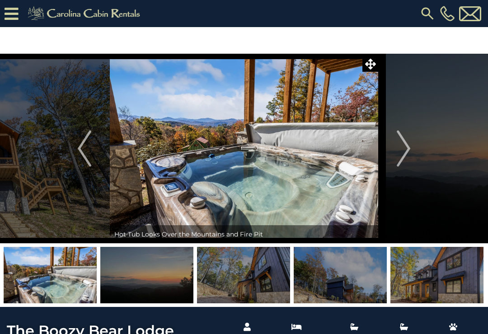
click at [401, 141] on img "Next" at bounding box center [403, 148] width 14 height 36
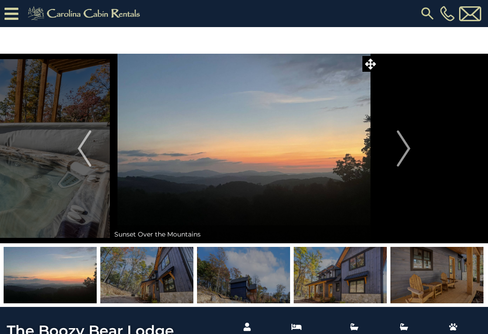
click at [410, 139] on img "Next" at bounding box center [403, 148] width 14 height 36
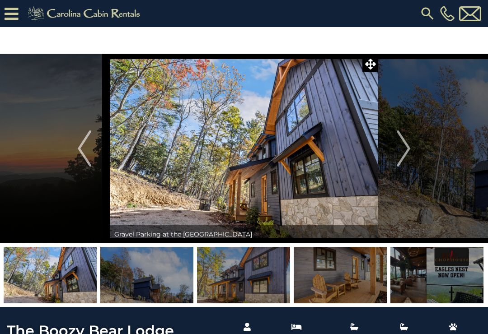
click at [410, 139] on img "Next" at bounding box center [403, 148] width 14 height 36
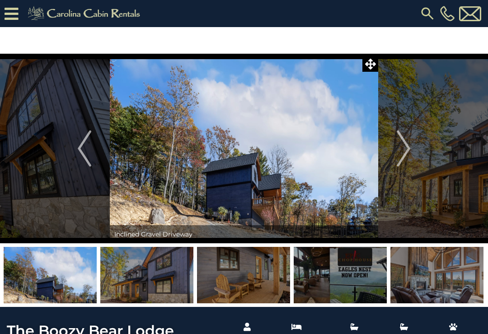
click at [400, 142] on img "Next" at bounding box center [403, 148] width 14 height 36
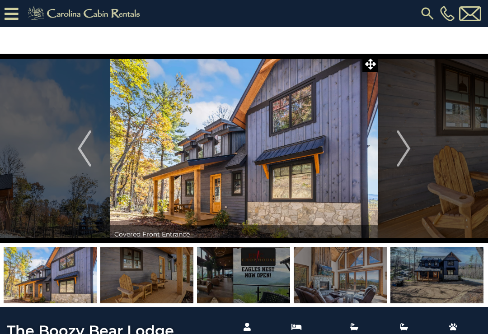
click at [404, 144] on img "Next" at bounding box center [403, 148] width 14 height 36
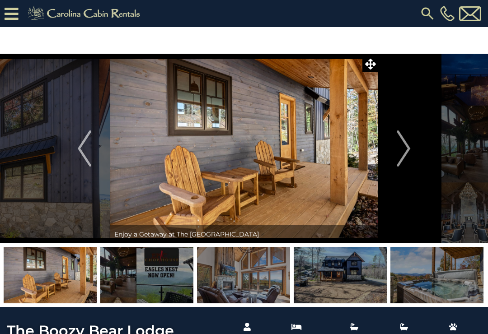
click at [402, 140] on img "Next" at bounding box center [403, 148] width 14 height 36
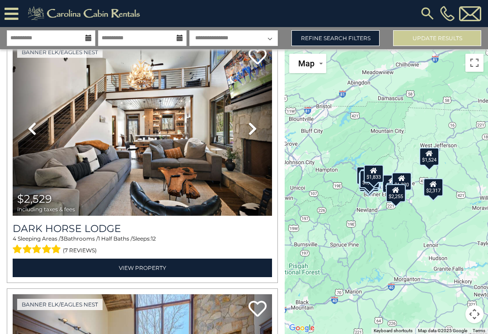
scroll to position [44, 0]
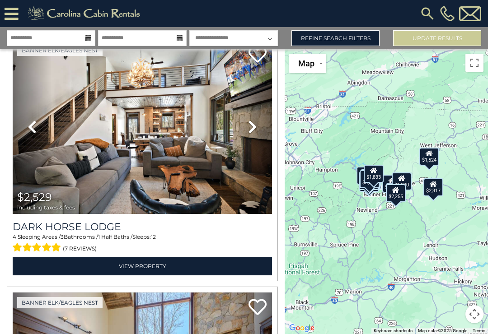
click at [258, 129] on link "Next" at bounding box center [252, 127] width 39 height 174
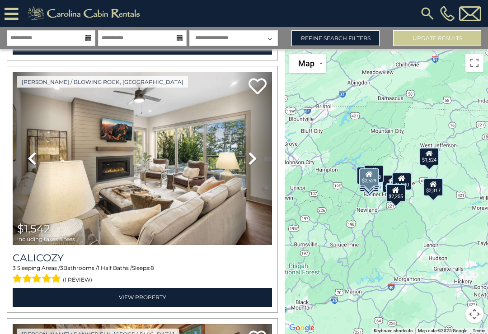
scroll to position [514, 0]
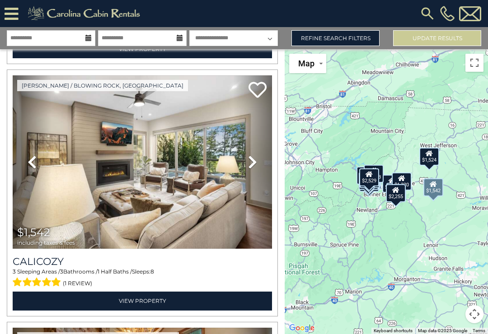
click at [253, 161] on icon at bounding box center [252, 162] width 9 height 14
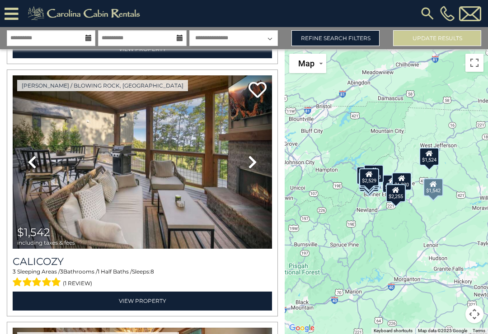
click at [256, 160] on icon at bounding box center [252, 162] width 9 height 14
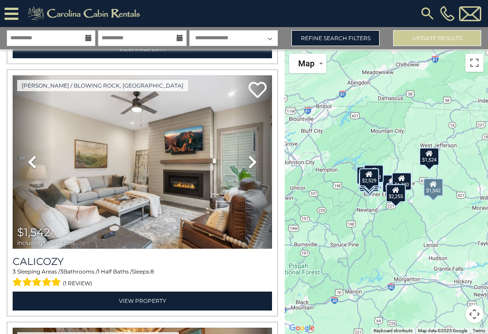
click at [255, 162] on icon at bounding box center [252, 162] width 9 height 14
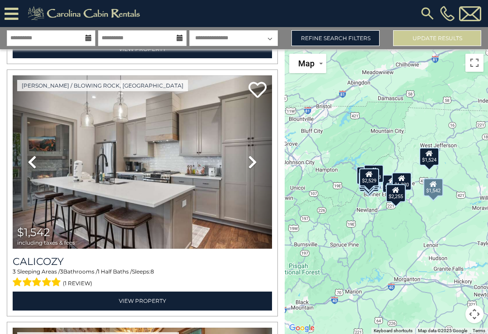
click at [255, 163] on icon at bounding box center [252, 162] width 9 height 14
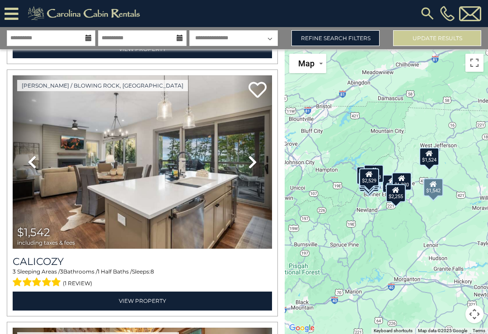
click at [255, 161] on icon at bounding box center [252, 162] width 9 height 14
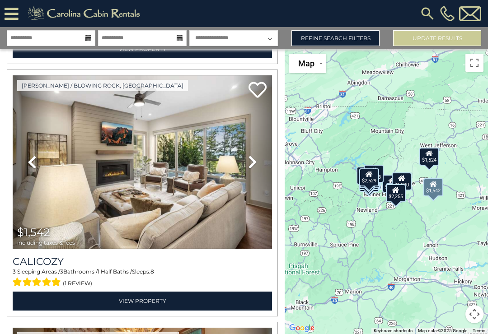
click at [141, 301] on link "View Property" at bounding box center [142, 301] width 259 height 19
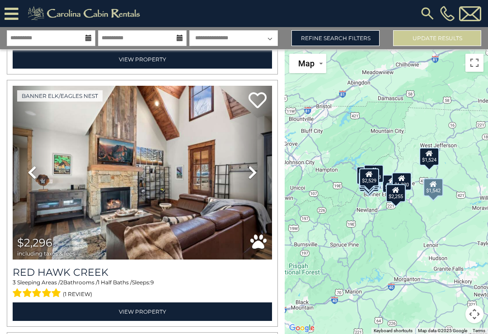
scroll to position [1513, 0]
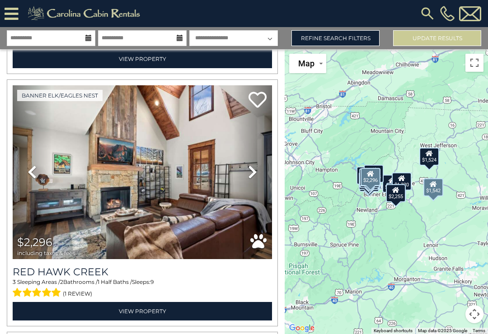
click at [256, 172] on icon at bounding box center [252, 172] width 9 height 14
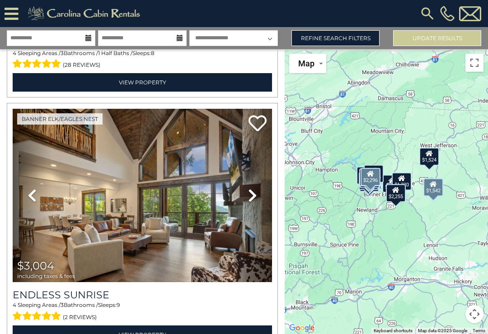
scroll to position [2000, 0]
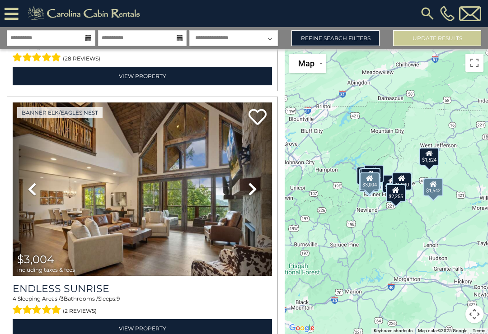
click at [255, 192] on icon at bounding box center [252, 189] width 9 height 14
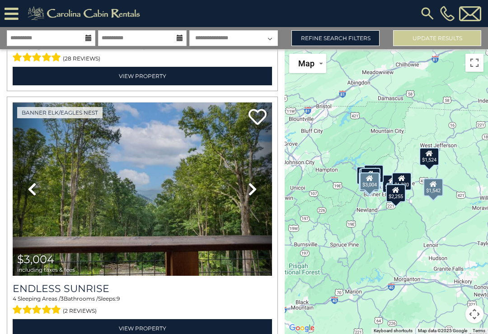
click at [257, 190] on link "Next" at bounding box center [252, 189] width 39 height 174
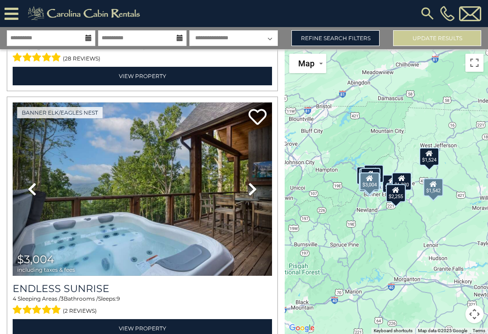
click at [259, 190] on link "Next" at bounding box center [252, 189] width 39 height 174
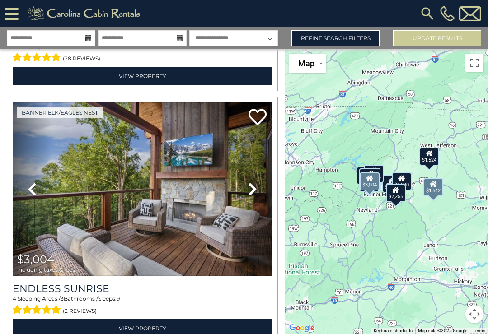
click at [256, 191] on icon at bounding box center [252, 189] width 9 height 14
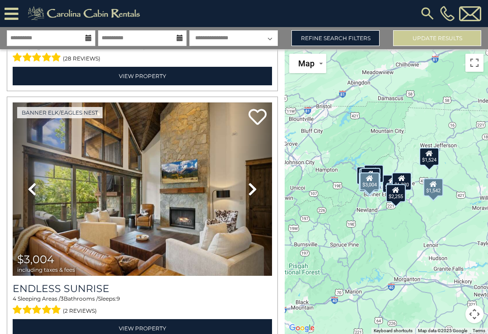
click at [259, 191] on link "Next" at bounding box center [252, 189] width 39 height 174
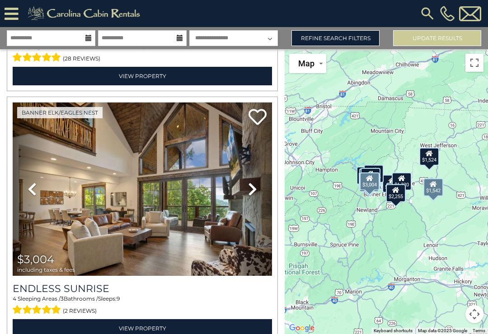
click at [258, 189] on link "Next" at bounding box center [252, 189] width 39 height 174
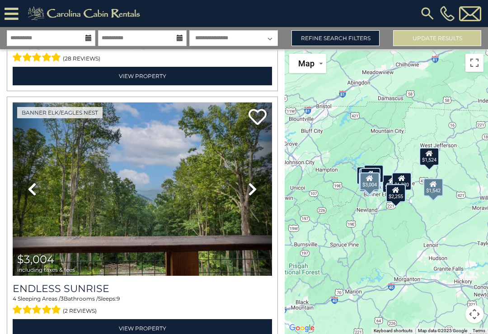
click at [256, 191] on icon at bounding box center [252, 189] width 9 height 14
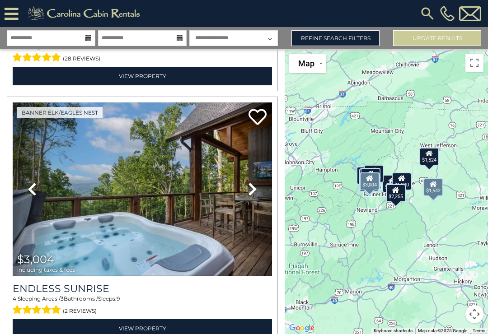
click at [256, 191] on icon at bounding box center [252, 189] width 9 height 14
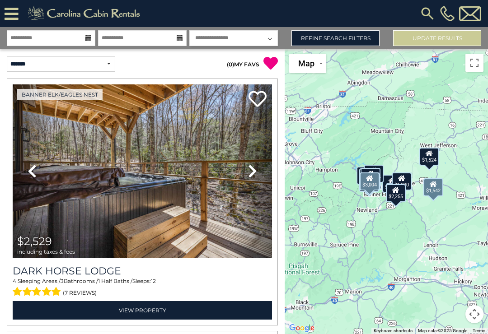
scroll to position [0, 0]
click at [86, 66] on select "**********" at bounding box center [61, 64] width 108 height 16
select select "*********"
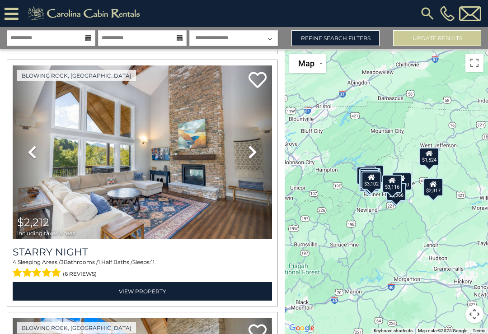
scroll to position [1533, 0]
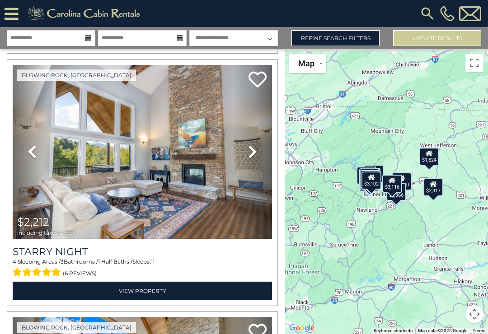
click at [254, 154] on icon at bounding box center [252, 151] width 9 height 14
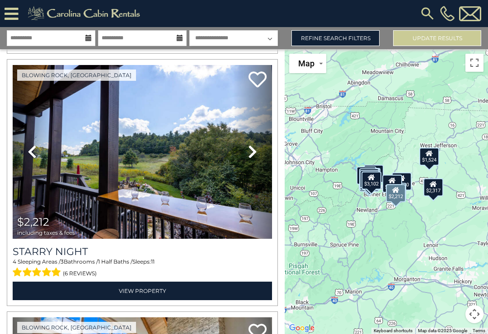
click at [257, 152] on link "Next" at bounding box center [252, 152] width 39 height 174
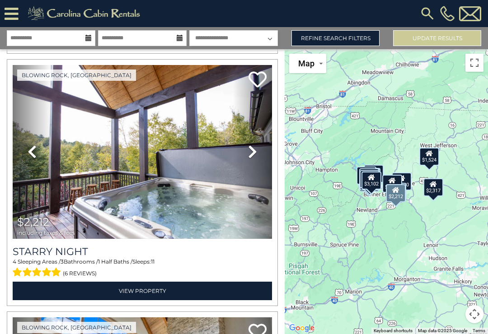
click at [253, 153] on icon at bounding box center [252, 151] width 9 height 14
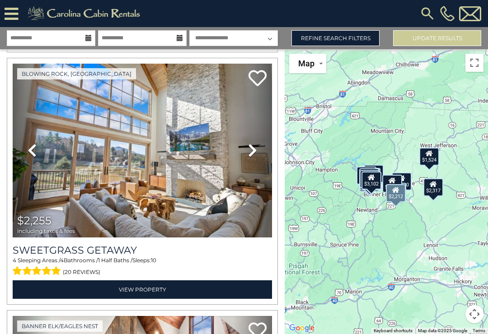
scroll to position [1772, 0]
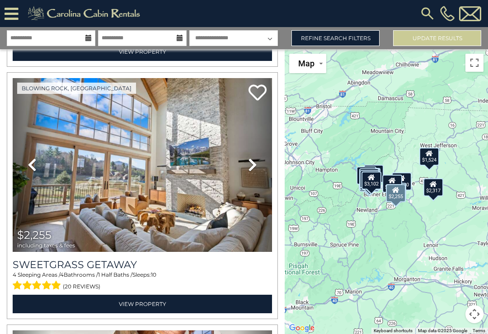
click at [253, 167] on icon at bounding box center [252, 165] width 9 height 14
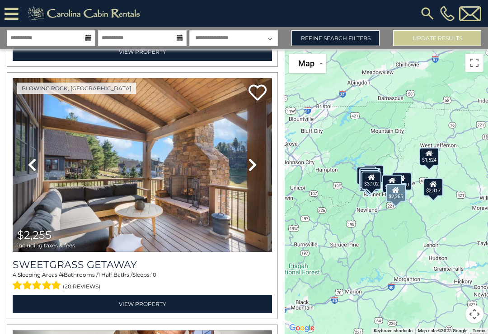
click at [251, 168] on icon at bounding box center [252, 165] width 9 height 14
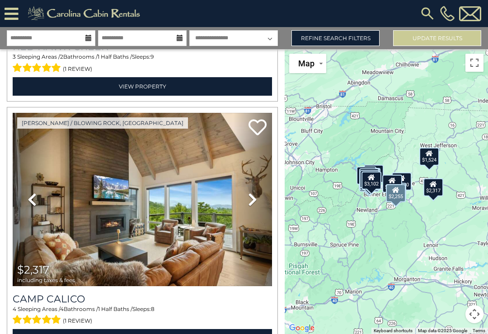
scroll to position [2244, 0]
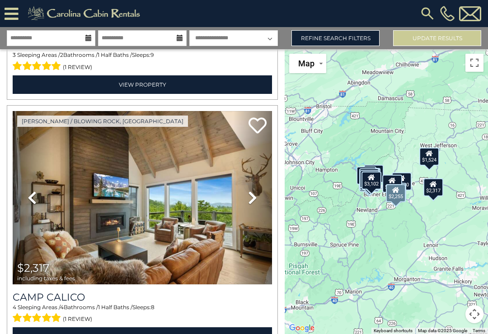
click at [253, 199] on icon at bounding box center [252, 198] width 9 height 14
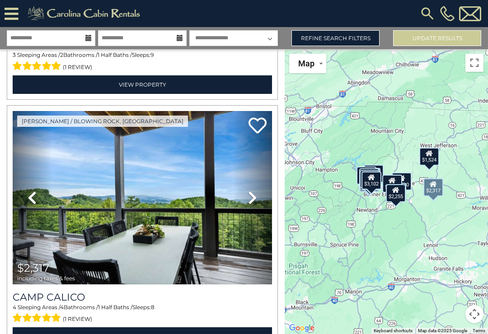
click at [256, 201] on icon at bounding box center [252, 198] width 9 height 14
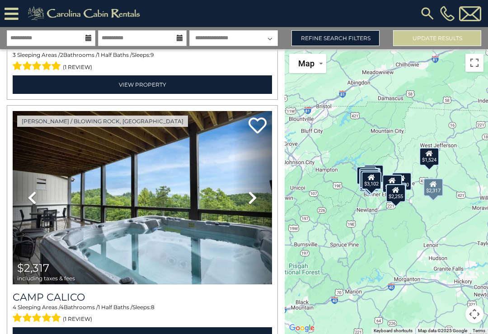
click at [254, 199] on icon at bounding box center [252, 198] width 9 height 14
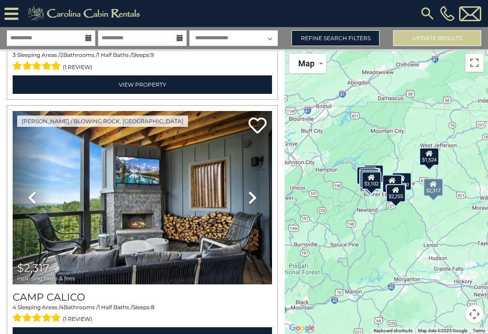
click at [255, 202] on icon at bounding box center [252, 198] width 9 height 14
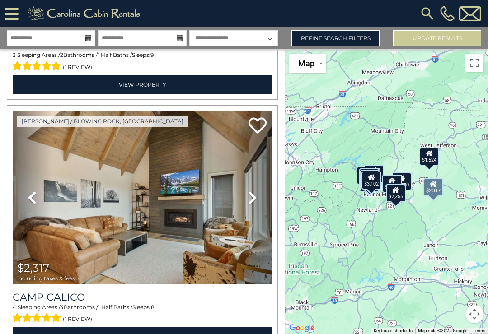
click at [255, 200] on icon at bounding box center [252, 198] width 9 height 14
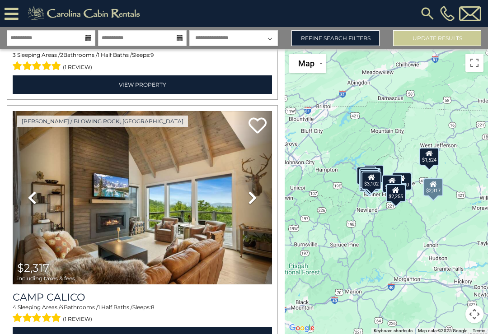
click at [256, 199] on icon at bounding box center [252, 198] width 9 height 14
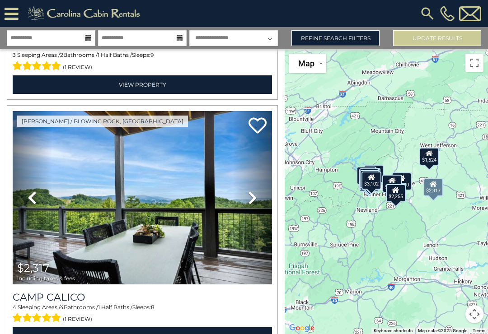
click at [255, 201] on icon at bounding box center [252, 198] width 9 height 14
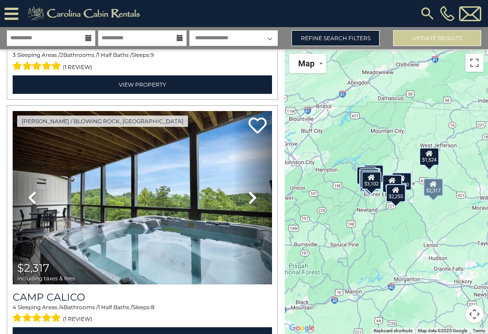
click at [257, 199] on link "Next" at bounding box center [252, 198] width 39 height 174
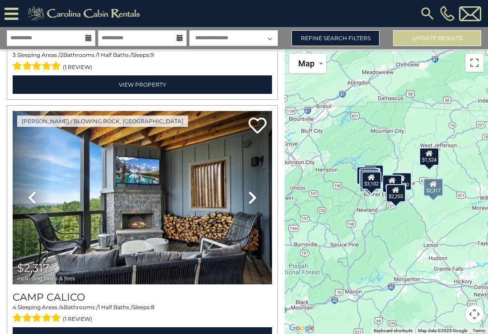
click at [256, 199] on icon at bounding box center [252, 198] width 9 height 14
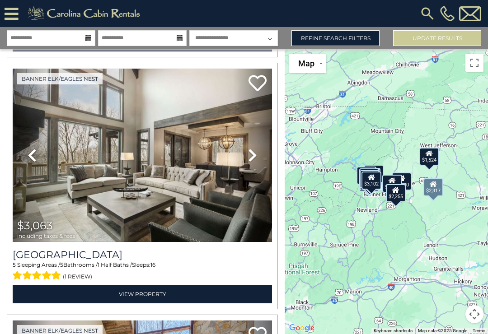
scroll to position [4306, 0]
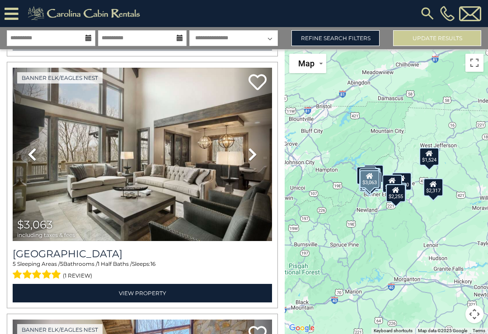
click at [254, 156] on icon at bounding box center [252, 154] width 9 height 14
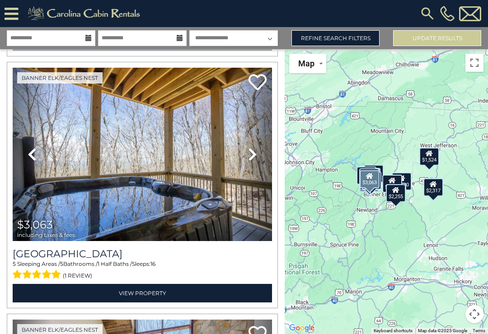
click at [256, 157] on icon at bounding box center [252, 154] width 9 height 14
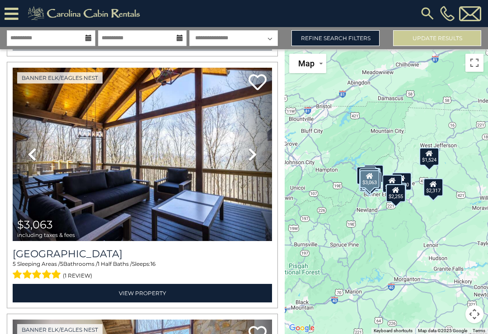
click at [257, 157] on link "Next" at bounding box center [252, 155] width 39 height 174
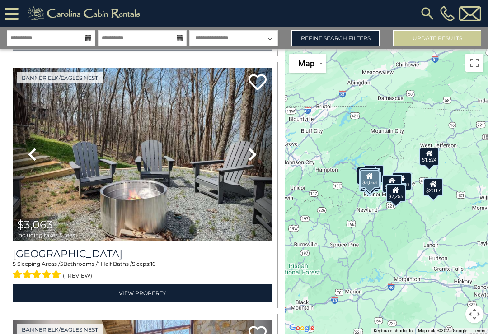
click at [254, 159] on icon at bounding box center [252, 154] width 9 height 14
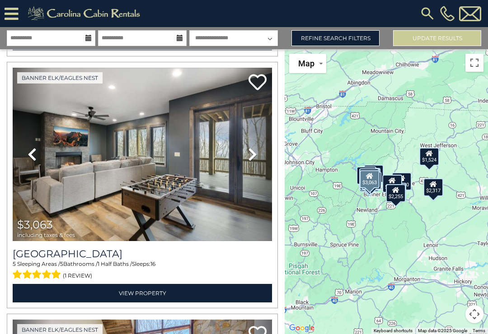
click at [254, 158] on icon at bounding box center [252, 154] width 9 height 14
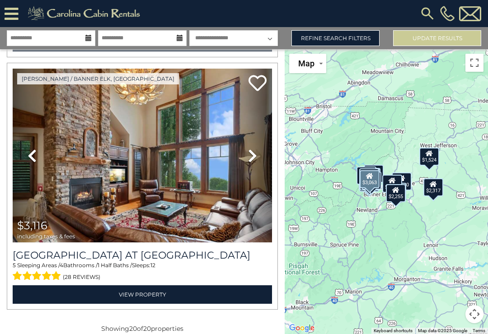
scroll to position [4809, 0]
click at [325, 39] on link "Refine Search Filters" at bounding box center [335, 38] width 88 height 16
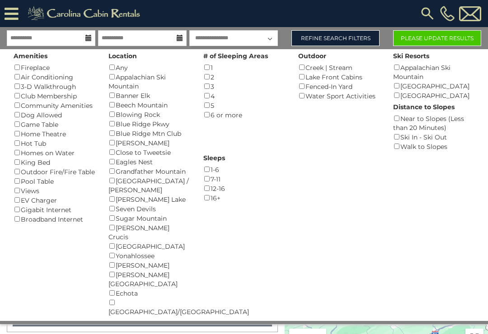
click at [37, 193] on div "Views ()" at bounding box center [54, 190] width 81 height 9
click at [23, 194] on div "Views ()" at bounding box center [54, 190] width 81 height 9
click at [251, 33] on select "**********" at bounding box center [233, 38] width 88 height 16
click at [81, 44] on input "**********" at bounding box center [51, 38] width 88 height 16
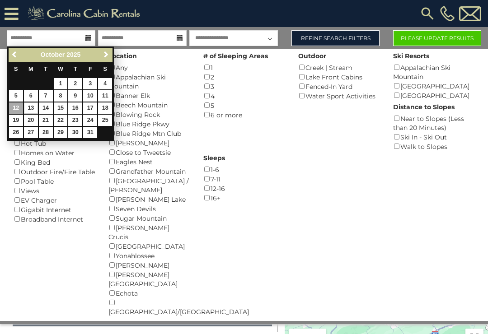
click at [34, 108] on link "13" at bounding box center [31, 107] width 14 height 11
type input "********"
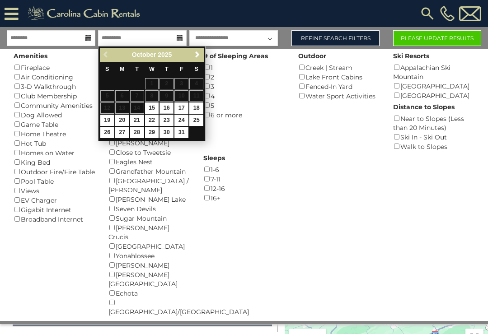
click at [169, 107] on link "16" at bounding box center [166, 107] width 14 height 11
type input "********"
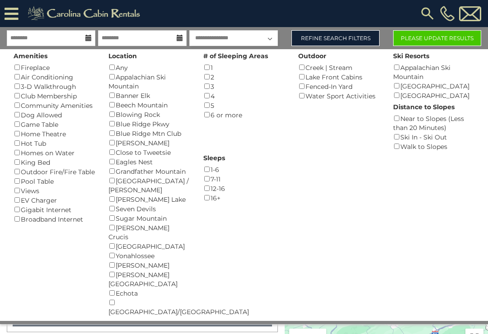
click at [438, 32] on button "Please Update Results" at bounding box center [437, 38] width 88 height 16
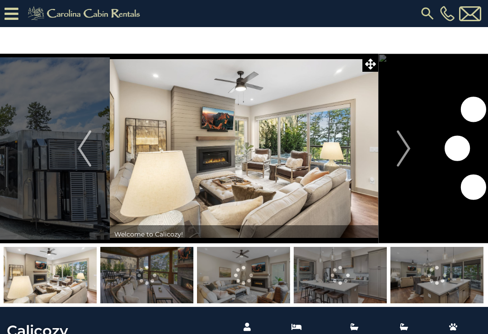
click at [405, 142] on img "Next" at bounding box center [403, 148] width 14 height 36
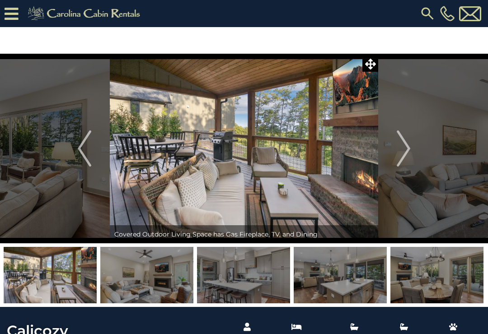
click at [404, 144] on img "Next" at bounding box center [403, 148] width 14 height 36
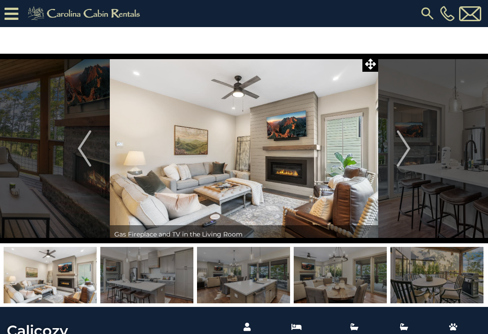
click at [404, 144] on img "Next" at bounding box center [403, 148] width 14 height 36
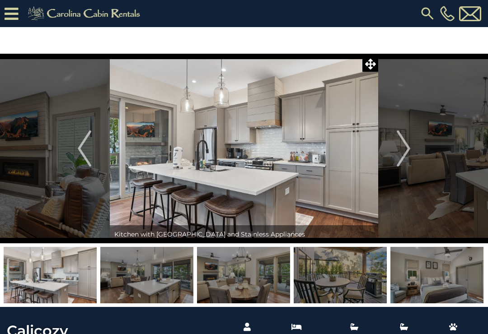
click at [405, 142] on img "Next" at bounding box center [403, 148] width 14 height 36
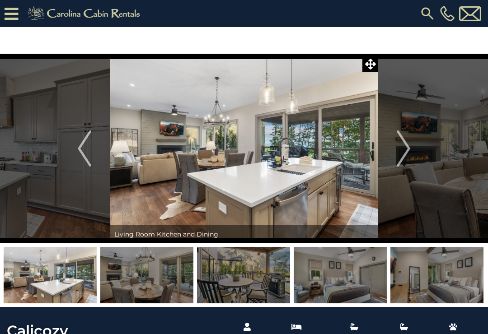
click at [404, 142] on img "Next" at bounding box center [403, 148] width 14 height 36
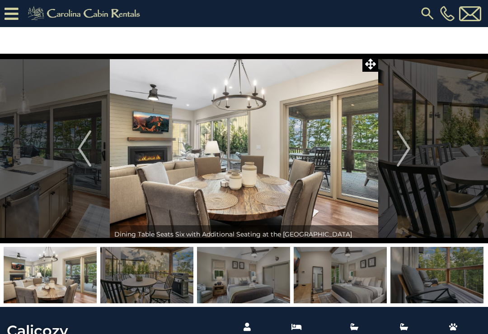
click at [406, 142] on img "Next" at bounding box center [403, 148] width 14 height 36
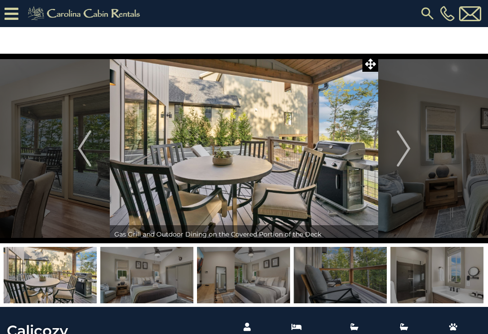
click at [406, 141] on img "Next" at bounding box center [403, 148] width 14 height 36
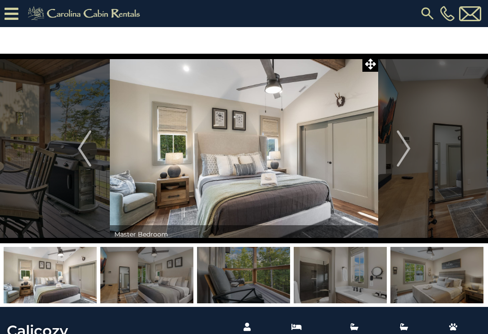
click at [407, 143] on img "Next" at bounding box center [403, 148] width 14 height 36
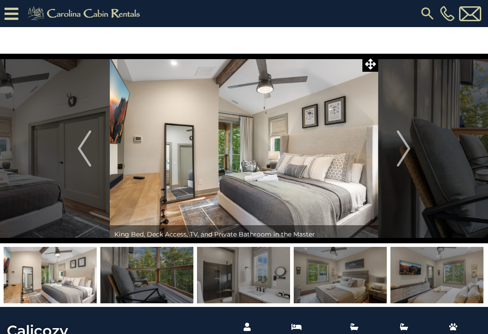
click at [405, 144] on img "Next" at bounding box center [403, 148] width 14 height 36
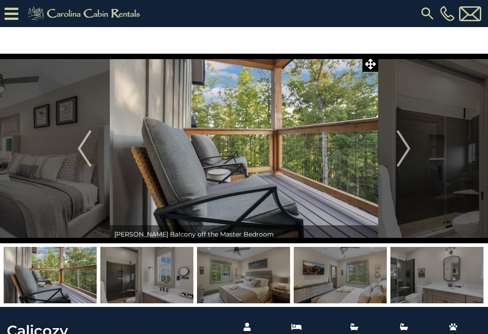
click at [406, 143] on img "Next" at bounding box center [403, 148] width 14 height 36
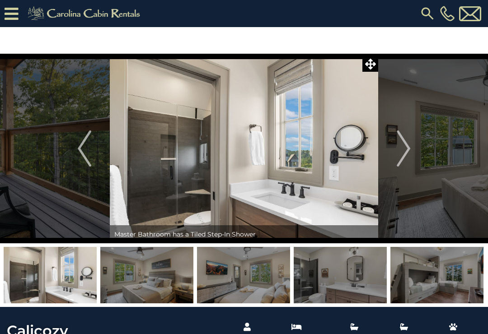
click at [405, 141] on img "Next" at bounding box center [403, 148] width 14 height 36
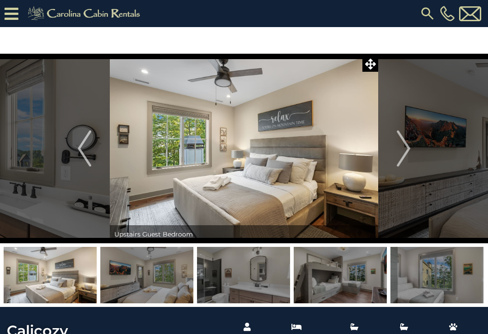
click at [406, 144] on img "Next" at bounding box center [403, 148] width 14 height 36
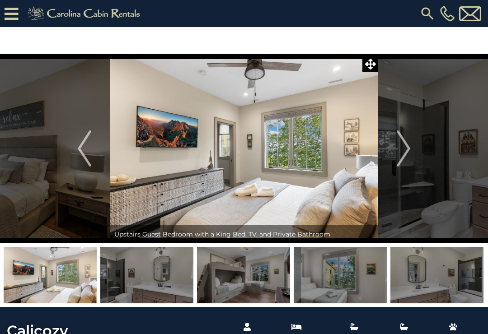
click at [405, 144] on img "Next" at bounding box center [403, 148] width 14 height 36
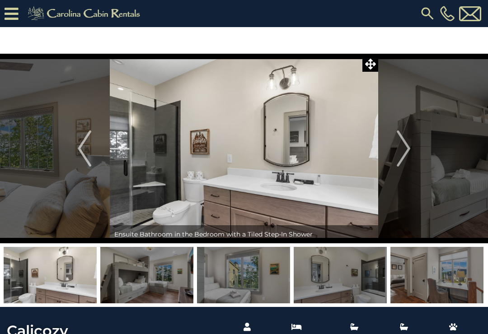
click at [408, 143] on img "Next" at bounding box center [403, 148] width 14 height 36
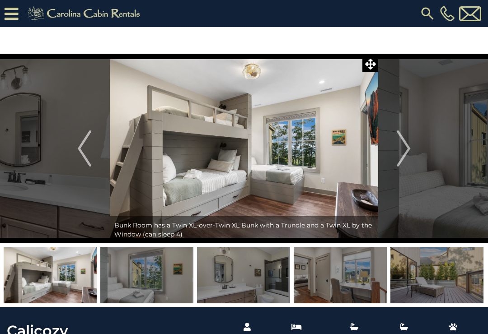
click at [407, 144] on img "Next" at bounding box center [403, 148] width 14 height 36
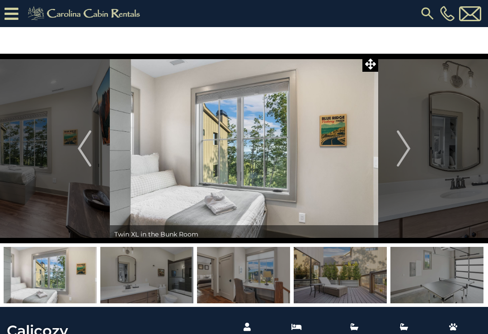
click at [406, 143] on img "Next" at bounding box center [403, 148] width 14 height 36
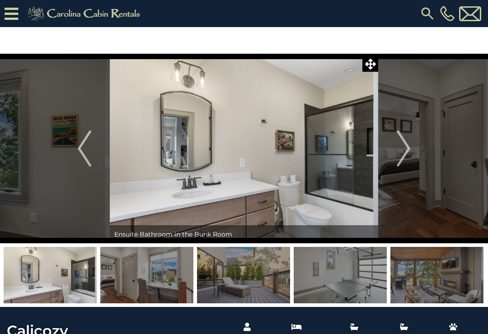
click at [405, 142] on img "Next" at bounding box center [403, 148] width 14 height 36
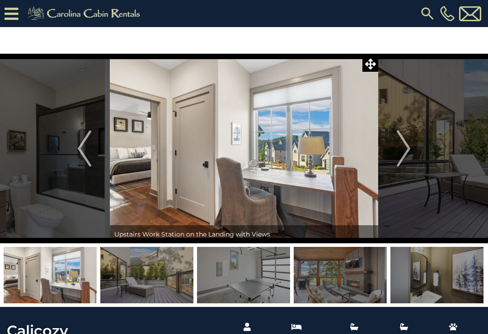
click at [406, 142] on img "Next" at bounding box center [403, 148] width 14 height 36
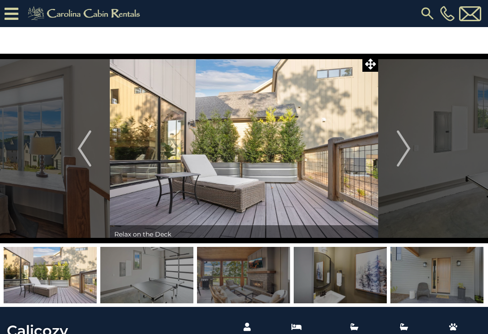
click at [406, 142] on img "Next" at bounding box center [403, 148] width 14 height 36
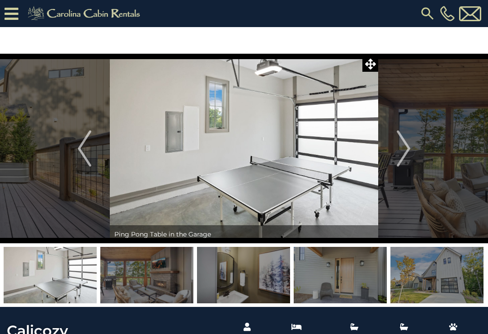
click at [407, 144] on img "Next" at bounding box center [403, 148] width 14 height 36
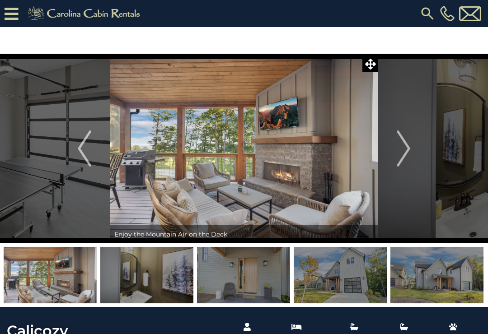
click at [406, 144] on img "Next" at bounding box center [403, 148] width 14 height 36
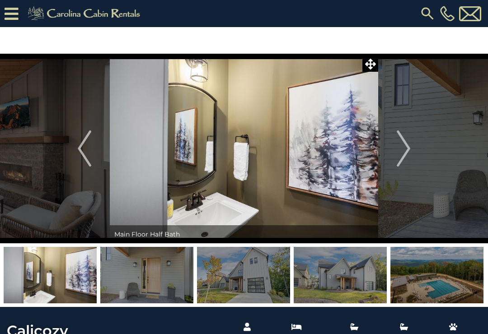
click at [408, 144] on img "Next" at bounding box center [403, 148] width 14 height 36
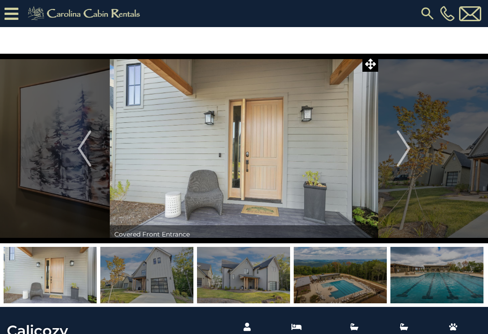
click at [407, 146] on img "Next" at bounding box center [403, 148] width 14 height 36
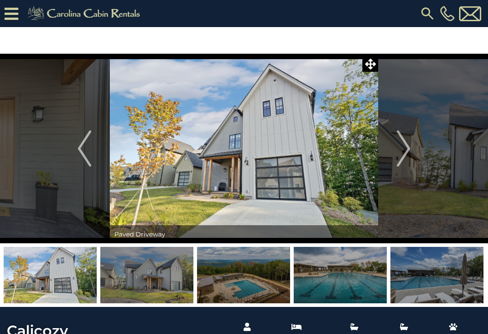
click at [409, 145] on img "Next" at bounding box center [403, 148] width 14 height 36
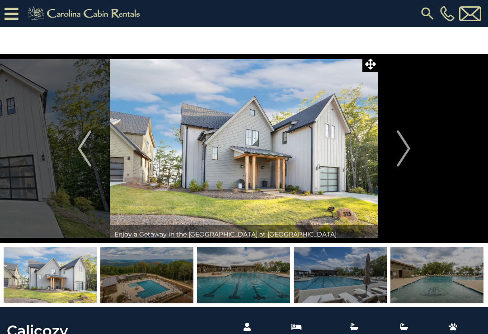
click at [407, 144] on img "Next" at bounding box center [403, 148] width 14 height 36
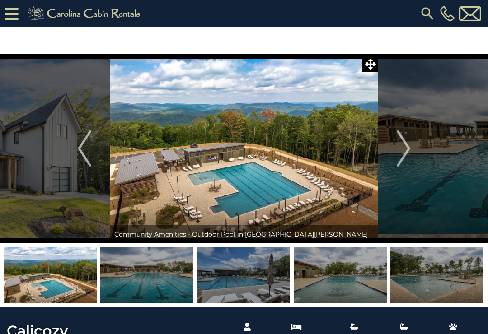
click at [407, 145] on img "Next" at bounding box center [403, 148] width 14 height 36
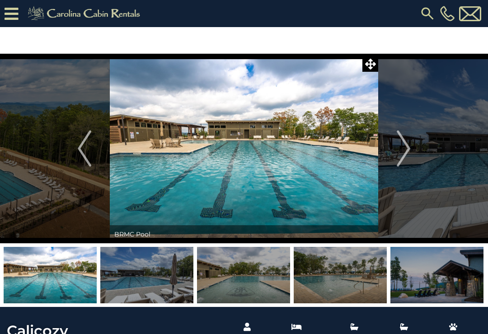
click at [406, 144] on img "Next" at bounding box center [403, 148] width 14 height 36
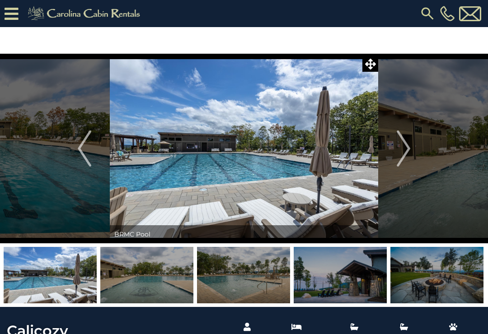
click at [406, 144] on img "Next" at bounding box center [403, 148] width 14 height 36
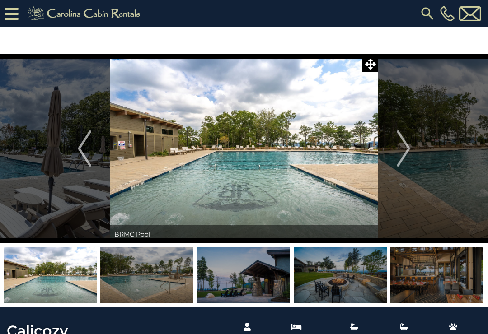
click at [406, 145] on img "Next" at bounding box center [403, 148] width 14 height 36
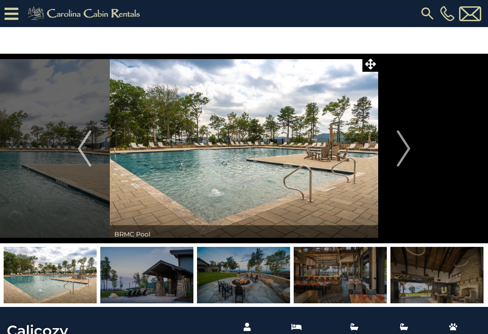
click at [405, 144] on img "Next" at bounding box center [403, 148] width 14 height 36
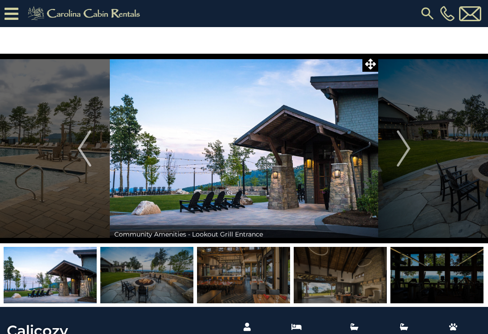
click at [405, 143] on img "Next" at bounding box center [403, 148] width 14 height 36
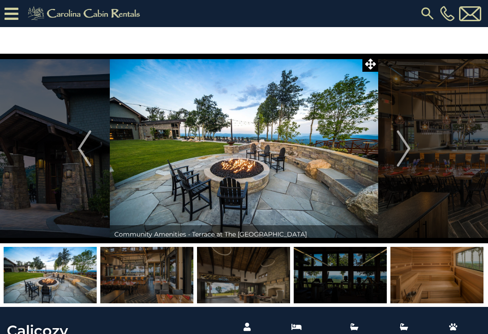
click at [402, 143] on img "Next" at bounding box center [403, 148] width 14 height 36
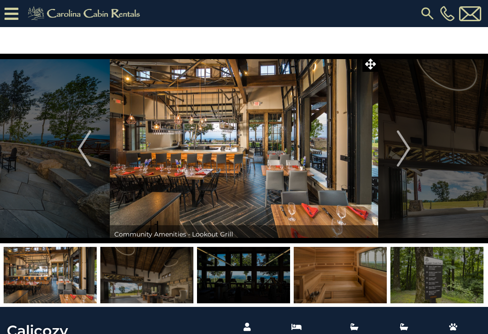
click at [406, 145] on img "Next" at bounding box center [403, 148] width 14 height 36
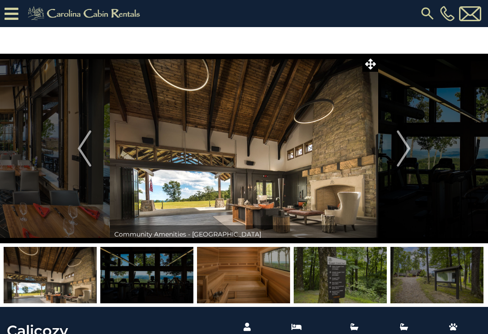
click at [407, 146] on img "Next" at bounding box center [403, 148] width 14 height 36
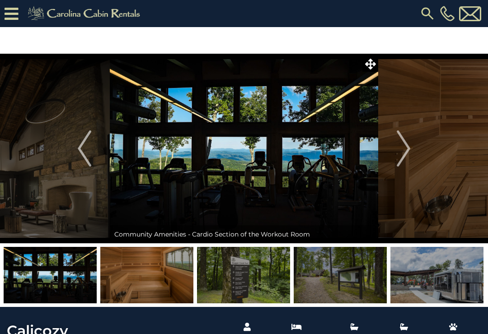
click at [404, 147] on img "Next" at bounding box center [403, 148] width 14 height 36
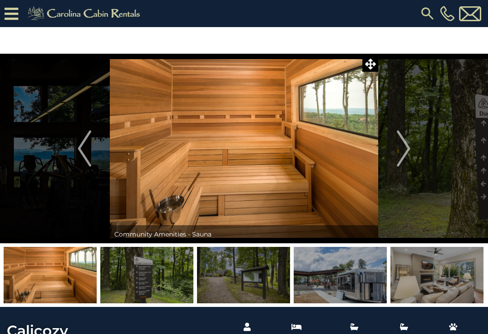
click at [403, 145] on img "Next" at bounding box center [403, 148] width 14 height 36
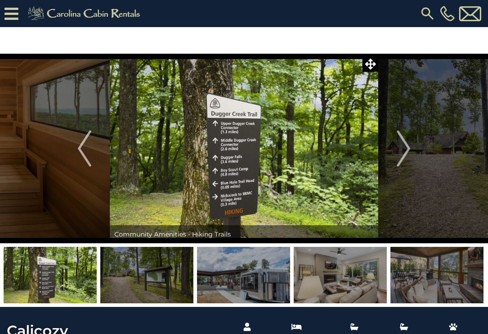
click at [404, 144] on img "Next" at bounding box center [403, 148] width 14 height 36
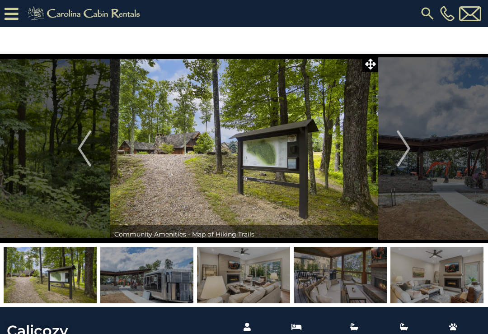
click at [399, 147] on img "Next" at bounding box center [403, 148] width 14 height 36
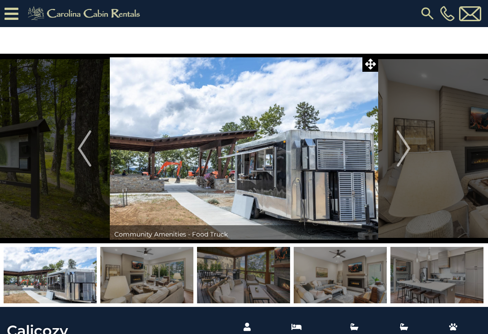
click at [403, 144] on img "Next" at bounding box center [403, 148] width 14 height 36
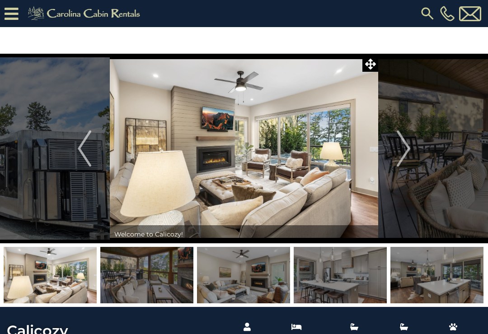
click at [403, 148] on img "Next" at bounding box center [403, 148] width 14 height 36
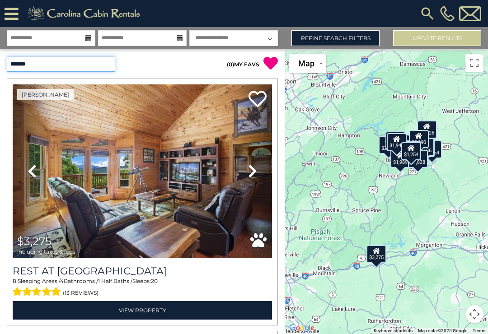
click at [99, 66] on select "**********" at bounding box center [61, 64] width 108 height 16
select select "*********"
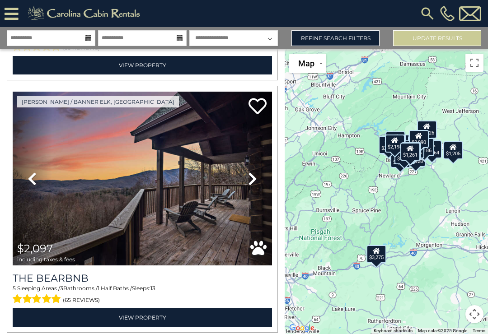
scroll to position [1002, 0]
click at [253, 181] on icon at bounding box center [252, 179] width 9 height 14
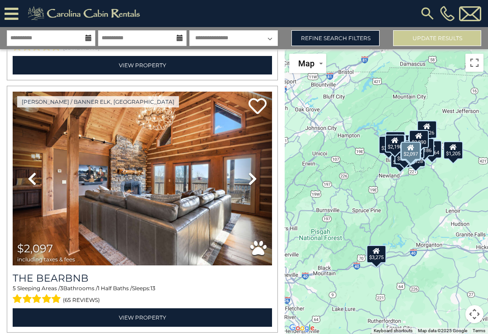
click at [254, 182] on icon at bounding box center [252, 179] width 9 height 14
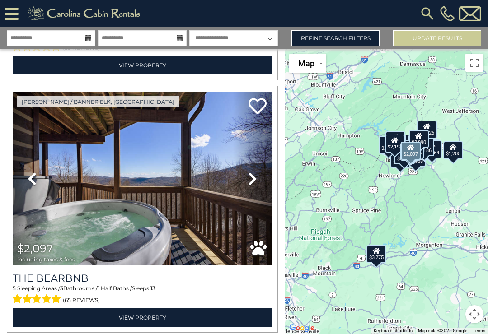
click at [253, 182] on icon at bounding box center [252, 179] width 9 height 14
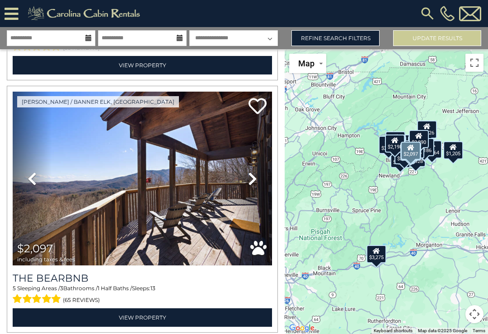
click at [134, 319] on link "View Property" at bounding box center [142, 317] width 259 height 19
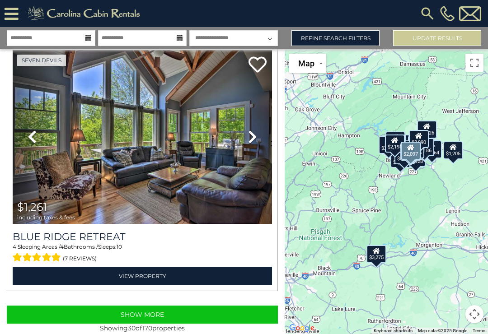
scroll to position [7351, 0]
click at [140, 316] on button "Show More" at bounding box center [142, 315] width 271 height 18
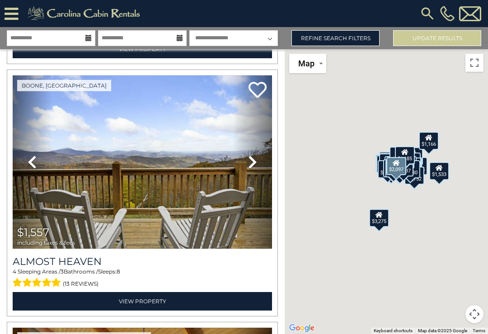
scroll to position [9352, 0]
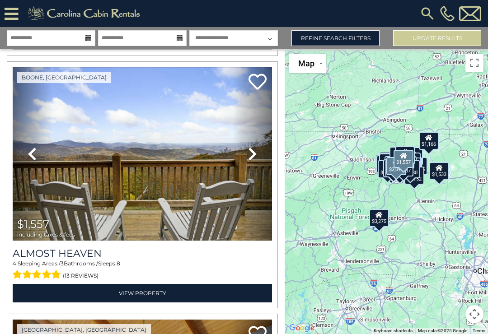
click at [252, 158] on icon at bounding box center [252, 154] width 9 height 14
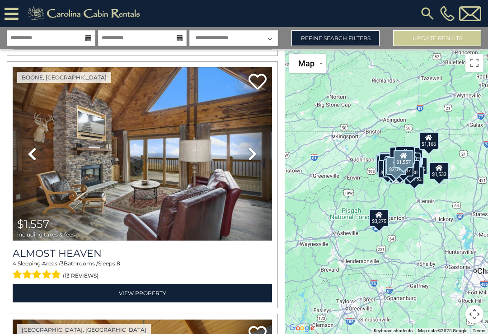
click at [254, 158] on icon at bounding box center [252, 154] width 9 height 14
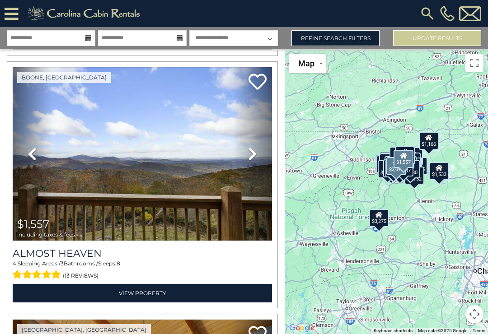
click at [253, 155] on icon at bounding box center [252, 154] width 9 height 14
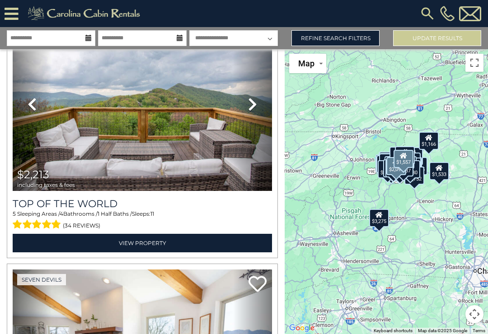
scroll to position [13436, 0]
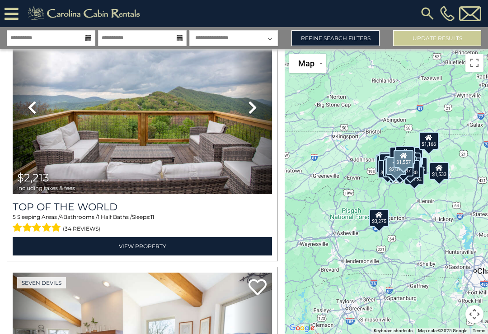
click at [252, 115] on icon at bounding box center [252, 107] width 9 height 14
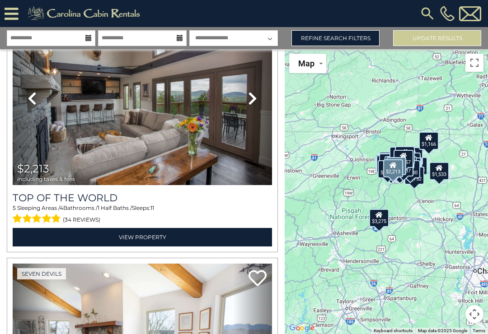
scroll to position [13398, 0]
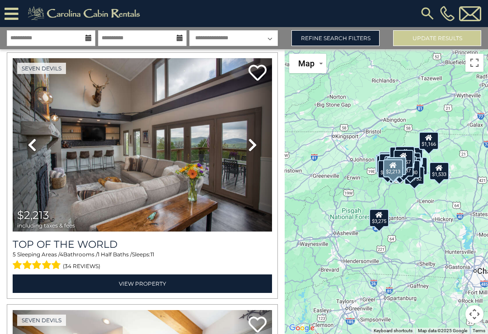
click at [112, 284] on link "View Property" at bounding box center [142, 283] width 259 height 19
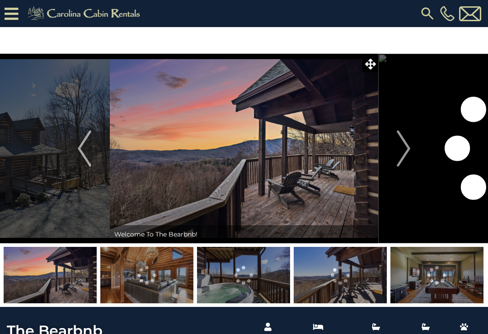
click at [403, 142] on img "Next" at bounding box center [403, 148] width 14 height 36
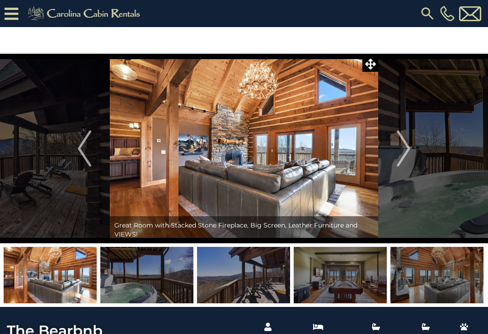
click at [405, 146] on img "Next" at bounding box center [403, 148] width 14 height 36
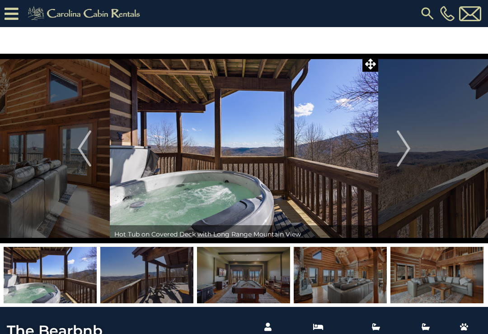
click at [402, 149] on img "Next" at bounding box center [403, 148] width 14 height 36
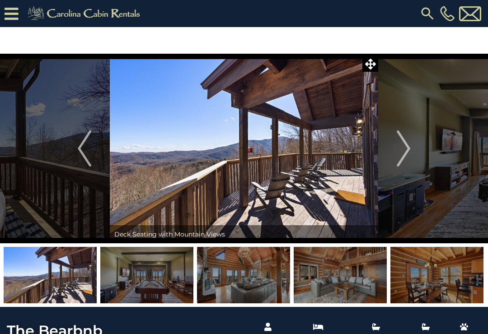
click at [403, 147] on img "Next" at bounding box center [403, 148] width 14 height 36
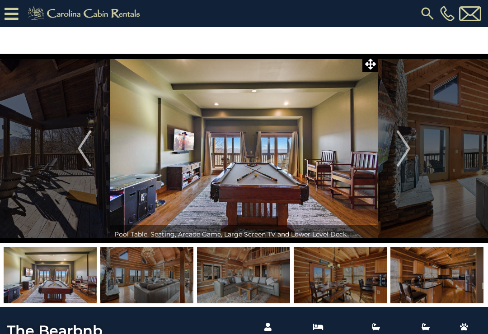
click at [405, 145] on img "Next" at bounding box center [403, 148] width 14 height 36
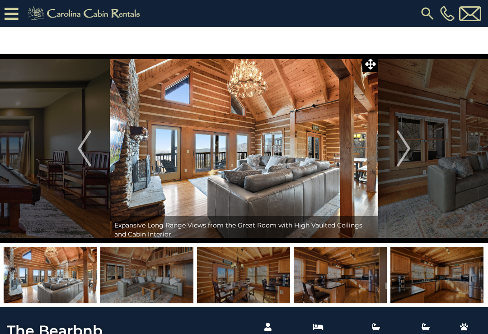
click at [407, 147] on img "Next" at bounding box center [403, 148] width 14 height 36
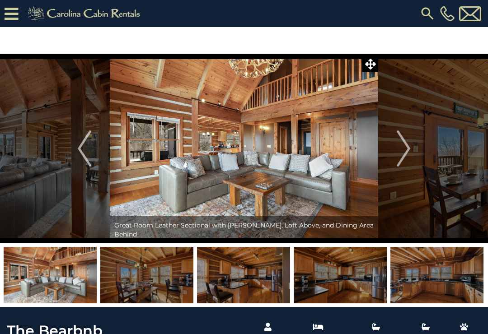
click at [408, 151] on img "Next" at bounding box center [403, 148] width 14 height 36
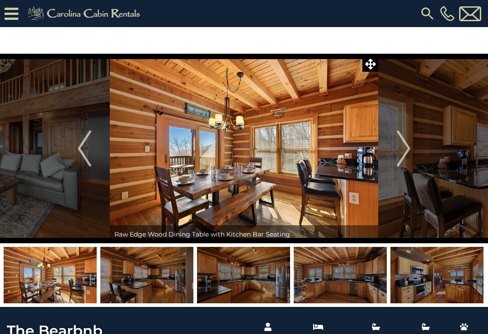
click at [408, 145] on img "Next" at bounding box center [403, 148] width 14 height 36
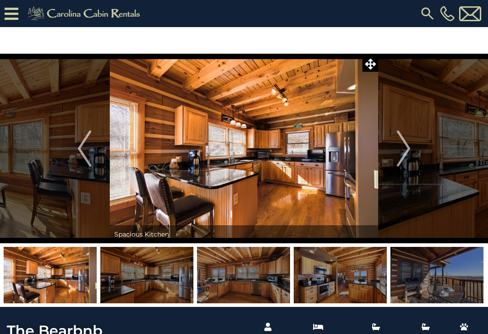
click at [403, 146] on img "Next" at bounding box center [403, 148] width 14 height 36
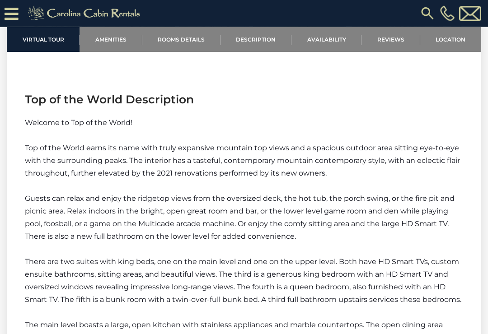
scroll to position [1007, 0]
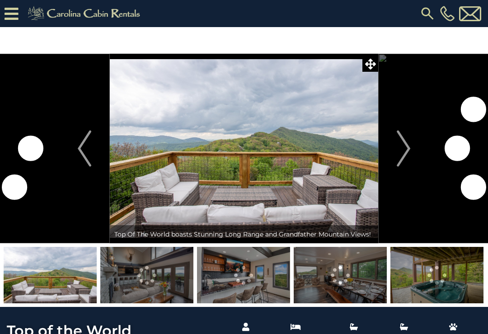
click at [406, 145] on img "Next" at bounding box center [403, 148] width 14 height 36
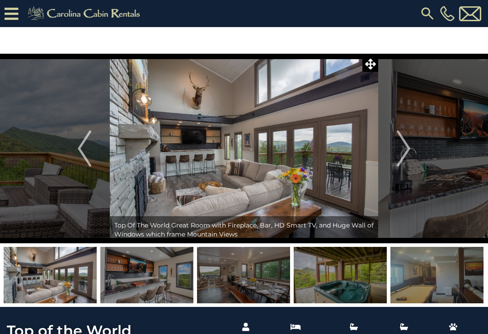
click at [404, 148] on img "Next" at bounding box center [403, 148] width 14 height 36
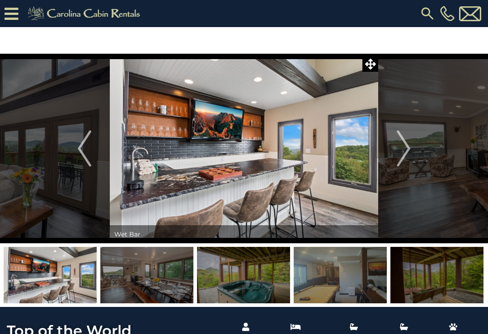
click at [405, 148] on img "Next" at bounding box center [403, 148] width 14 height 36
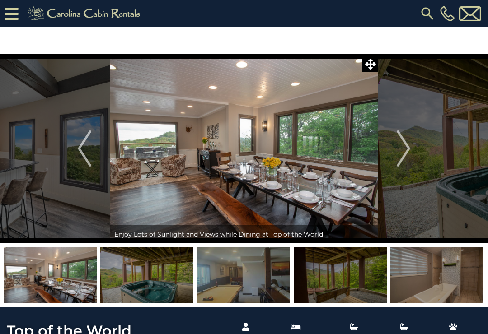
click at [402, 146] on img "Next" at bounding box center [403, 148] width 14 height 36
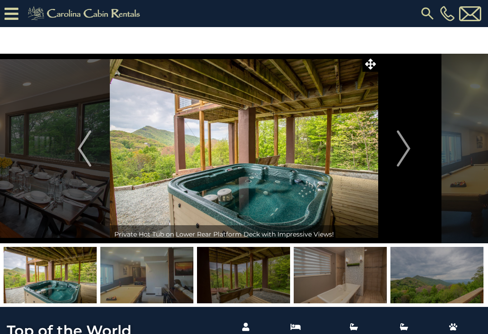
click at [402, 145] on img "Next" at bounding box center [403, 148] width 14 height 36
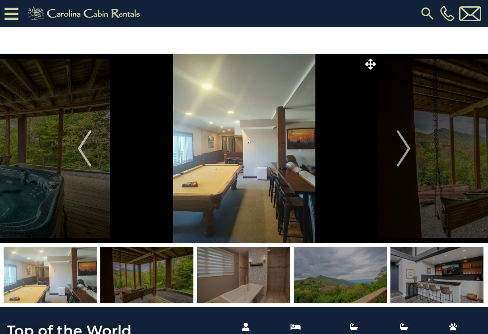
click at [401, 144] on img "Next" at bounding box center [403, 148] width 14 height 36
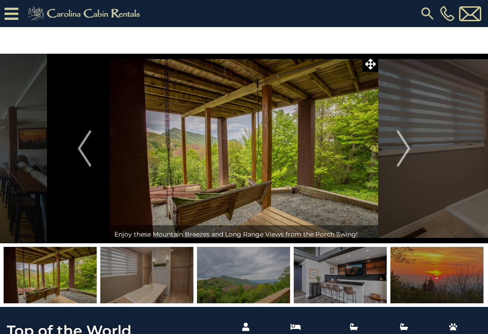
click at [402, 146] on img "Next" at bounding box center [403, 148] width 14 height 36
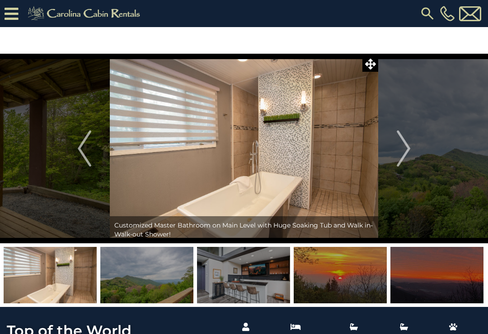
click at [400, 146] on img "Next" at bounding box center [403, 148] width 14 height 36
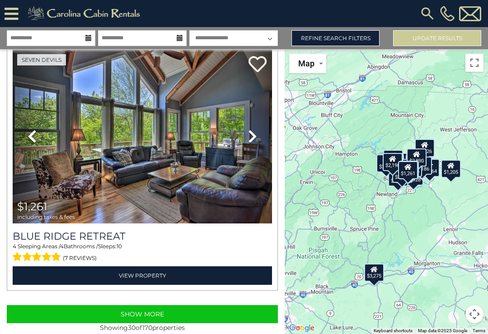
scroll to position [7351, 0]
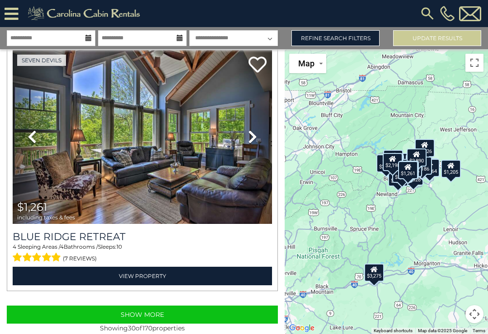
click at [159, 319] on button "Show More" at bounding box center [142, 315] width 271 height 18
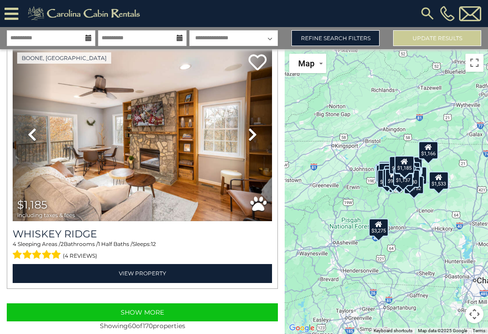
scroll to position [14922, 0]
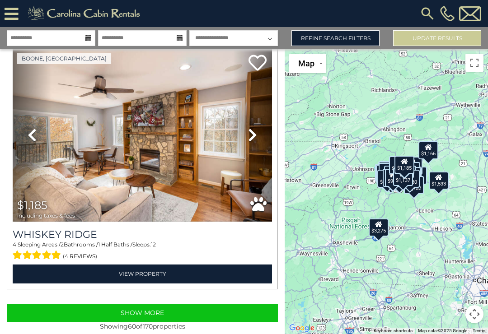
click at [121, 320] on button "Show More" at bounding box center [142, 313] width 271 height 18
click at [131, 308] on button "Show More" at bounding box center [142, 313] width 271 height 18
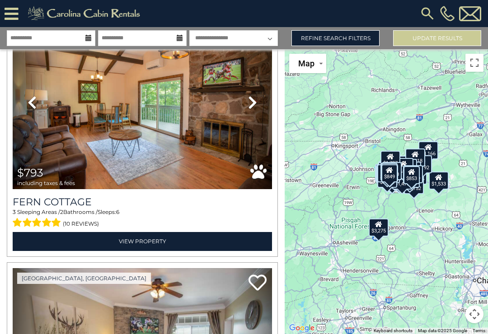
scroll to position [22019, 0]
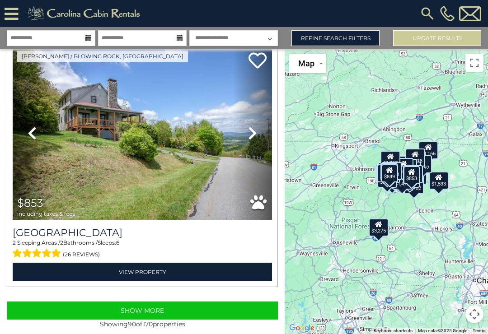
click at [138, 304] on button "Show More" at bounding box center [142, 311] width 271 height 18
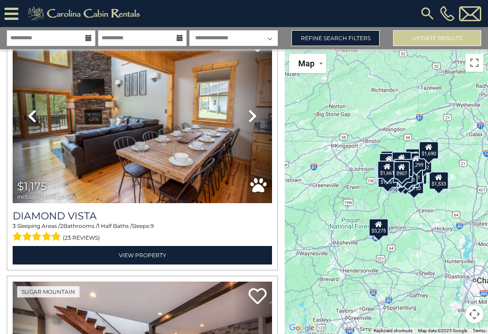
scroll to position [27052, 0]
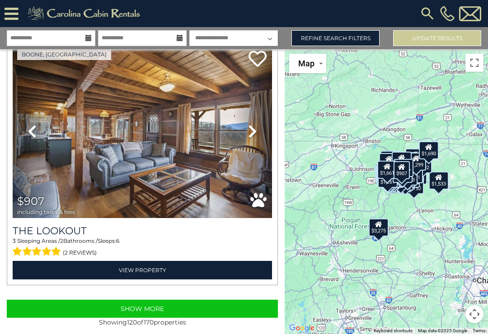
click at [149, 304] on button "Show More" at bounding box center [142, 309] width 271 height 18
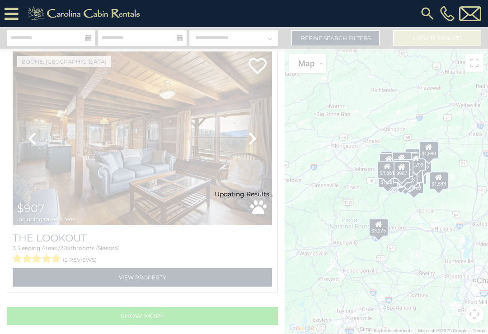
scroll to position [30050, 0]
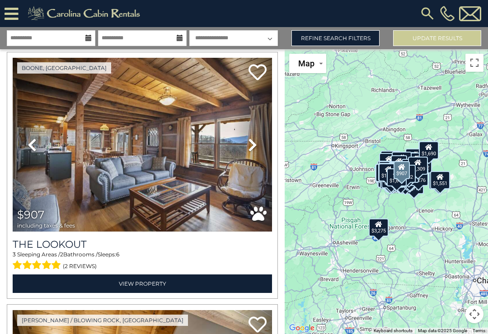
click at [206, 139] on img at bounding box center [142, 145] width 259 height 174
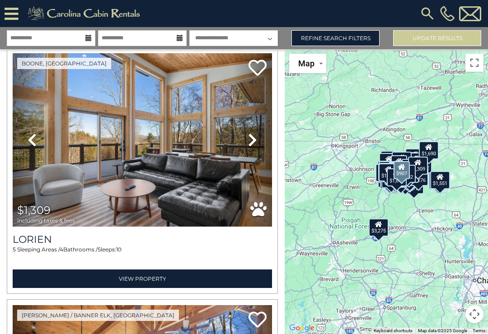
scroll to position [34846, 0]
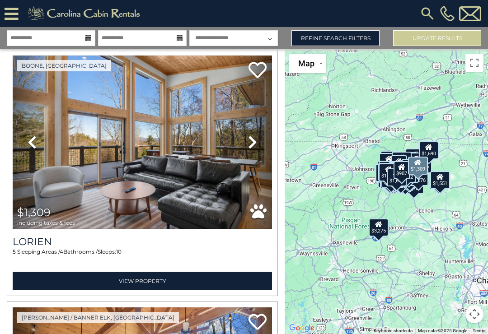
click at [256, 139] on icon at bounding box center [252, 142] width 9 height 14
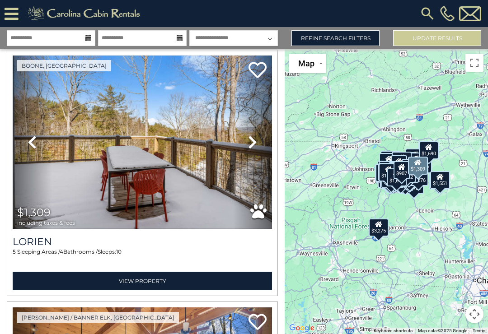
click at [258, 139] on link "Next" at bounding box center [252, 143] width 39 height 174
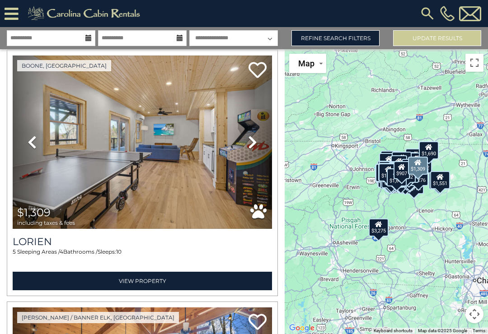
click at [138, 279] on link "View Property" at bounding box center [142, 281] width 259 height 19
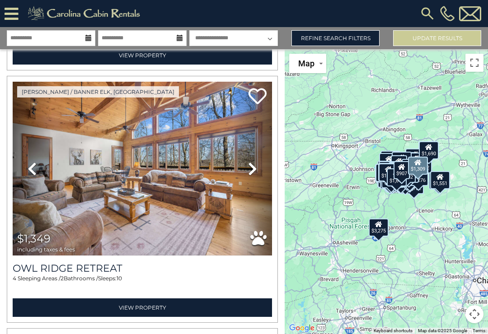
scroll to position [35037, 0]
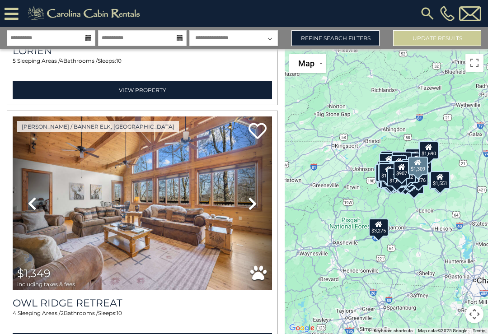
click at [254, 196] on icon at bounding box center [252, 203] width 9 height 14
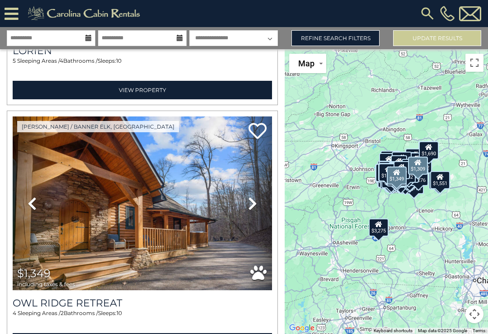
click at [251, 199] on icon at bounding box center [252, 203] width 9 height 14
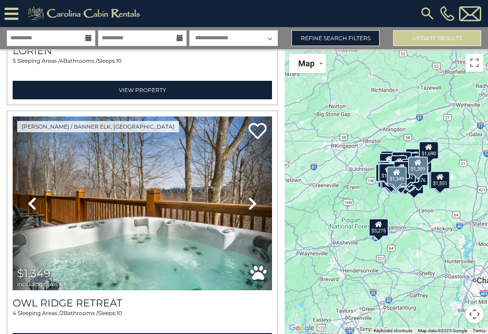
click at [253, 197] on icon at bounding box center [252, 203] width 9 height 14
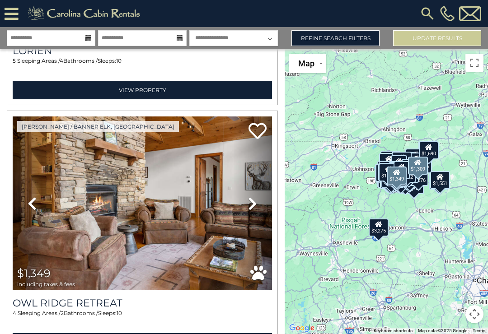
click at [254, 199] on icon at bounding box center [252, 203] width 9 height 14
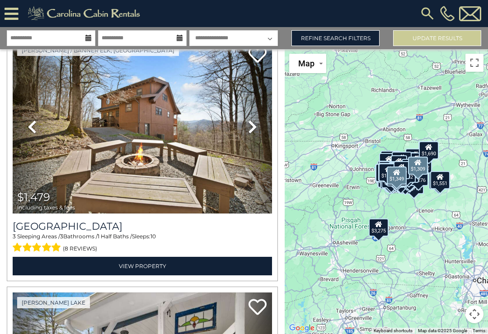
scroll to position [36123, 0]
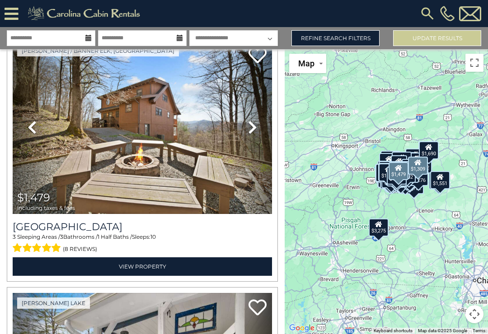
click at [254, 126] on icon at bounding box center [252, 127] width 9 height 14
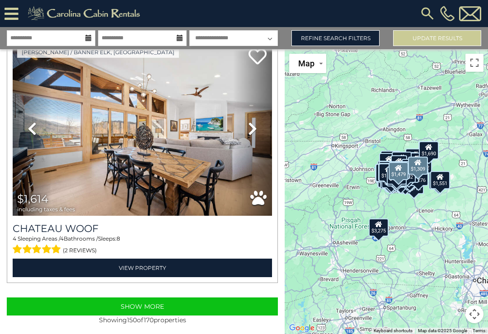
scroll to position [37634, 0]
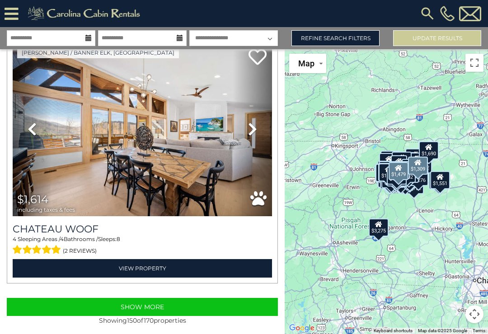
click at [148, 263] on link "View Property" at bounding box center [142, 268] width 259 height 19
click at [133, 263] on link "View Property" at bounding box center [142, 268] width 259 height 19
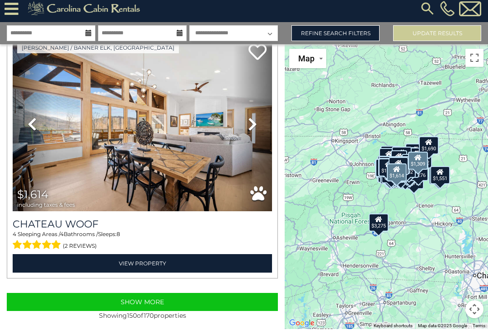
scroll to position [14, 0]
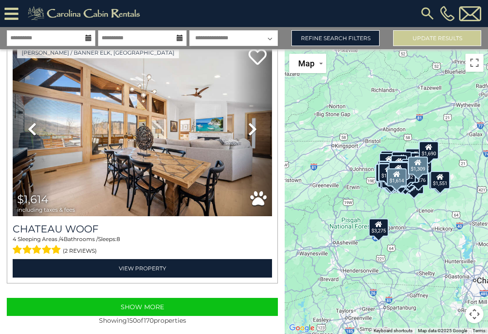
click at [163, 300] on button "Show More" at bounding box center [142, 307] width 271 height 18
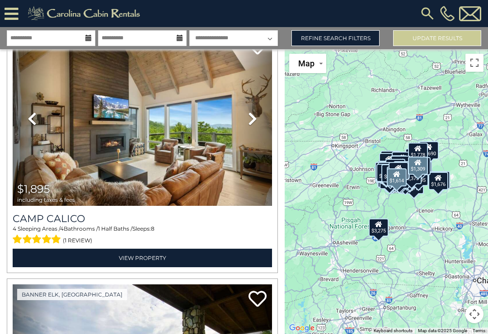
scroll to position [39159, 0]
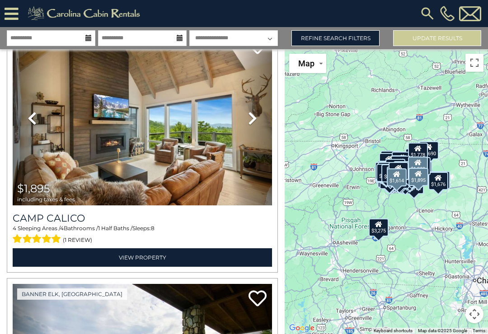
click at [136, 252] on link "View Property" at bounding box center [142, 257] width 259 height 19
click at [130, 254] on link "View Property" at bounding box center [142, 257] width 259 height 19
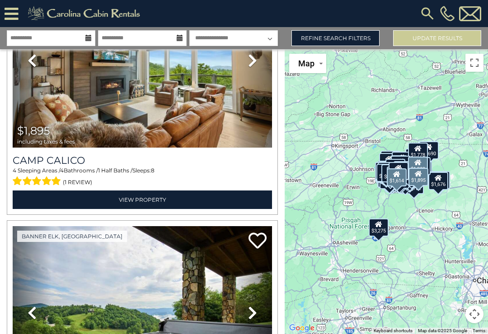
scroll to position [39194, 0]
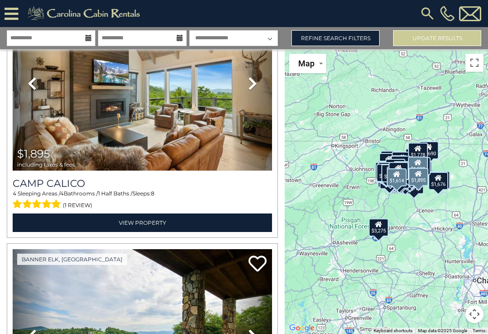
click at [255, 80] on icon at bounding box center [252, 83] width 9 height 14
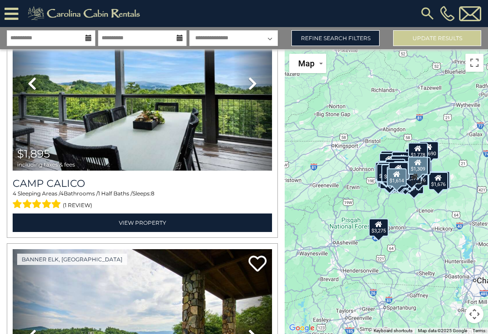
click at [257, 79] on link "Next" at bounding box center [252, 84] width 39 height 174
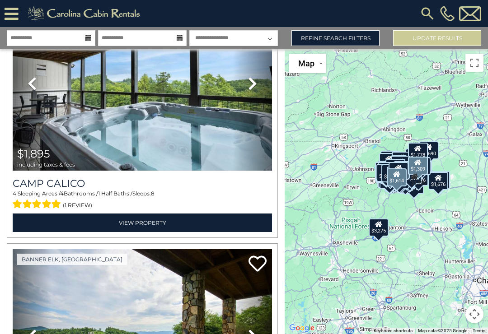
click at [258, 81] on link "Next" at bounding box center [252, 84] width 39 height 174
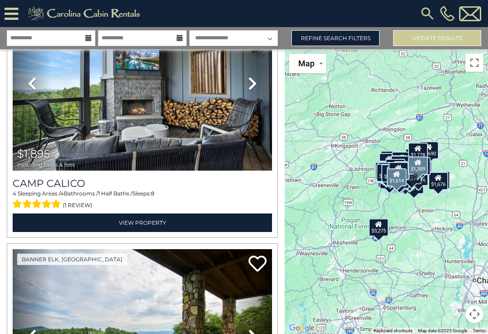
click at [253, 80] on icon at bounding box center [252, 83] width 9 height 14
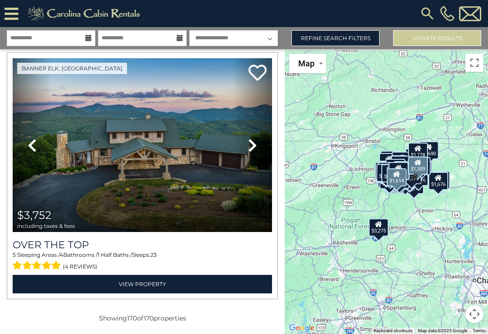
scroll to position [42664, 0]
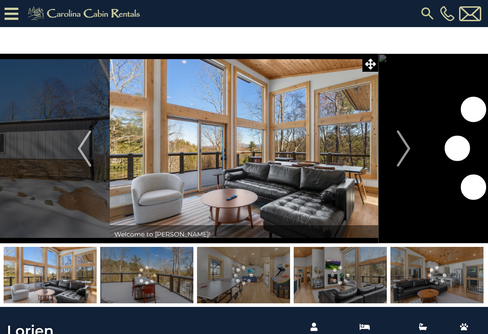
click at [404, 145] on img "Next" at bounding box center [403, 148] width 14 height 36
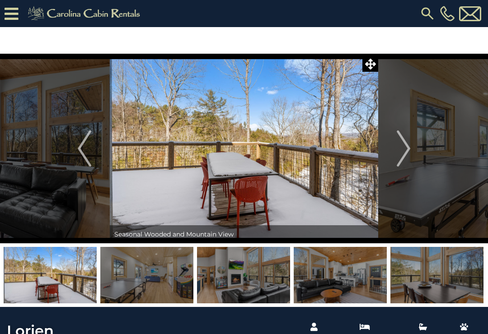
click at [402, 142] on img "Next" at bounding box center [403, 148] width 14 height 36
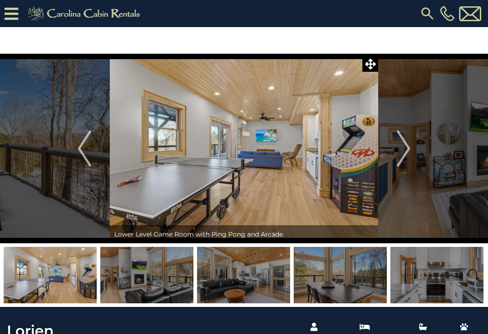
click img "Next"
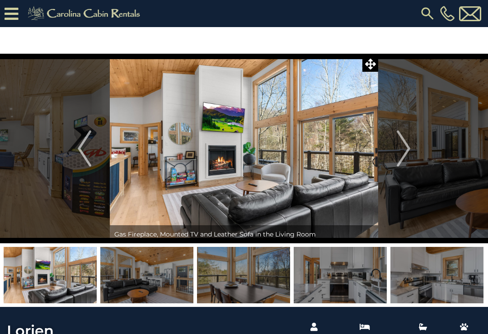
click img "Next"
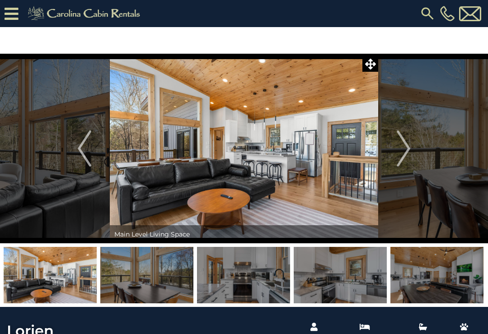
click img "Next"
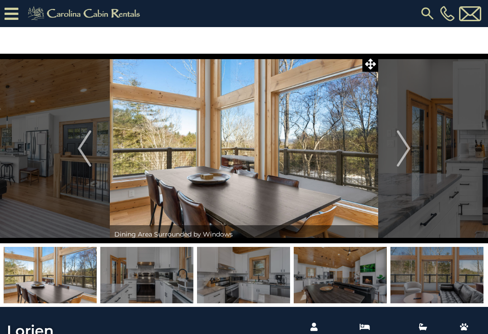
click img "Next"
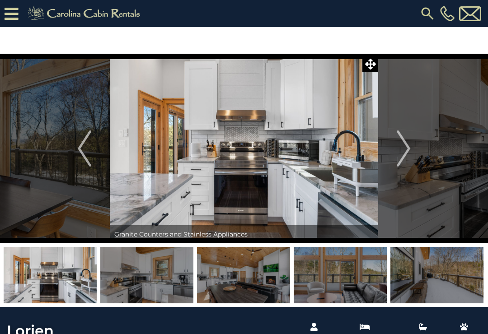
click img "Next"
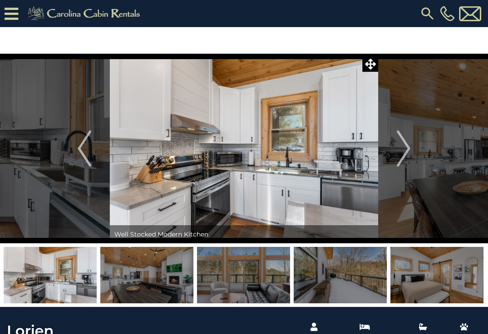
click img "Next"
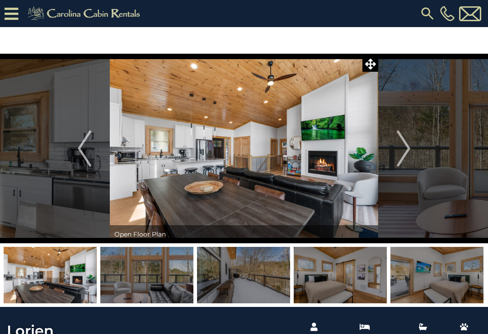
click img "Next"
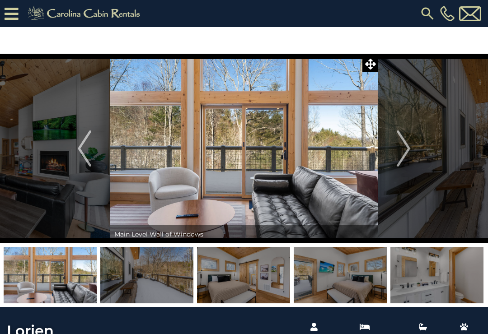
click img "Next"
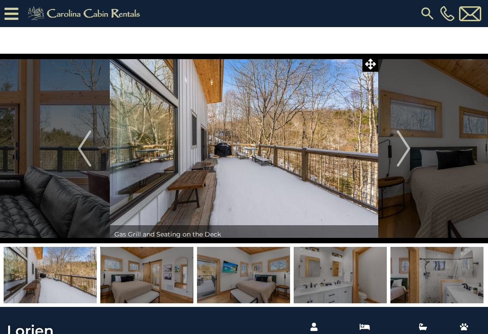
click img "Next"
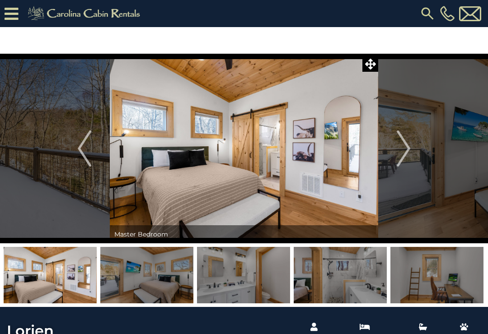
click img "Next"
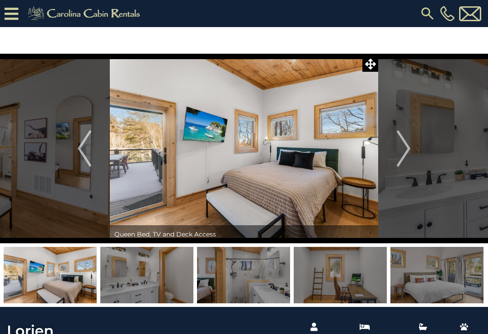
click img "Next"
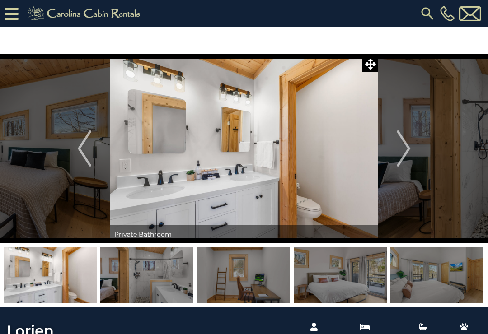
click img "Next"
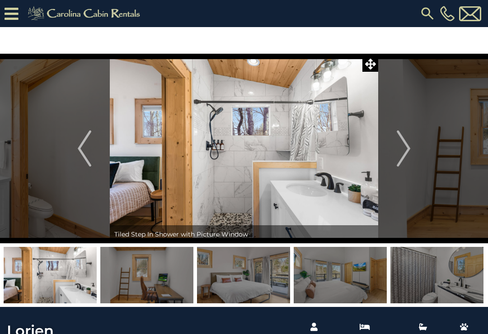
click img "Next"
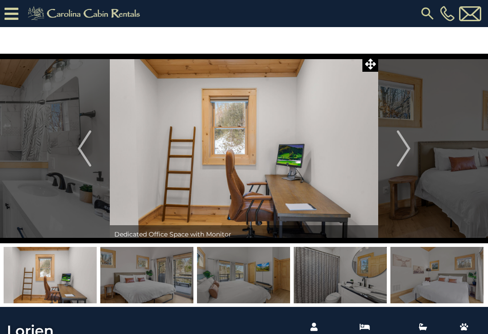
click img "Next"
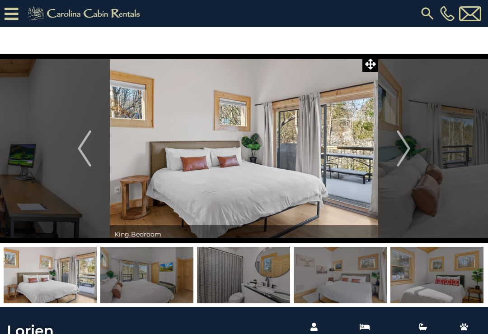
click img "Next"
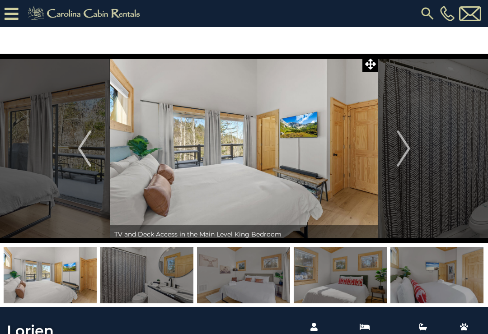
click img "Next"
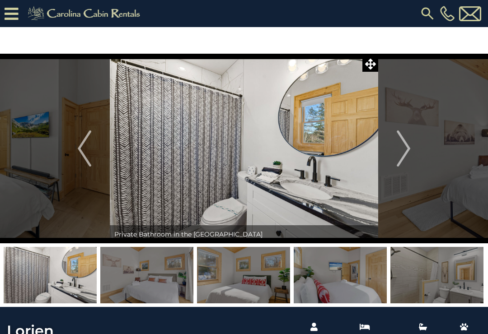
click img "Next"
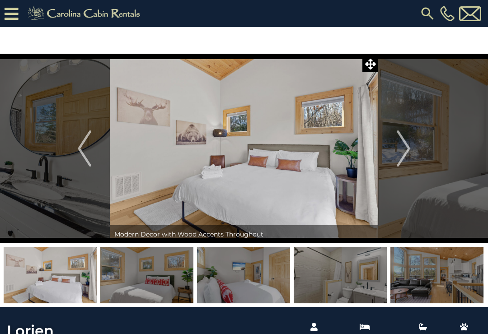
click img "Next"
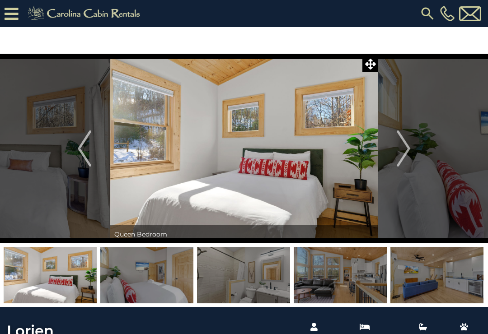
click img "Next"
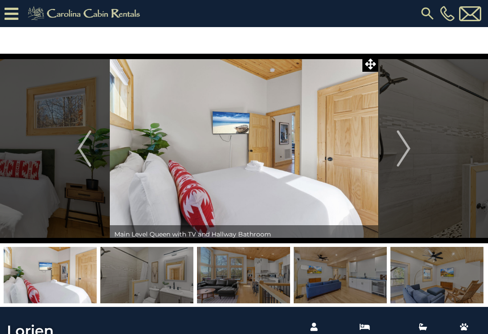
click img "Next"
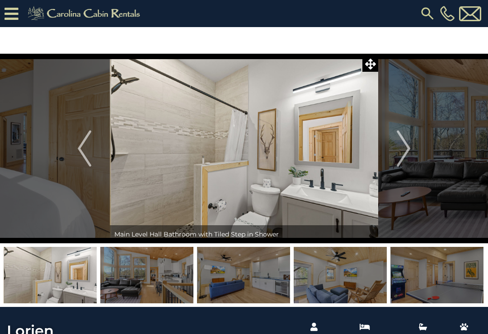
click img "Next"
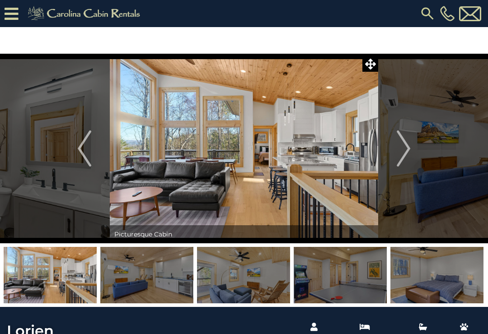
click img "Next"
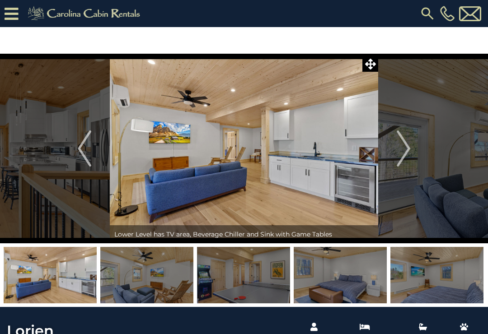
click img "Next"
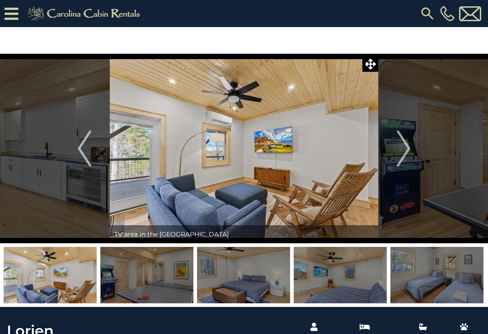
click img "Next"
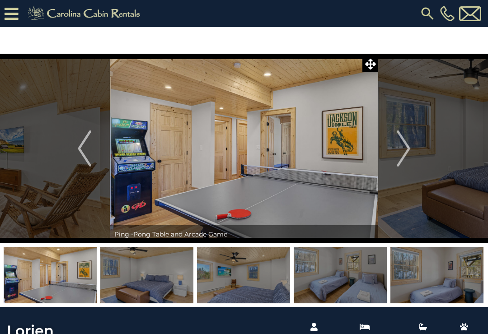
click img "Next"
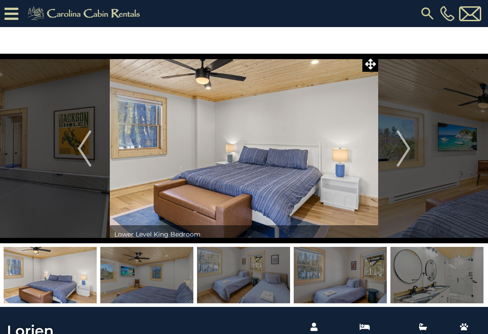
click img "Next"
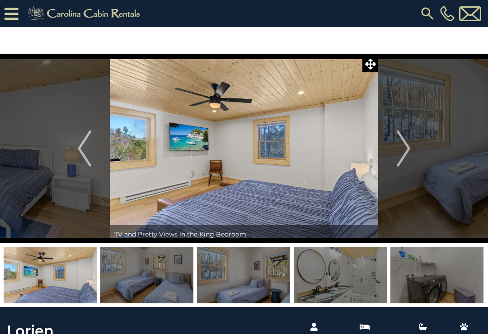
click img "Next"
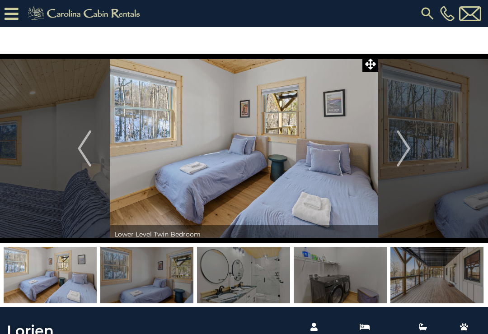
click img "Next"
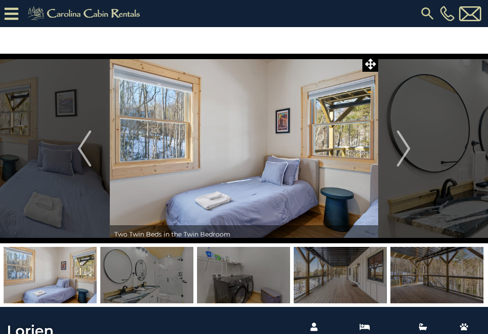
click img "Next"
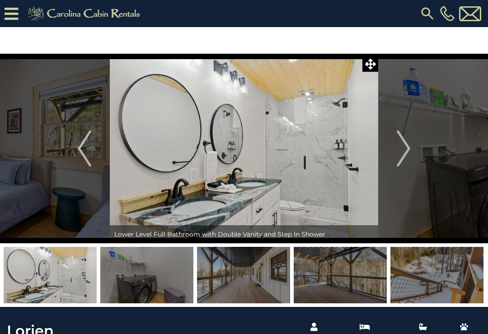
click img "Next"
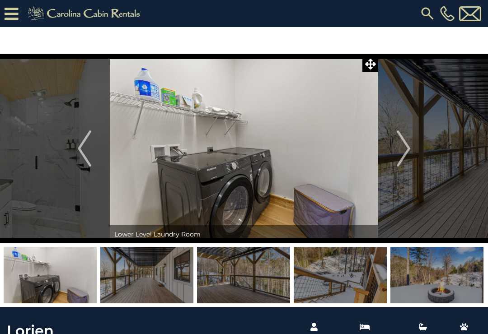
click img "Next"
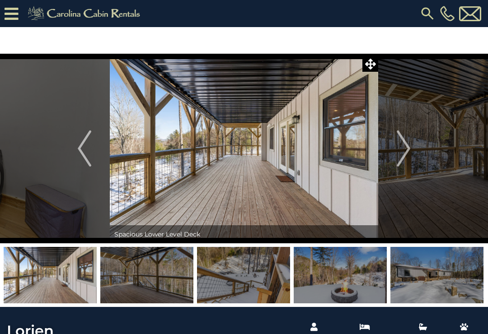
click img "Next"
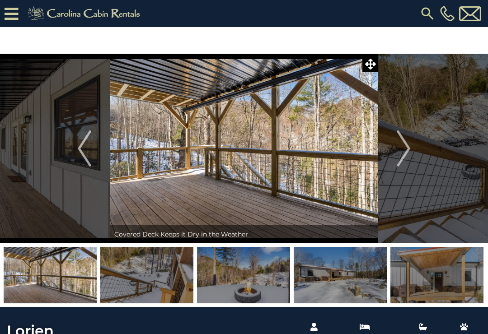
click img "Next"
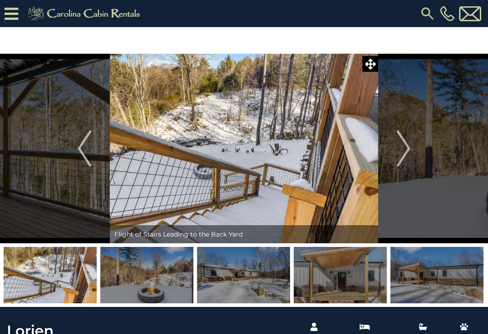
click img "Next"
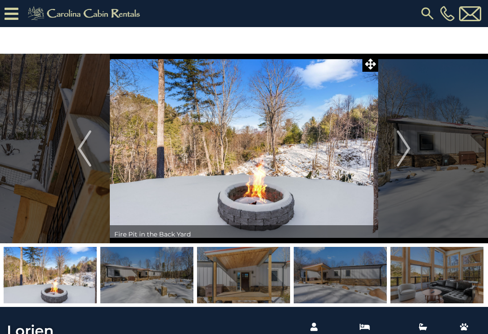
click img "Next"
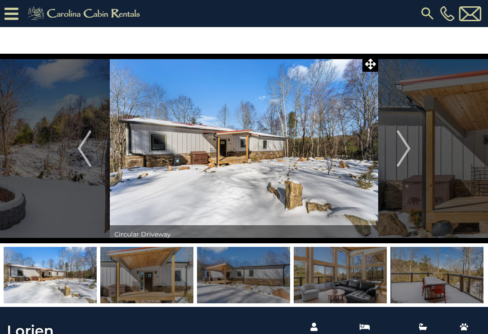
click img "Next"
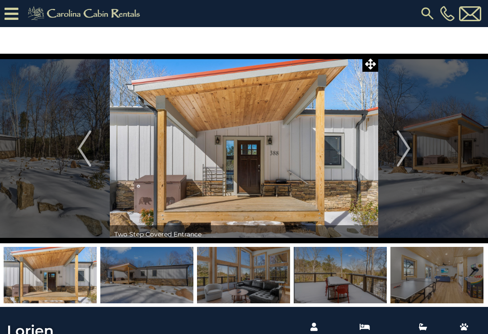
click img "Next"
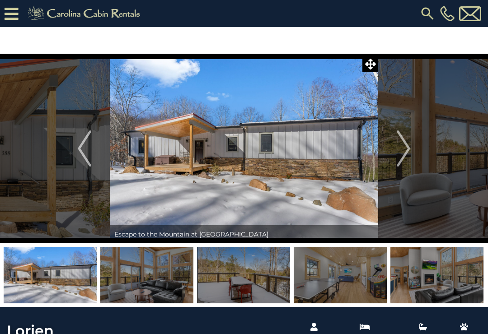
click img "Next"
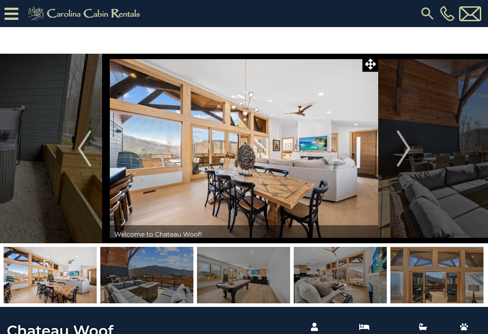
click at [403, 146] on img "Next" at bounding box center [403, 148] width 14 height 36
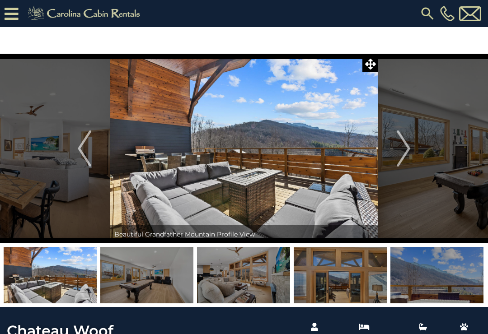
click at [400, 142] on img "Next" at bounding box center [403, 148] width 14 height 36
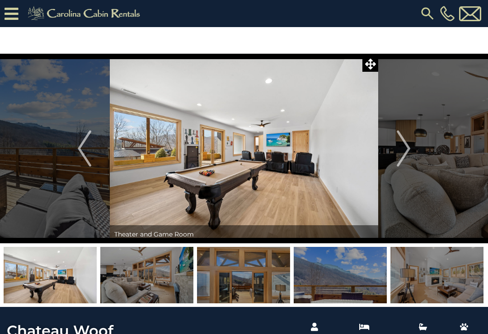
click at [403, 144] on img "Next" at bounding box center [403, 148] width 14 height 36
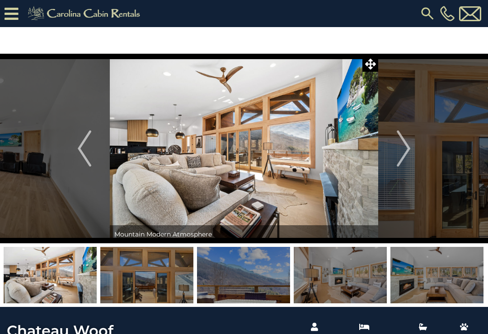
click at [404, 143] on img "Next" at bounding box center [403, 148] width 14 height 36
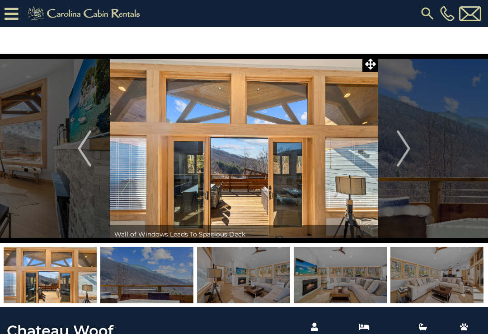
click at [404, 144] on img "Next" at bounding box center [403, 148] width 14 height 36
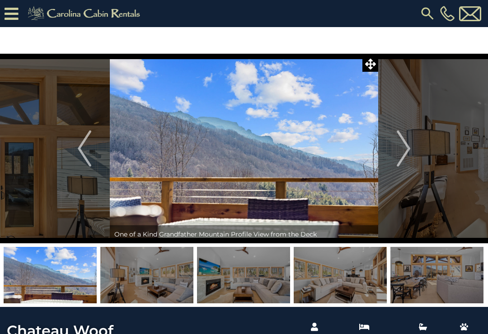
click at [405, 145] on img "Next" at bounding box center [403, 148] width 14 height 36
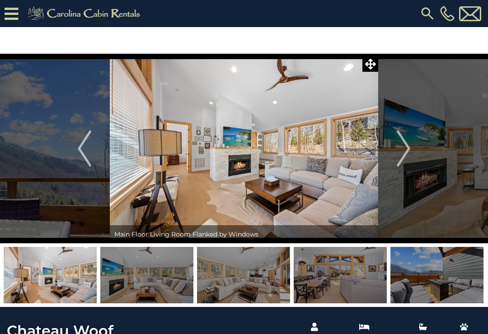
click at [403, 146] on img "Next" at bounding box center [403, 148] width 14 height 36
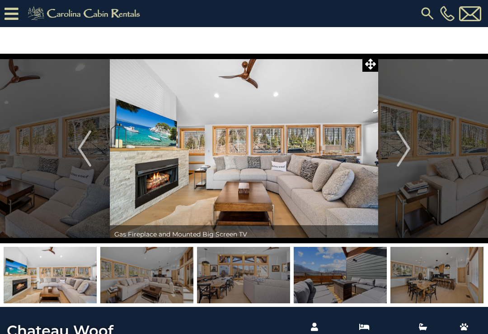
click at [405, 145] on img "Next" at bounding box center [403, 148] width 14 height 36
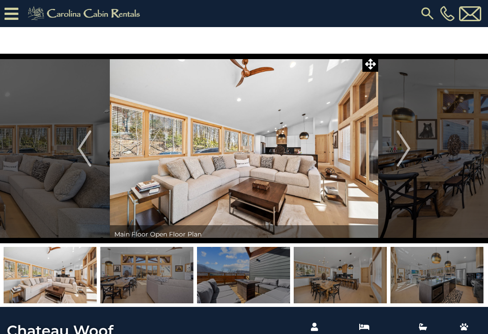
click at [405, 145] on img "Next" at bounding box center [403, 148] width 14 height 36
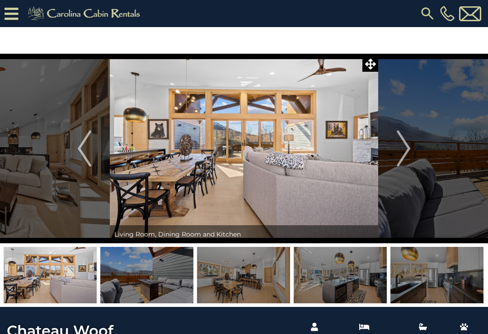
click at [405, 144] on img "Next" at bounding box center [403, 148] width 14 height 36
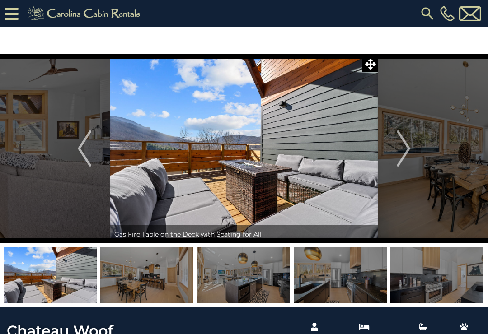
click at [404, 143] on img "Next" at bounding box center [403, 148] width 14 height 36
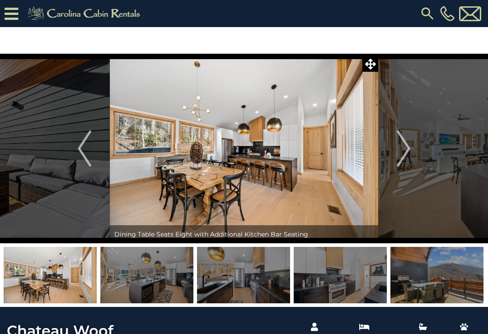
click at [405, 144] on img "Next" at bounding box center [403, 148] width 14 height 36
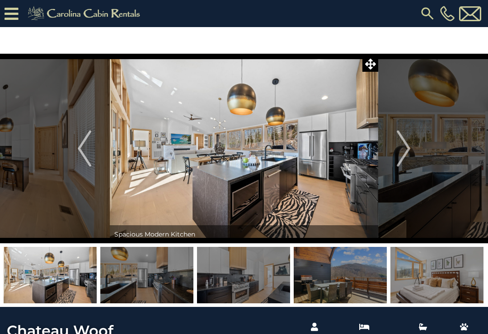
click at [407, 146] on img "Next" at bounding box center [403, 148] width 14 height 36
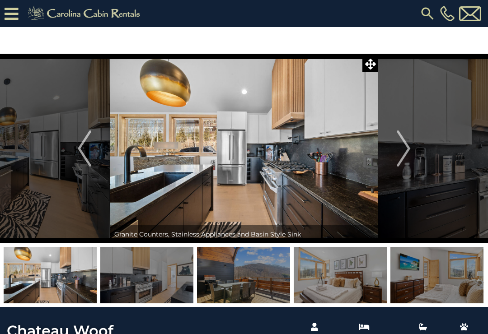
click at [407, 145] on img "Next" at bounding box center [403, 148] width 14 height 36
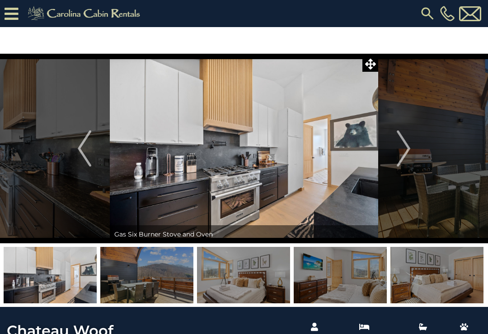
click at [407, 145] on img "Next" at bounding box center [403, 148] width 14 height 36
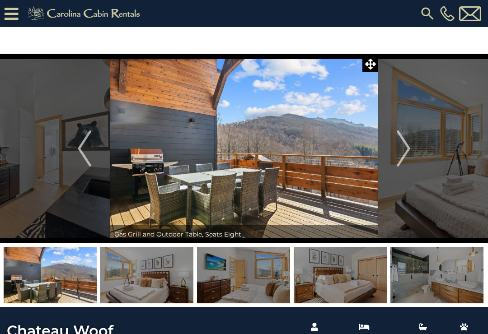
click at [405, 145] on img "Next" at bounding box center [403, 148] width 14 height 36
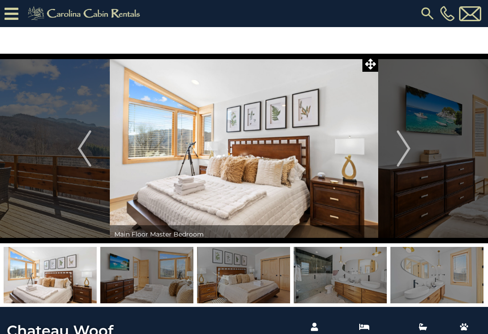
click at [405, 145] on img "Next" at bounding box center [403, 148] width 14 height 36
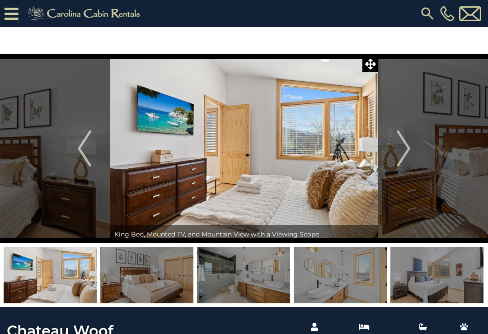
click at [405, 146] on img "Next" at bounding box center [403, 148] width 14 height 36
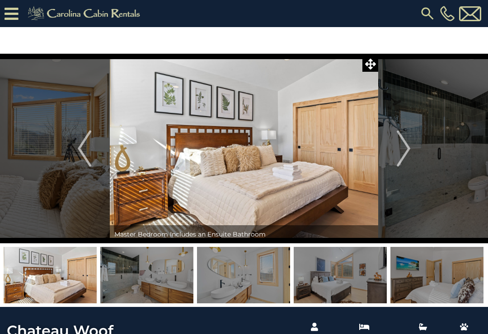
click at [405, 144] on img "Next" at bounding box center [403, 148] width 14 height 36
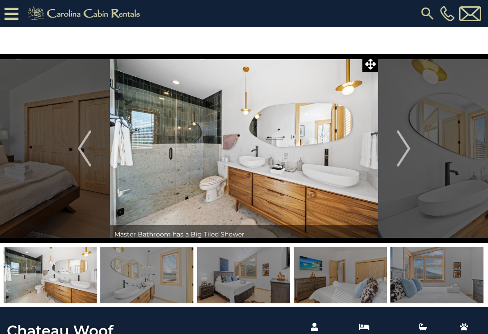
click at [405, 144] on img "Next" at bounding box center [403, 148] width 14 height 36
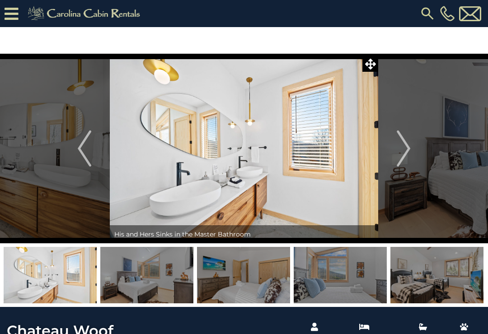
click at [405, 145] on img "Next" at bounding box center [403, 148] width 14 height 36
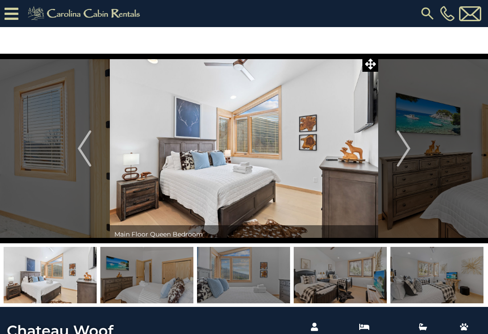
click at [405, 144] on img "Next" at bounding box center [403, 148] width 14 height 36
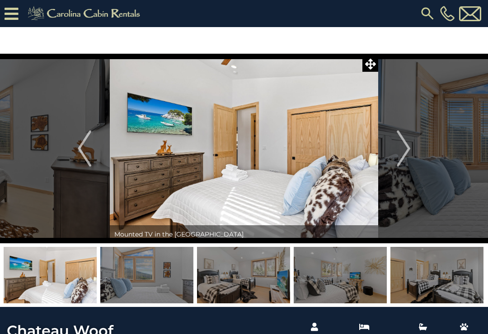
click at [404, 145] on img "Next" at bounding box center [403, 148] width 14 height 36
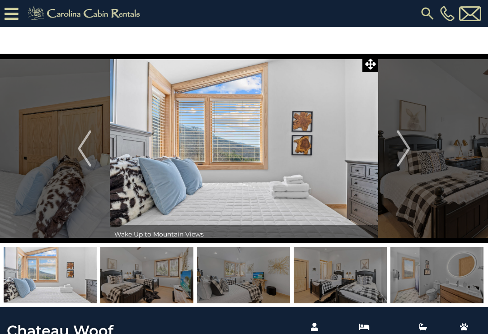
click at [407, 145] on img "Next" at bounding box center [403, 148] width 14 height 36
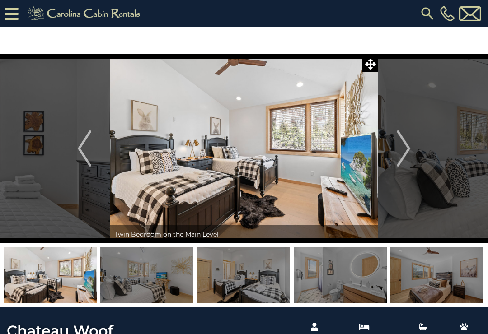
click at [406, 146] on img "Next" at bounding box center [403, 148] width 14 height 36
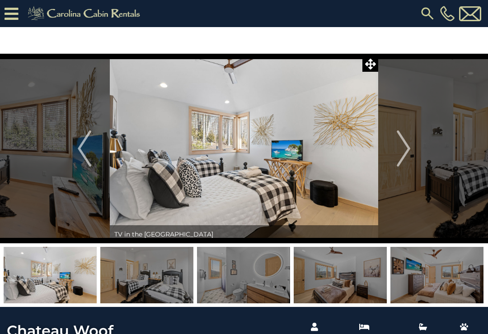
click at [406, 147] on img "Next" at bounding box center [403, 148] width 14 height 36
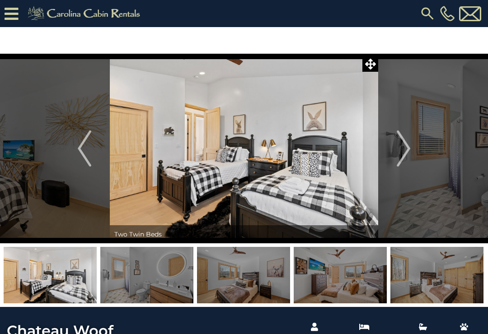
click at [405, 147] on img "Next" at bounding box center [403, 148] width 14 height 36
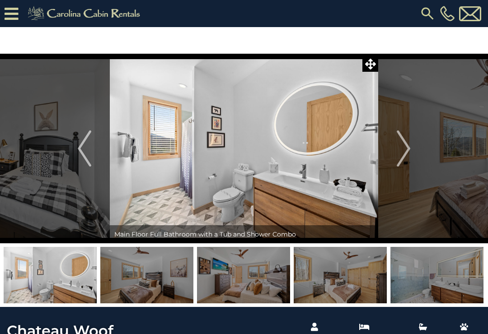
click at [405, 146] on img "Next" at bounding box center [403, 148] width 14 height 36
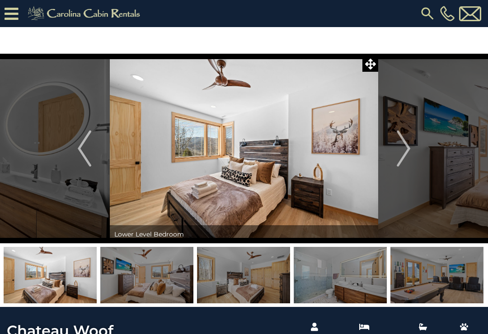
click at [405, 146] on img "Next" at bounding box center [403, 148] width 14 height 36
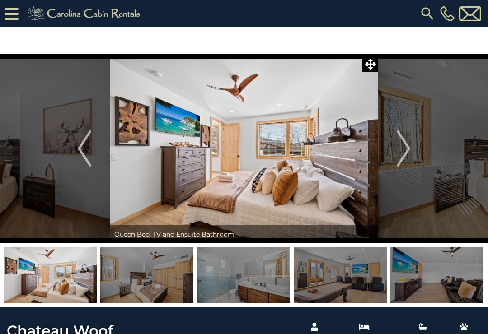
click at [402, 146] on img "Next" at bounding box center [403, 148] width 14 height 36
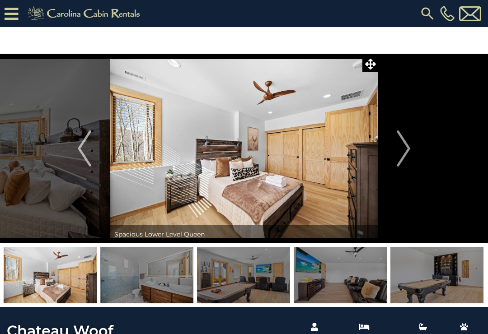
click at [405, 145] on img "Next" at bounding box center [403, 148] width 14 height 36
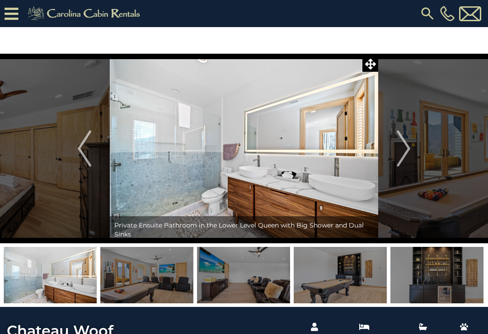
click at [405, 146] on img "Next" at bounding box center [403, 148] width 14 height 36
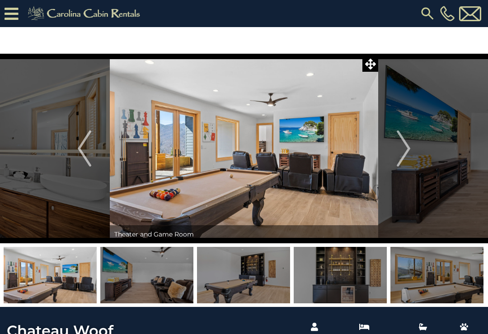
click at [404, 145] on img "Next" at bounding box center [403, 148] width 14 height 36
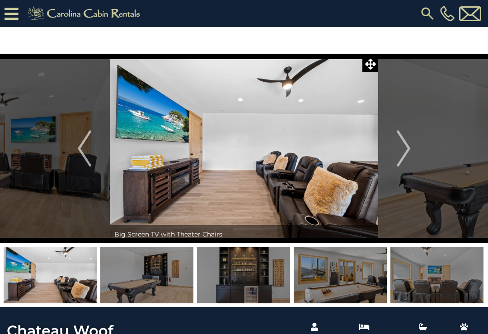
click at [404, 145] on img "Next" at bounding box center [403, 148] width 14 height 36
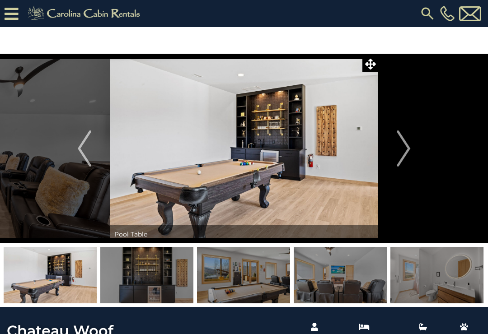
click at [405, 146] on img "Next" at bounding box center [403, 148] width 14 height 36
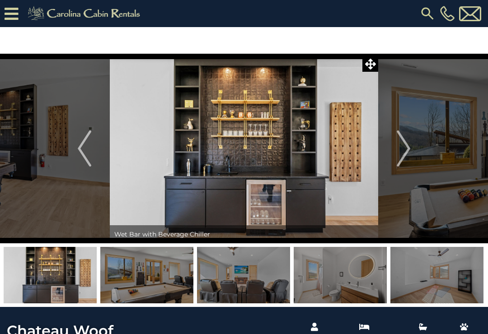
click at [405, 145] on img "Next" at bounding box center [403, 148] width 14 height 36
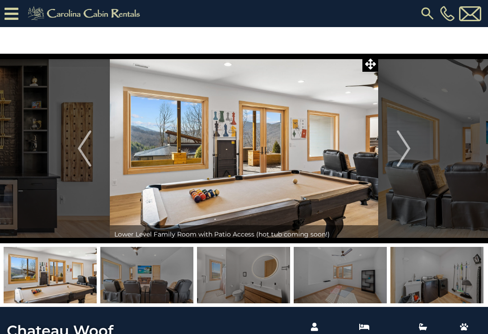
click at [405, 145] on img "Next" at bounding box center [403, 148] width 14 height 36
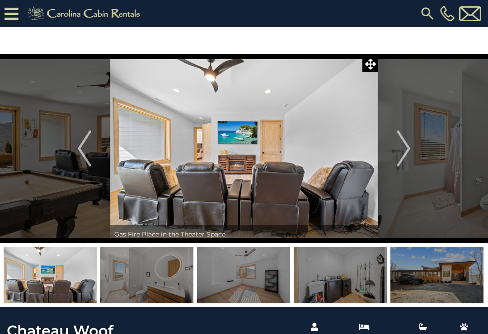
click at [405, 145] on img "Next" at bounding box center [403, 148] width 14 height 36
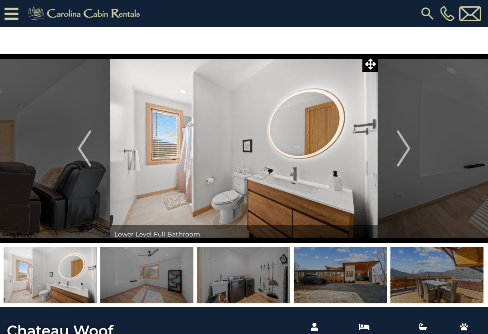
click at [405, 145] on img "Next" at bounding box center [403, 148] width 14 height 36
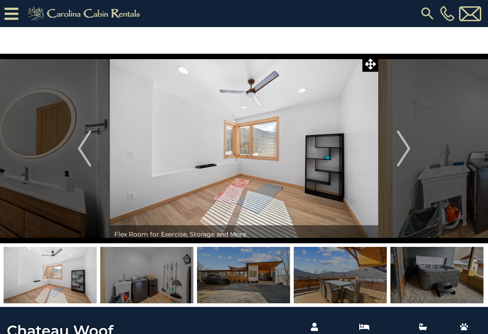
click at [405, 144] on img "Next" at bounding box center [403, 148] width 14 height 36
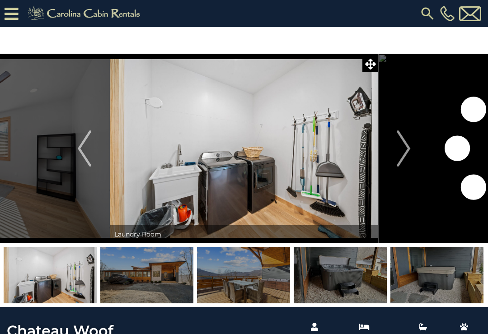
click at [404, 145] on img "Next" at bounding box center [403, 148] width 14 height 36
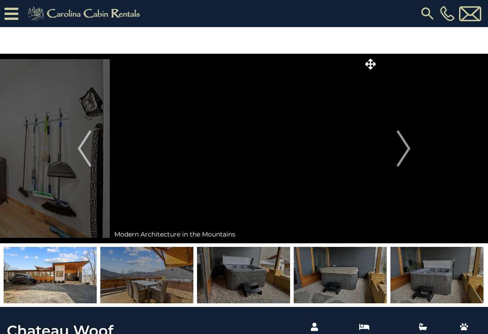
click at [407, 149] on img "Next" at bounding box center [403, 148] width 14 height 36
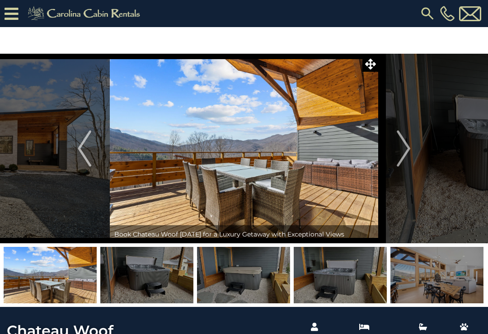
click at [405, 147] on img "Next" at bounding box center [403, 148] width 14 height 36
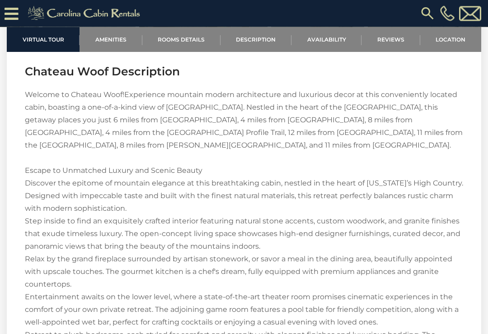
scroll to position [1122, 0]
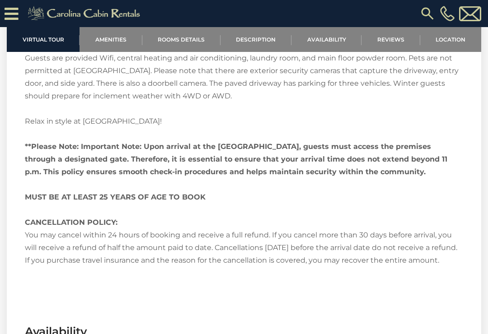
scroll to position [1896, 0]
